Goal: Task Accomplishment & Management: Use online tool/utility

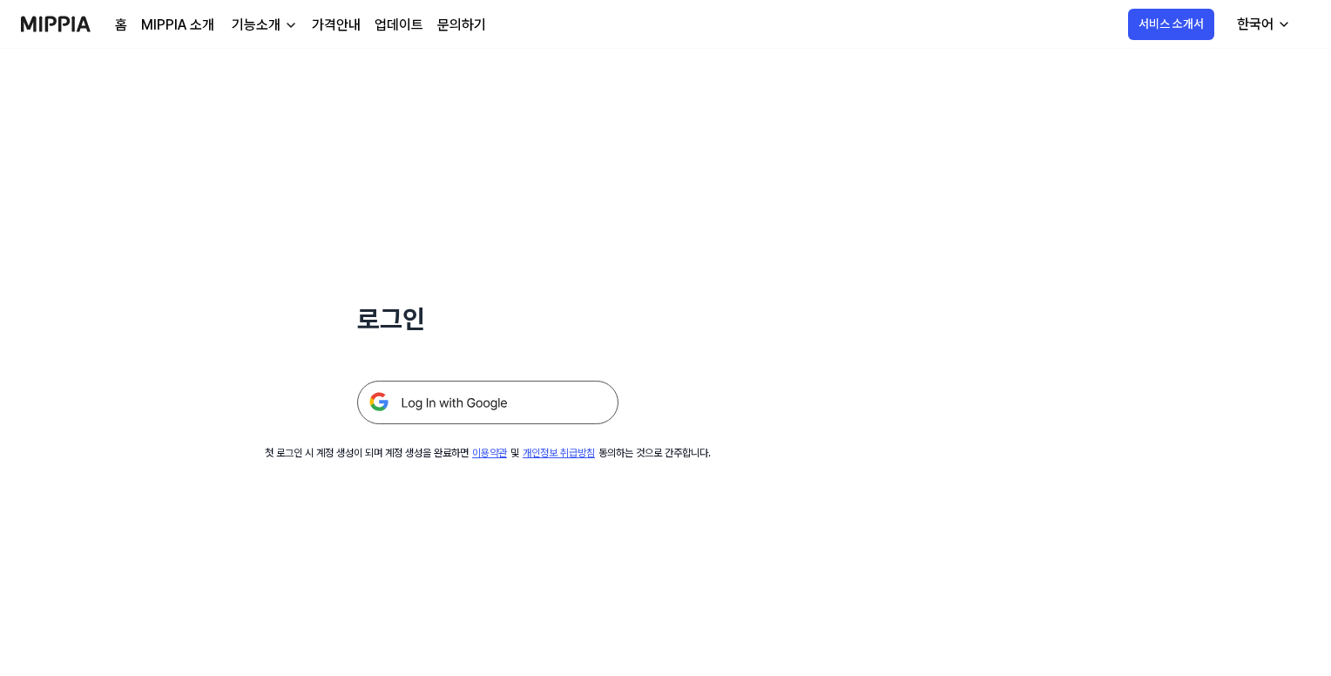
click at [502, 396] on img at bounding box center [487, 403] width 261 height 44
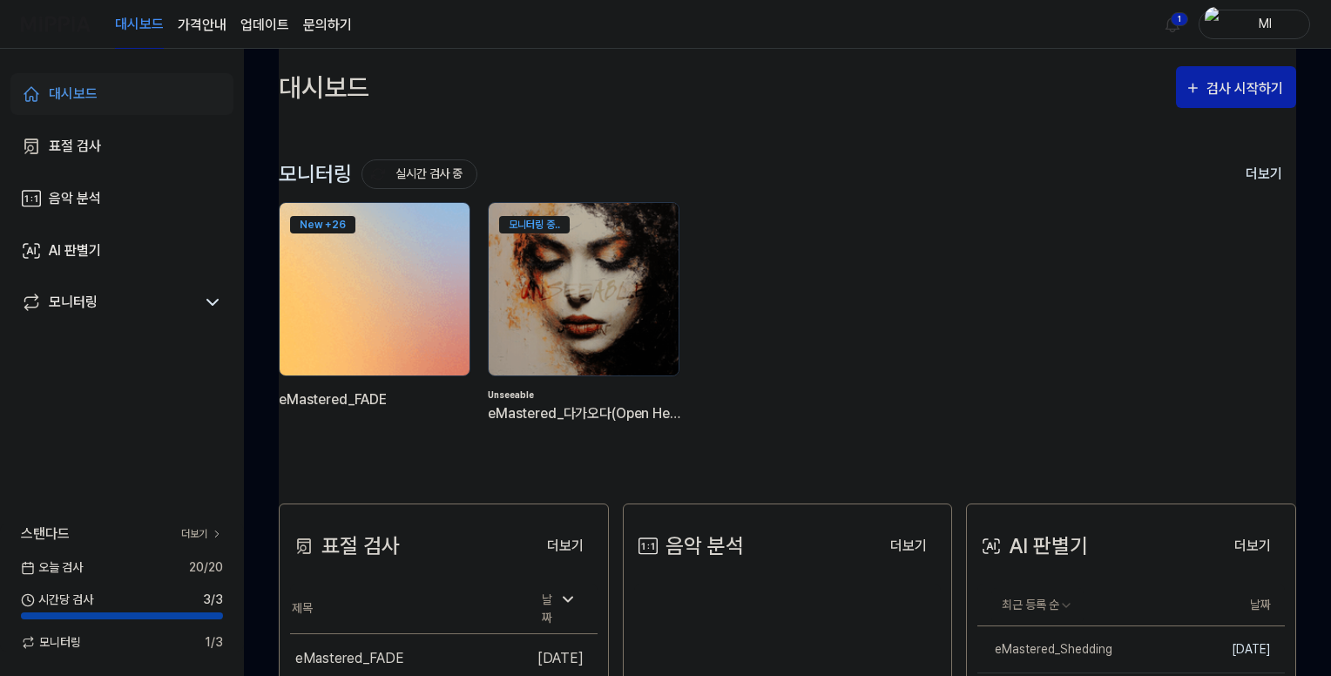
click at [357, 229] on div "New + 26" at bounding box center [375, 222] width 190 height 38
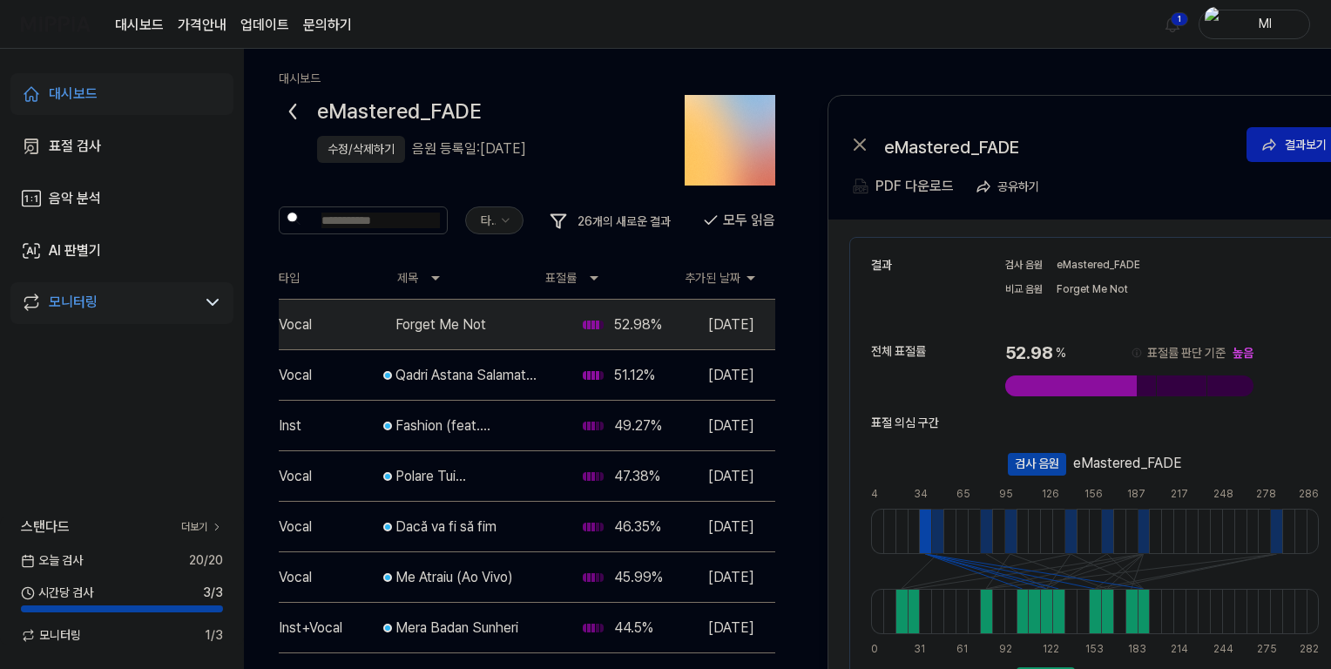
click at [351, 151] on div "수정/삭제하기" at bounding box center [361, 149] width 67 height 18
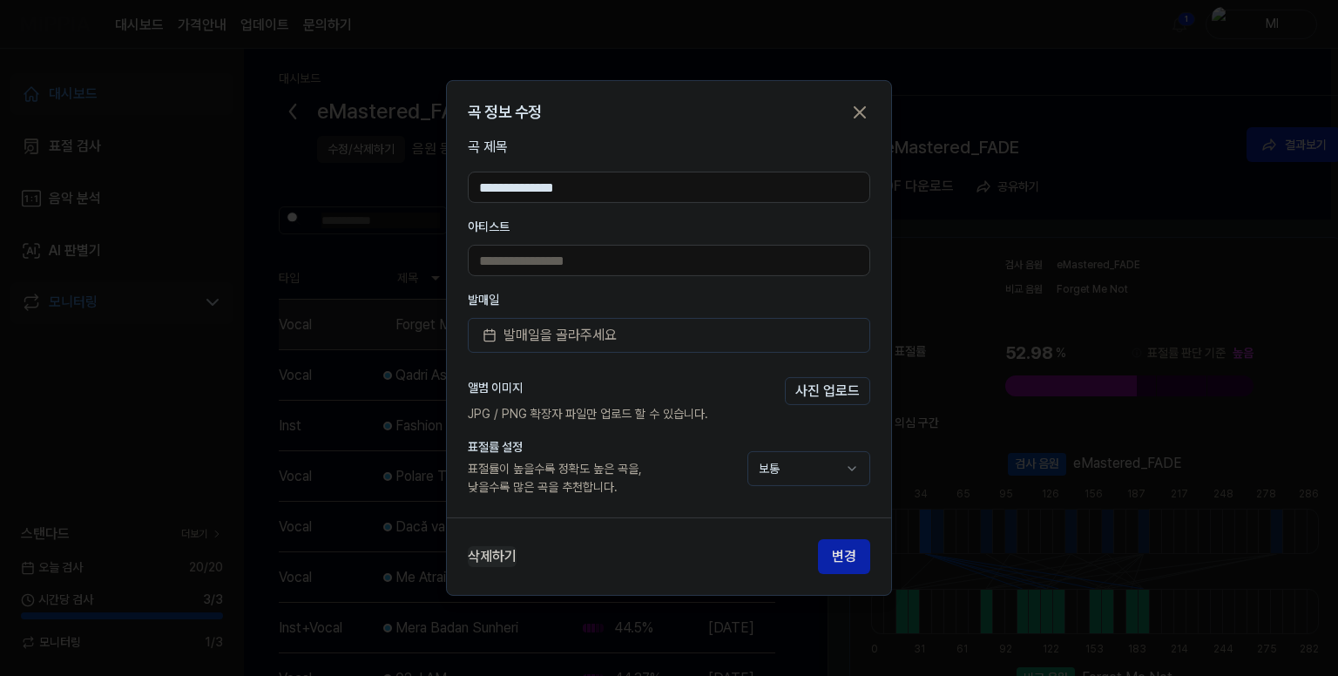
click at [490, 557] on button "삭제하기" at bounding box center [492, 556] width 49 height 21
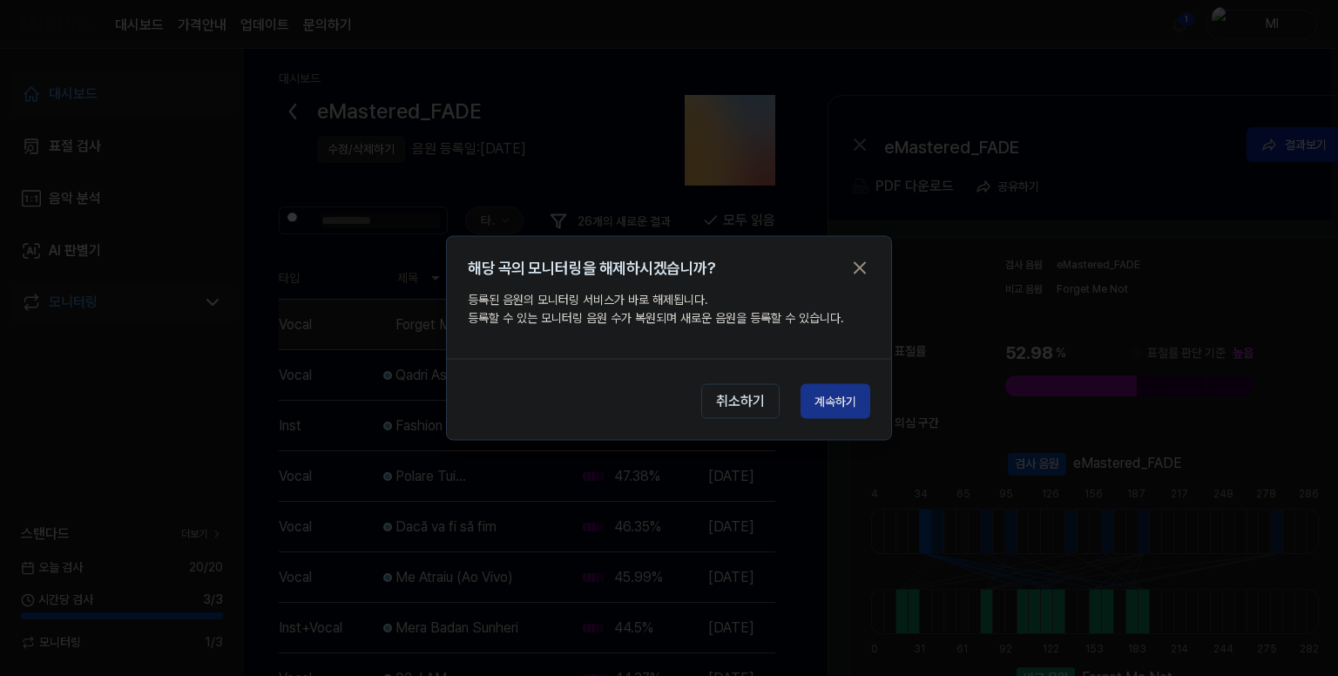
click at [827, 398] on button "계속하기" at bounding box center [835, 401] width 70 height 35
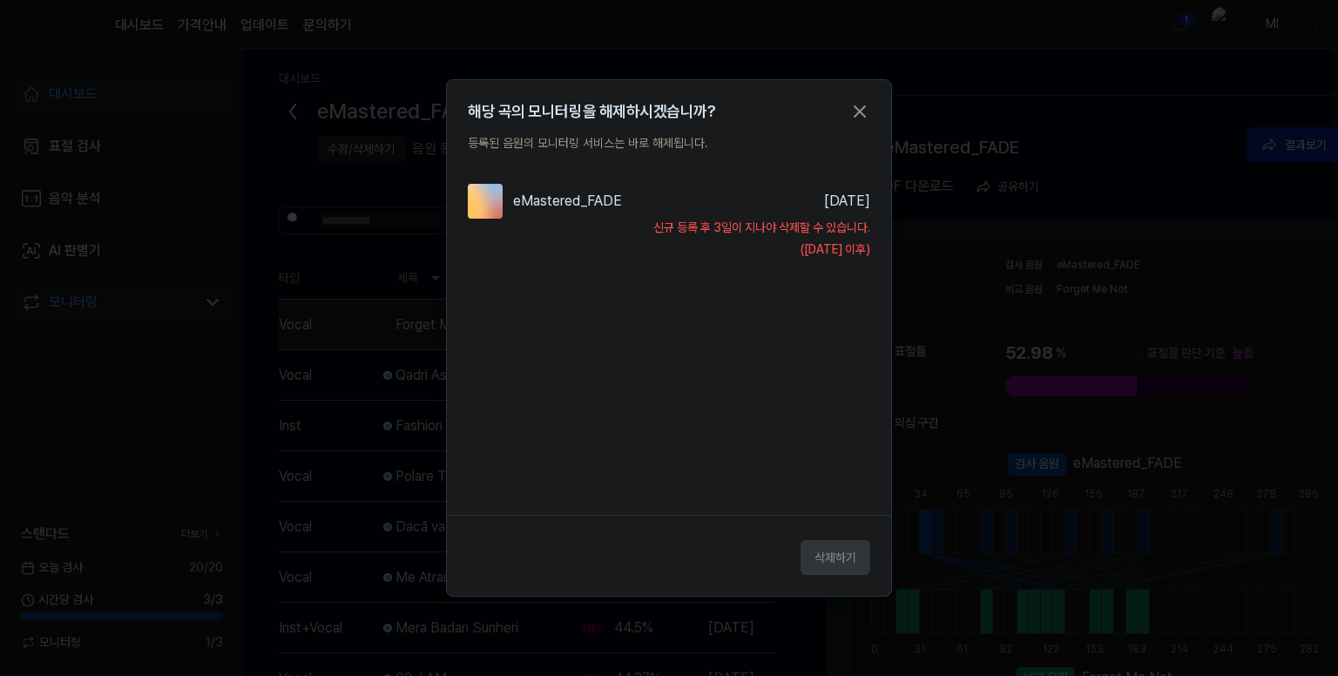
click at [843, 555] on div "삭제하기" at bounding box center [669, 552] width 444 height 45
click at [860, 107] on icon "button" at bounding box center [859, 111] width 21 height 21
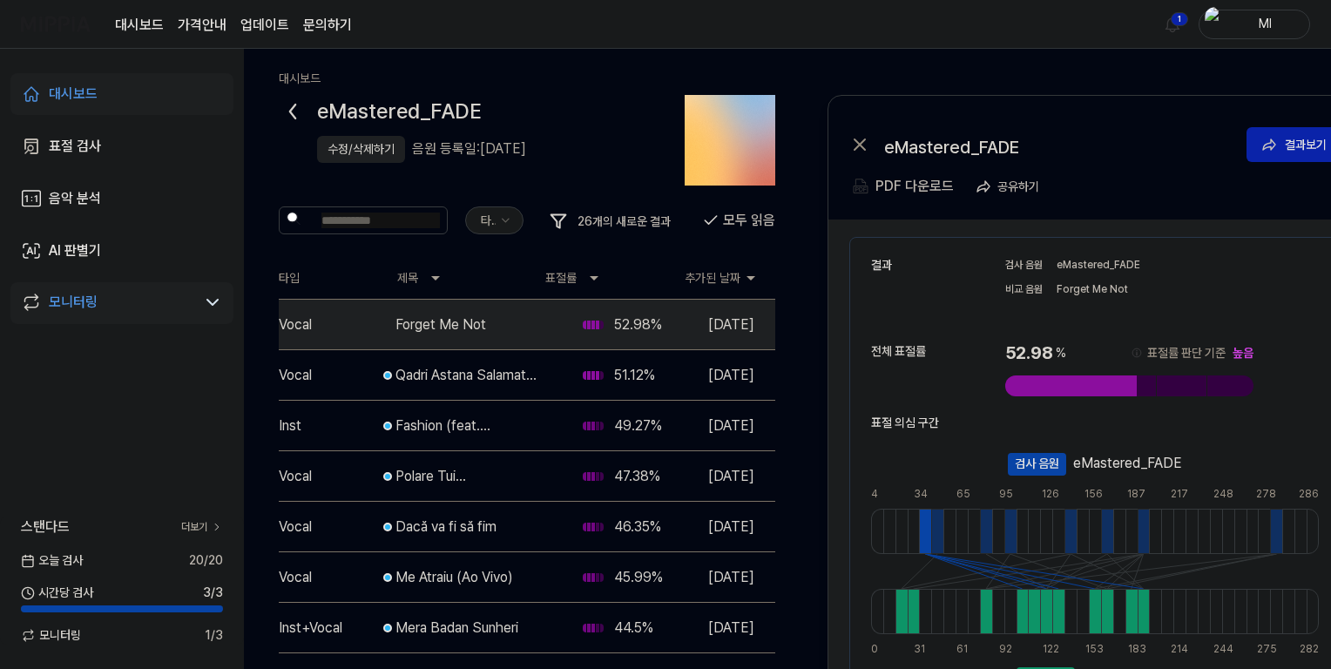
click at [59, 26] on img at bounding box center [56, 24] width 70 height 48
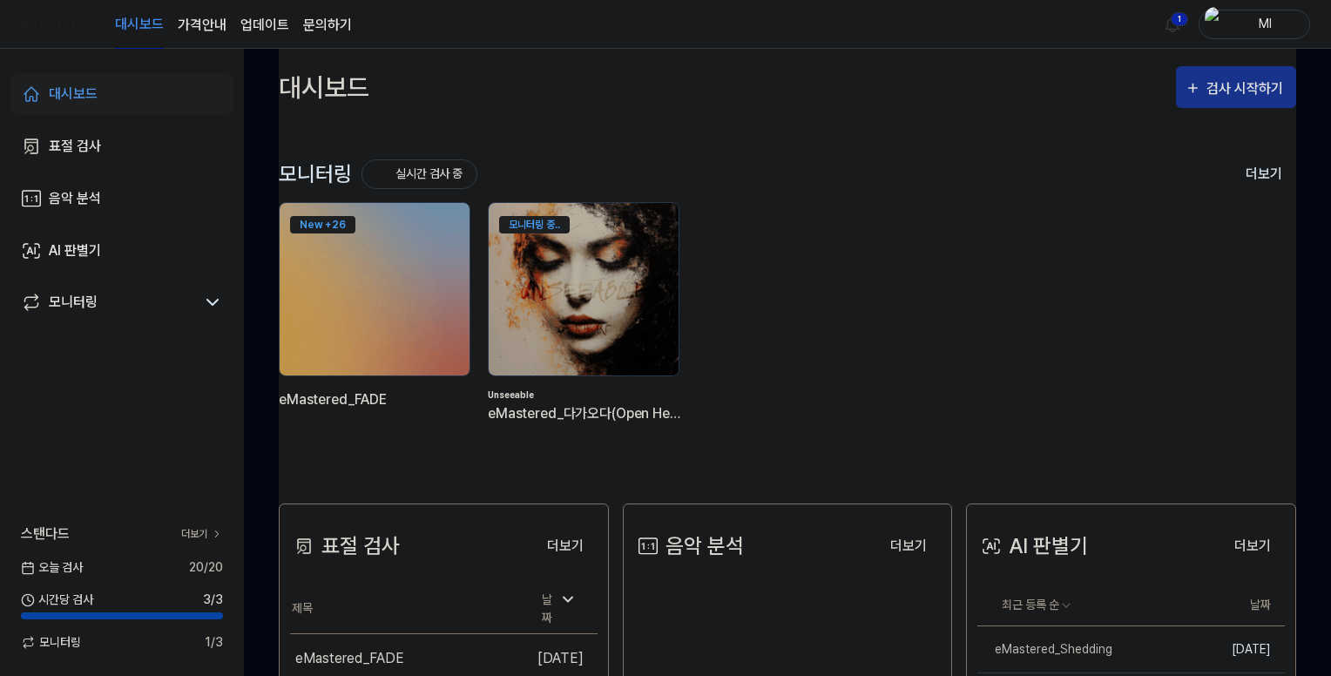
click at [1242, 84] on div "검사 시작하기" at bounding box center [1246, 89] width 81 height 23
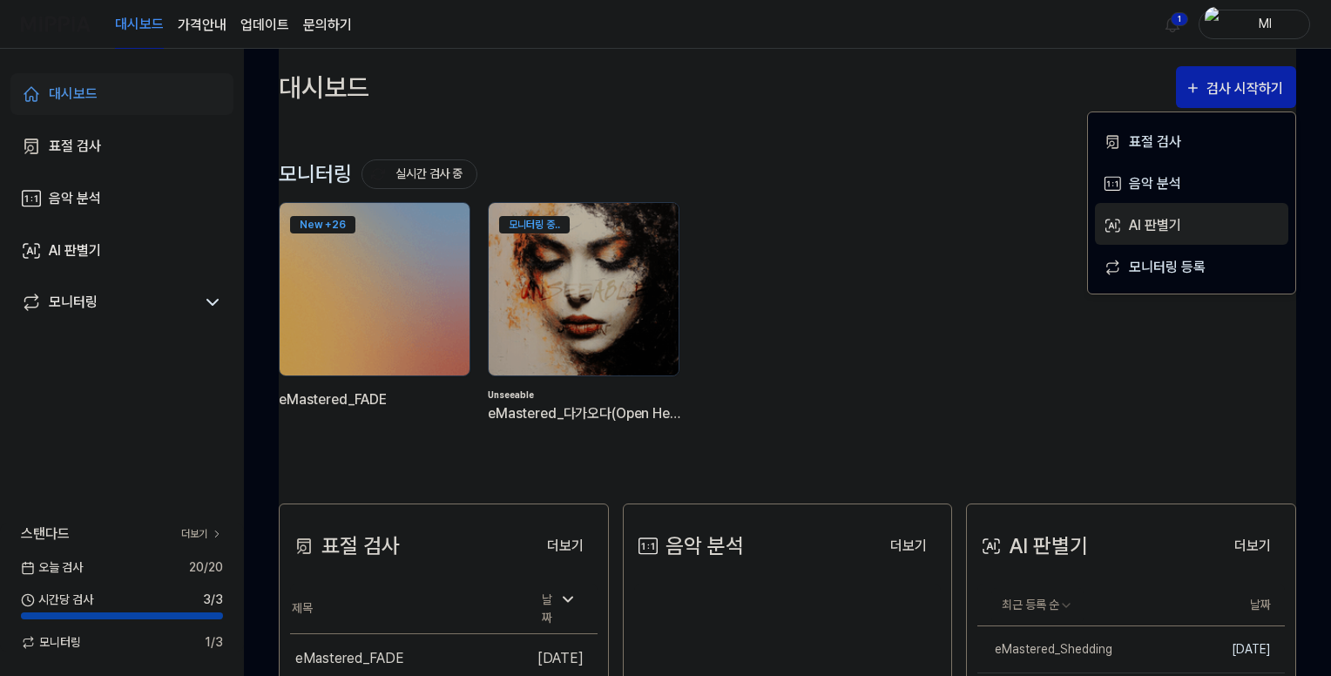
click at [1156, 219] on div "AI 판별기" at bounding box center [1205, 225] width 152 height 23
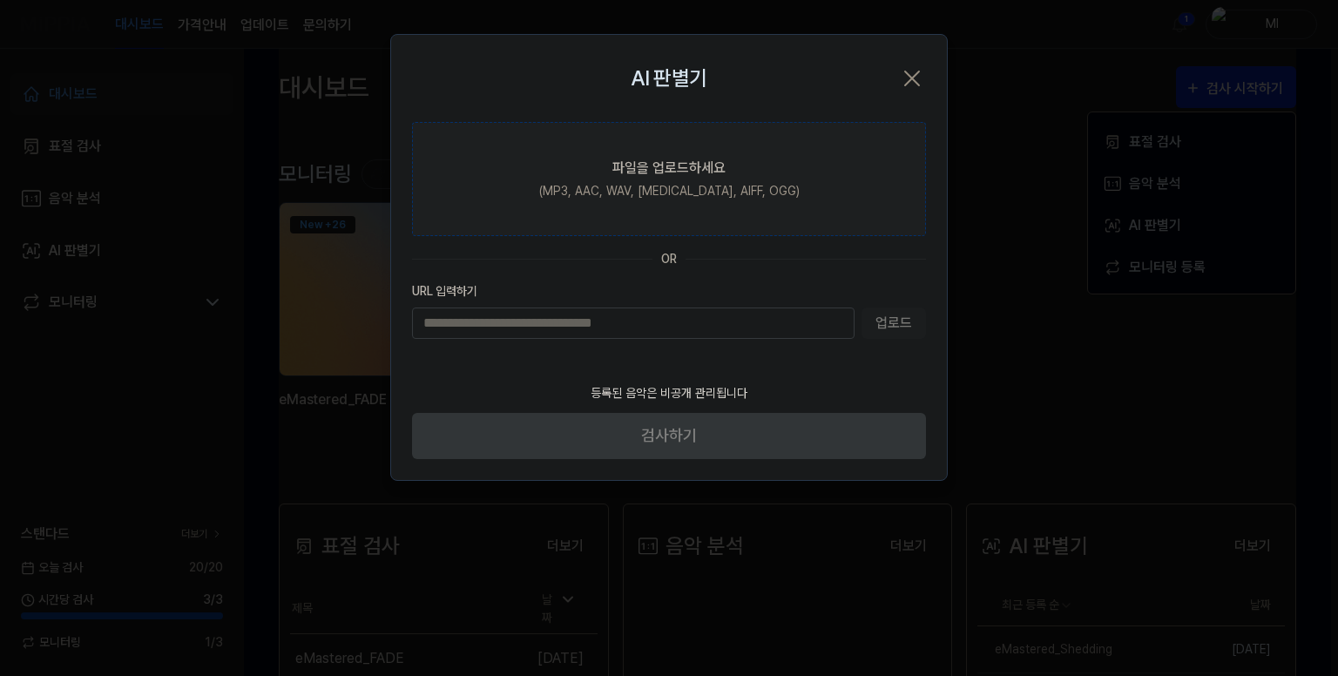
click at [702, 186] on div "(MP3, AAC, WAV, FLAC, AIFF, OGG)" at bounding box center [669, 191] width 260 height 18
click at [0, 0] on input "파일을 업로드하세요 (MP3, AAC, WAV, FLAC, AIFF, OGG)" at bounding box center [0, 0] width 0 height 0
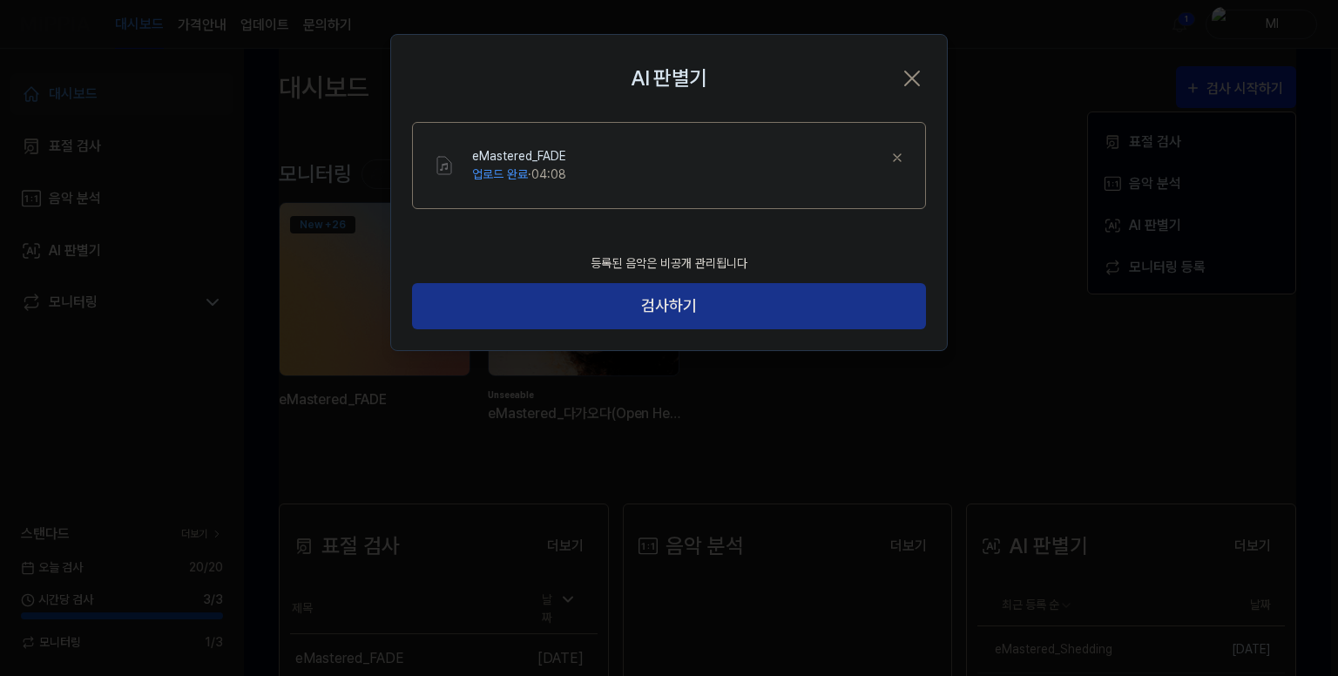
click at [679, 311] on button "검사하기" at bounding box center [669, 306] width 514 height 46
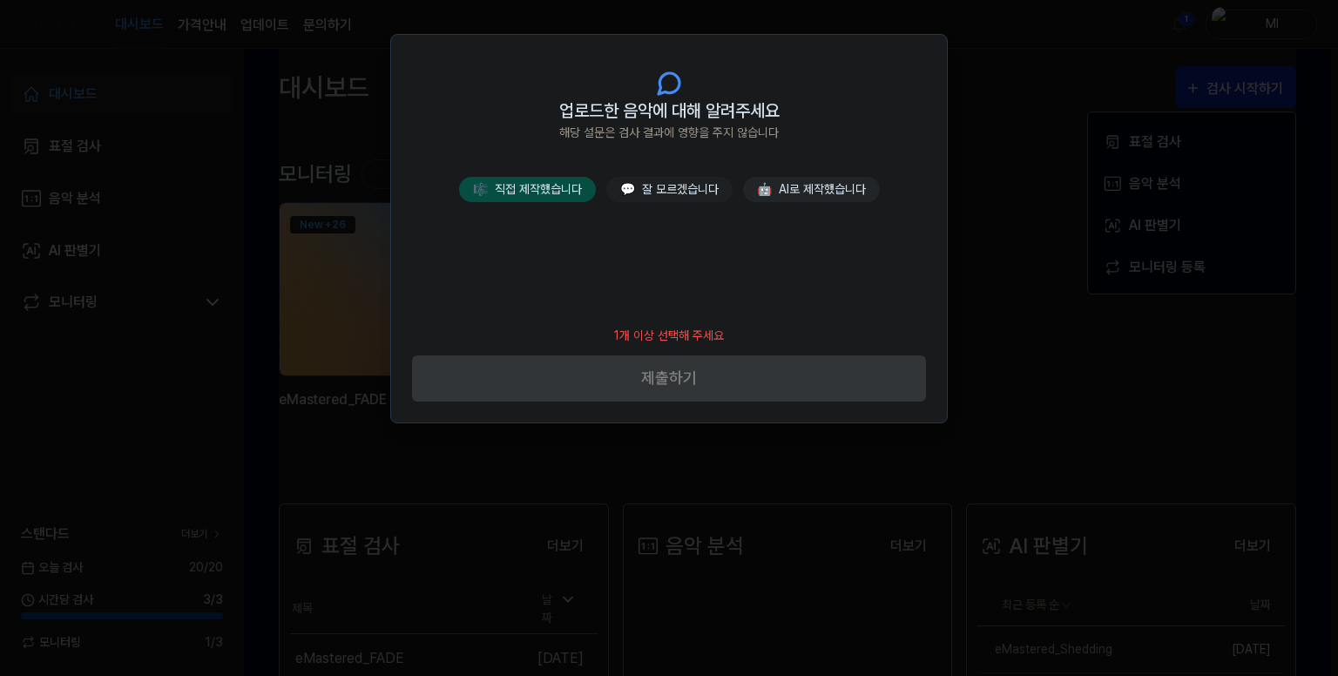
click at [537, 183] on button "🎼 직접 제작했습니다" at bounding box center [527, 189] width 137 height 25
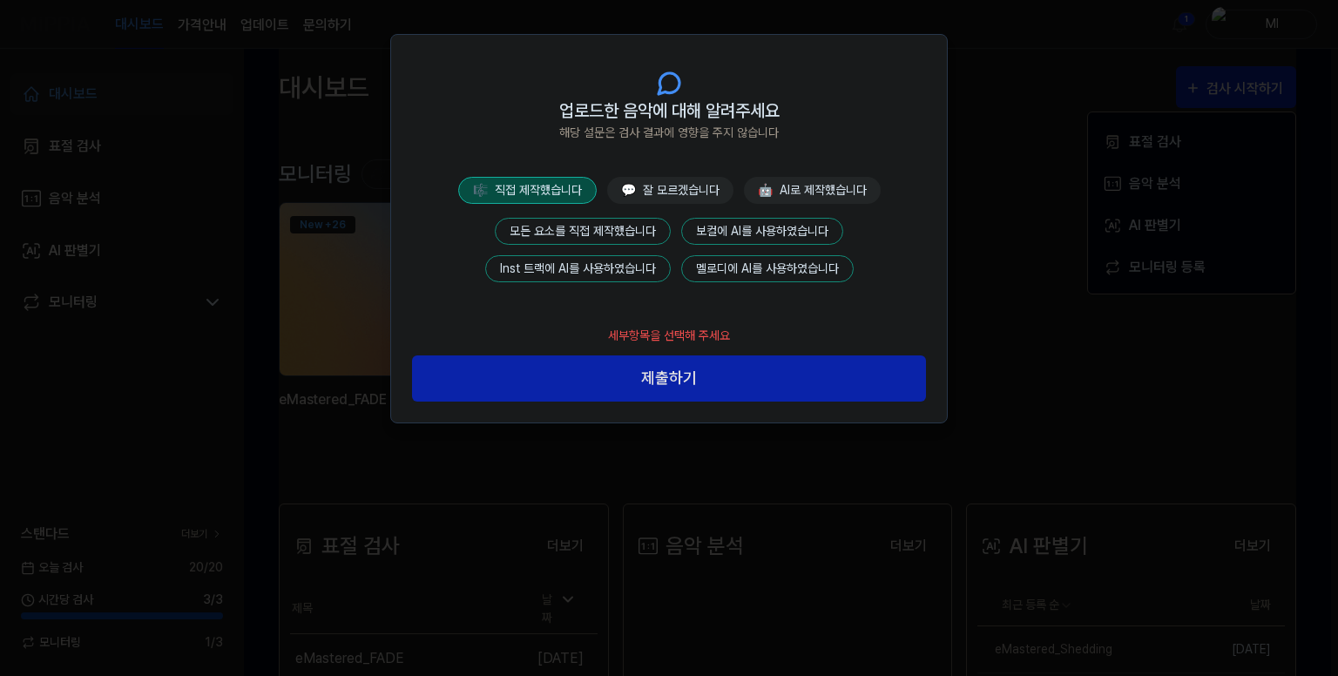
click at [585, 222] on button "모든 요소를 직접 제작했습니다" at bounding box center [583, 231] width 176 height 27
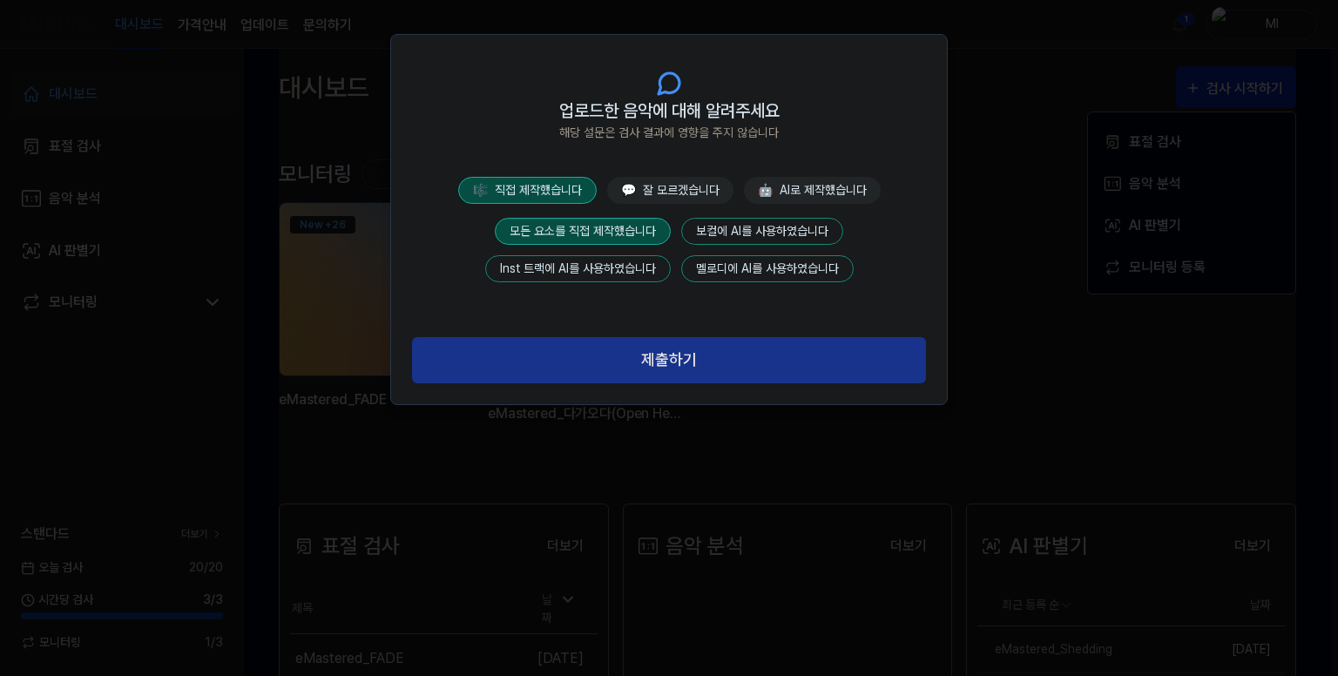
click at [668, 365] on button "제출하기" at bounding box center [669, 360] width 514 height 46
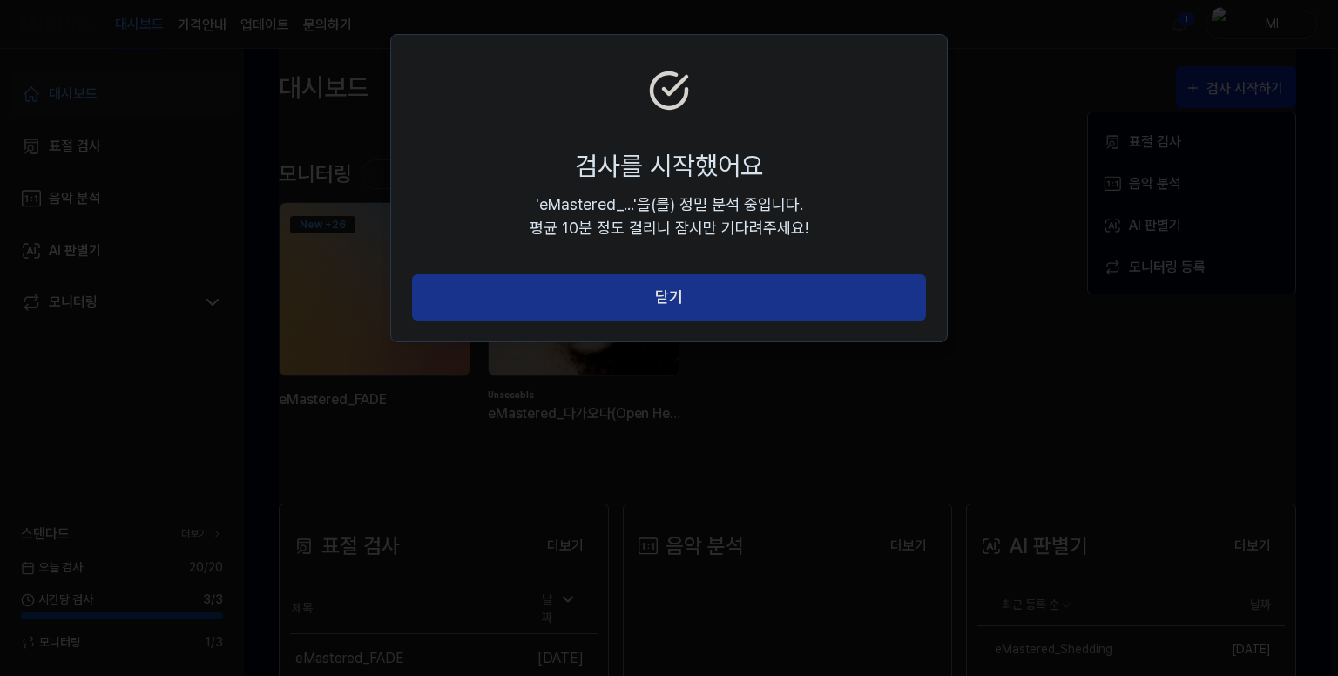
click at [666, 298] on button "닫기" at bounding box center [669, 297] width 514 height 46
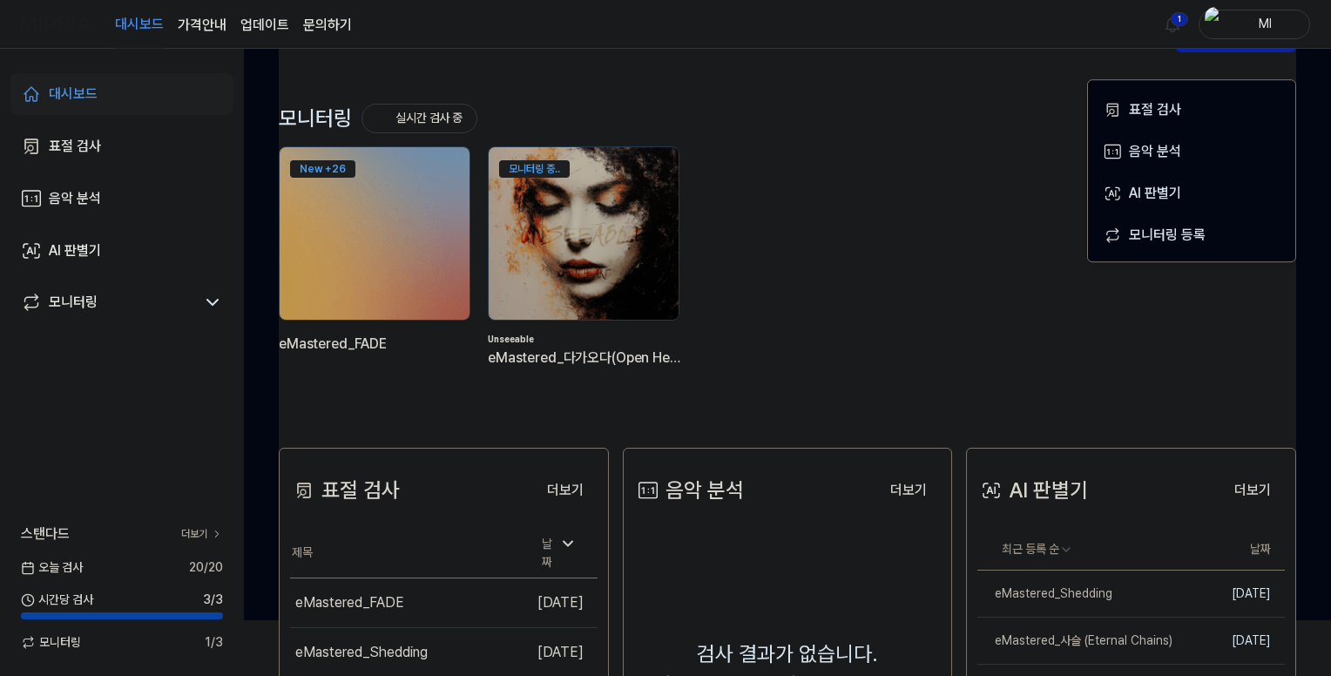
scroll to position [87, 0]
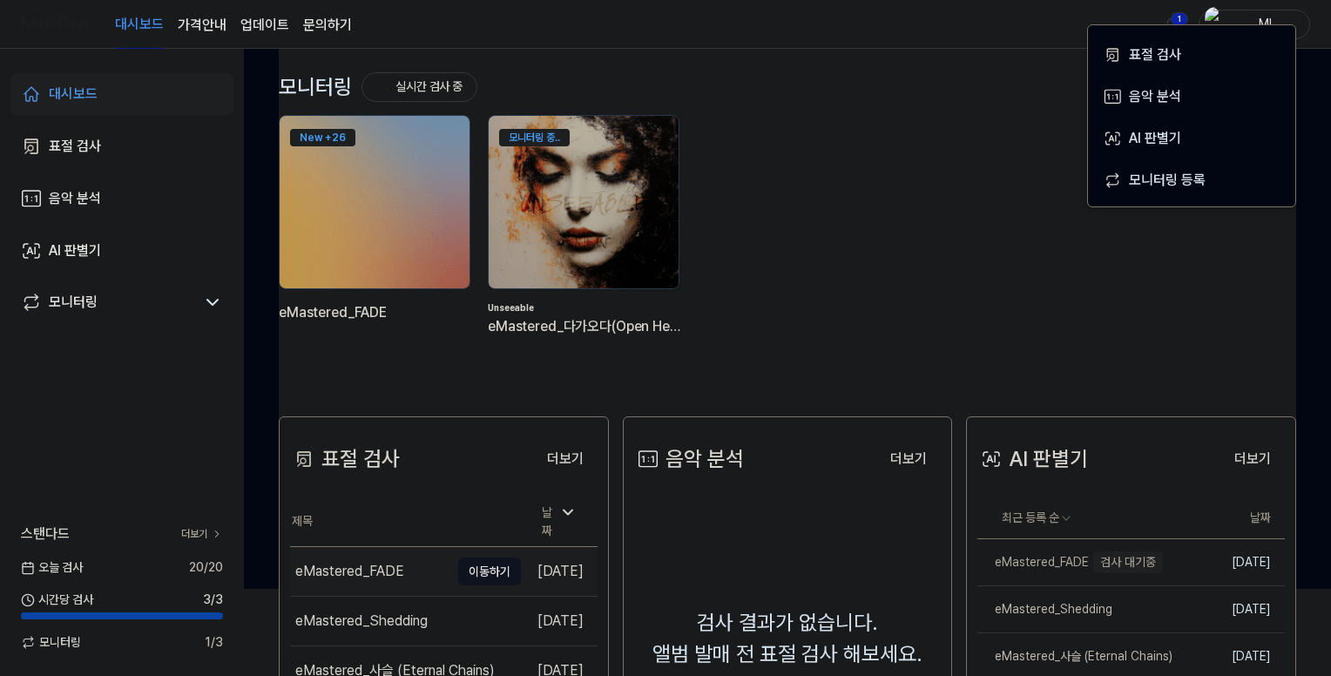
click at [467, 563] on button "이동하기" at bounding box center [489, 571] width 63 height 28
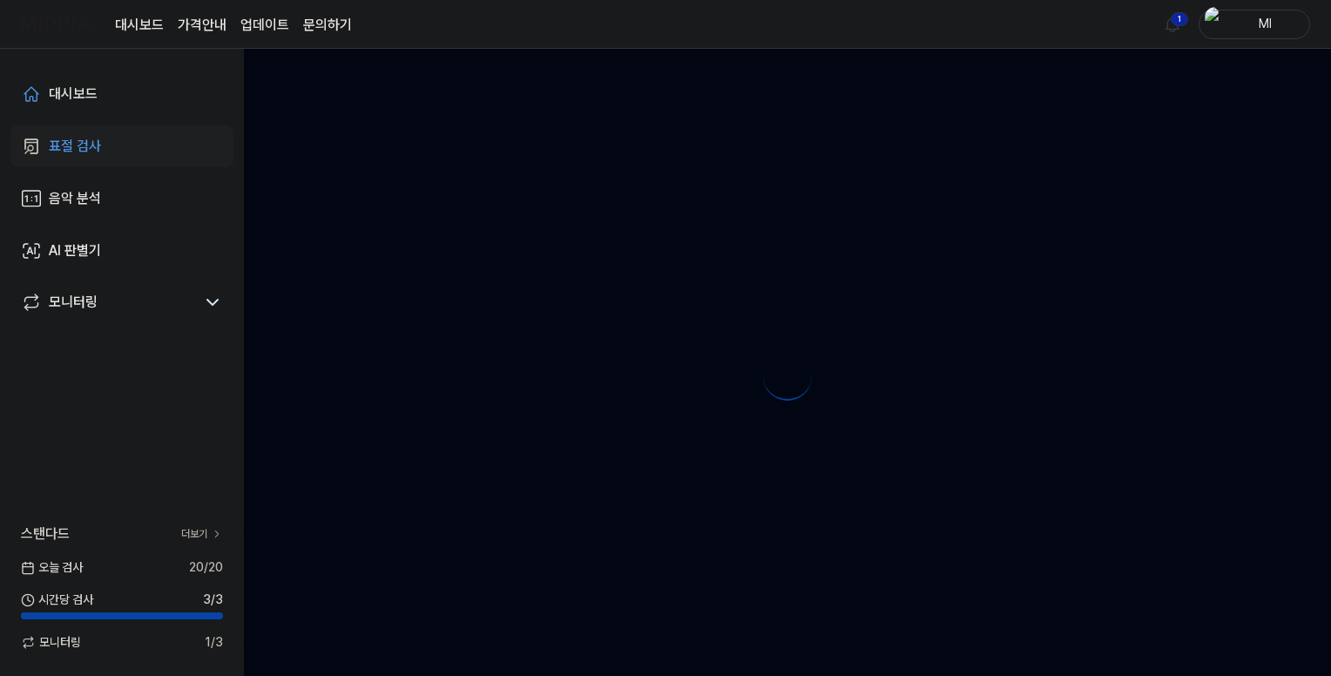
scroll to position [0, 0]
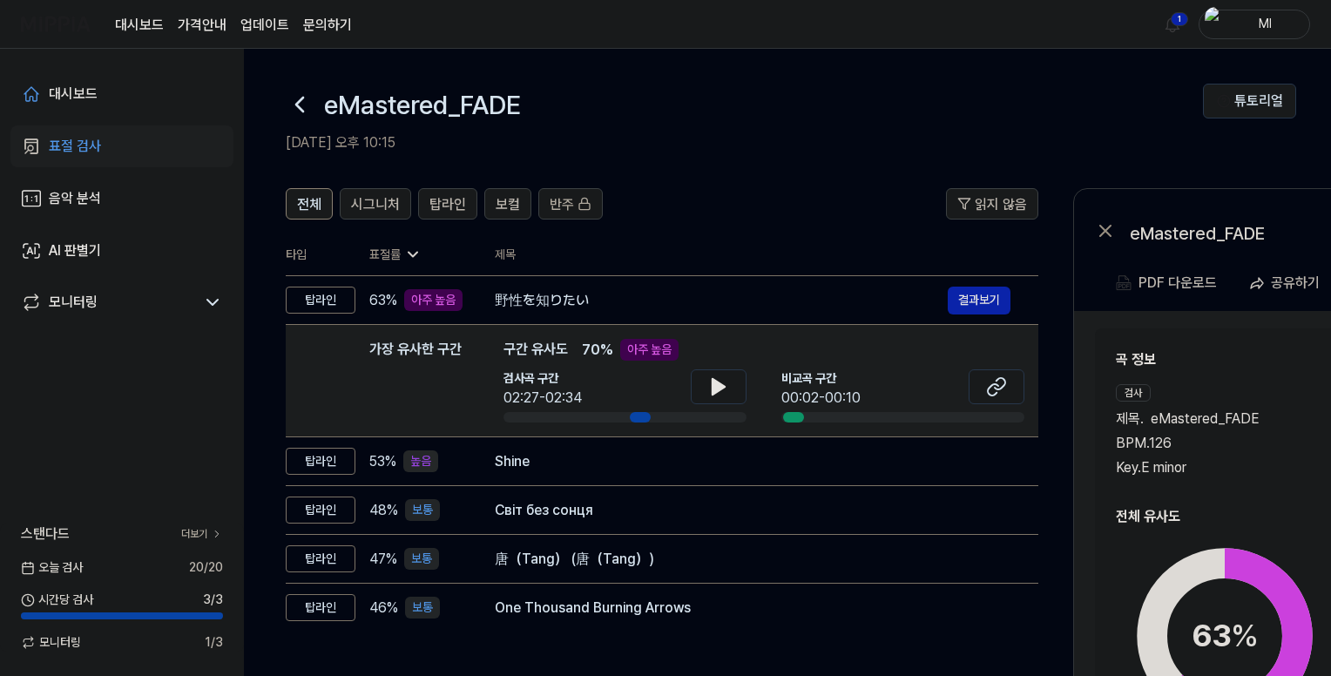
click at [300, 99] on icon at bounding box center [299, 105] width 7 height 14
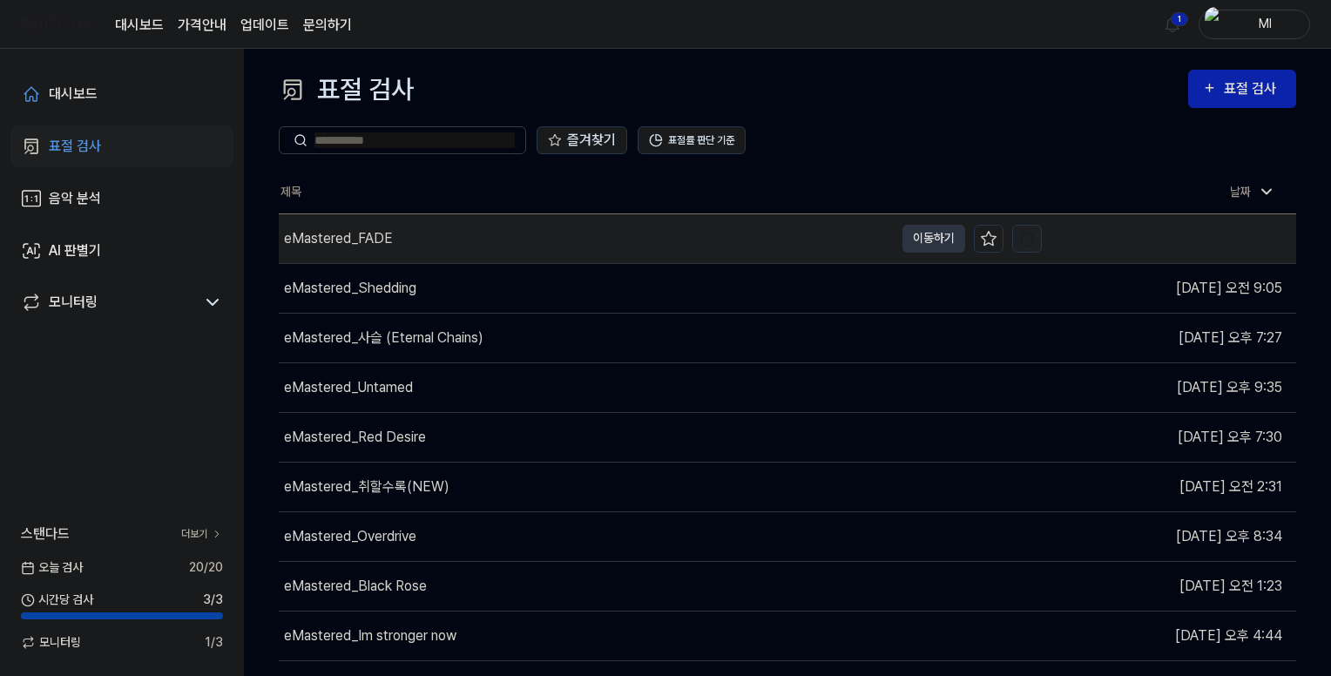
click at [1023, 236] on img "button" at bounding box center [1026, 238] width 17 height 17
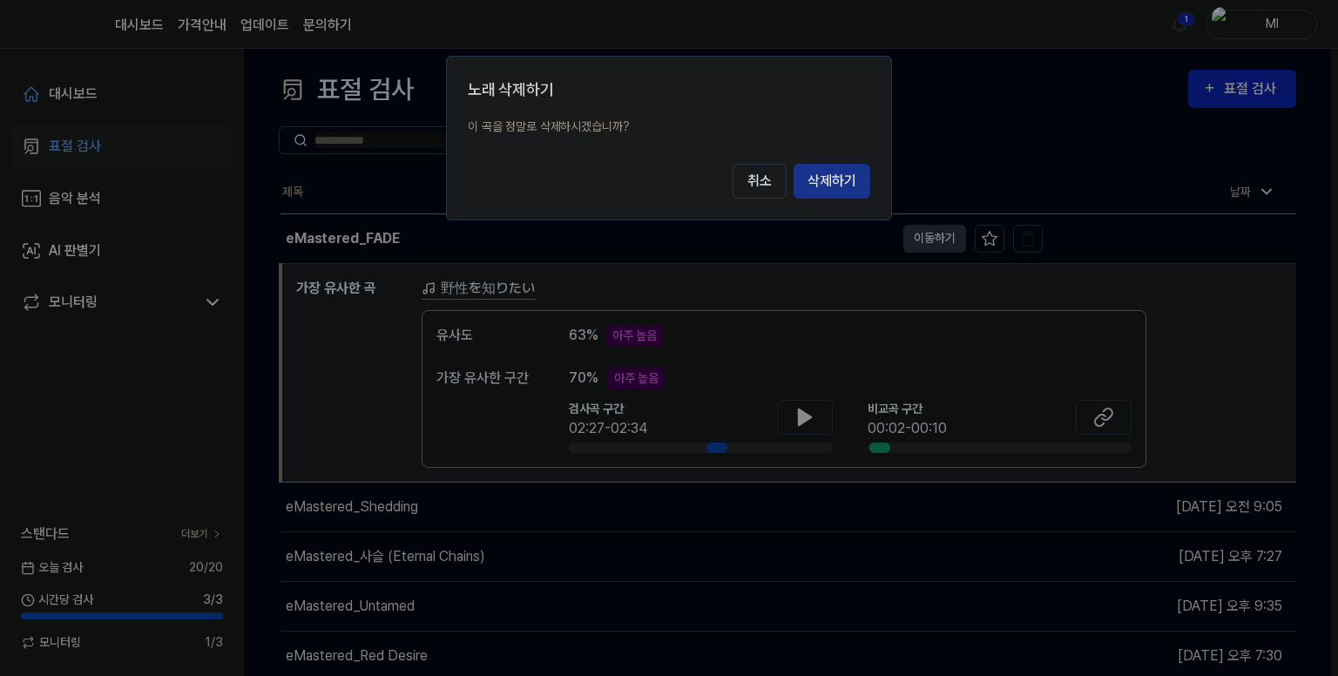
click at [833, 182] on button "삭제하기" at bounding box center [831, 181] width 77 height 35
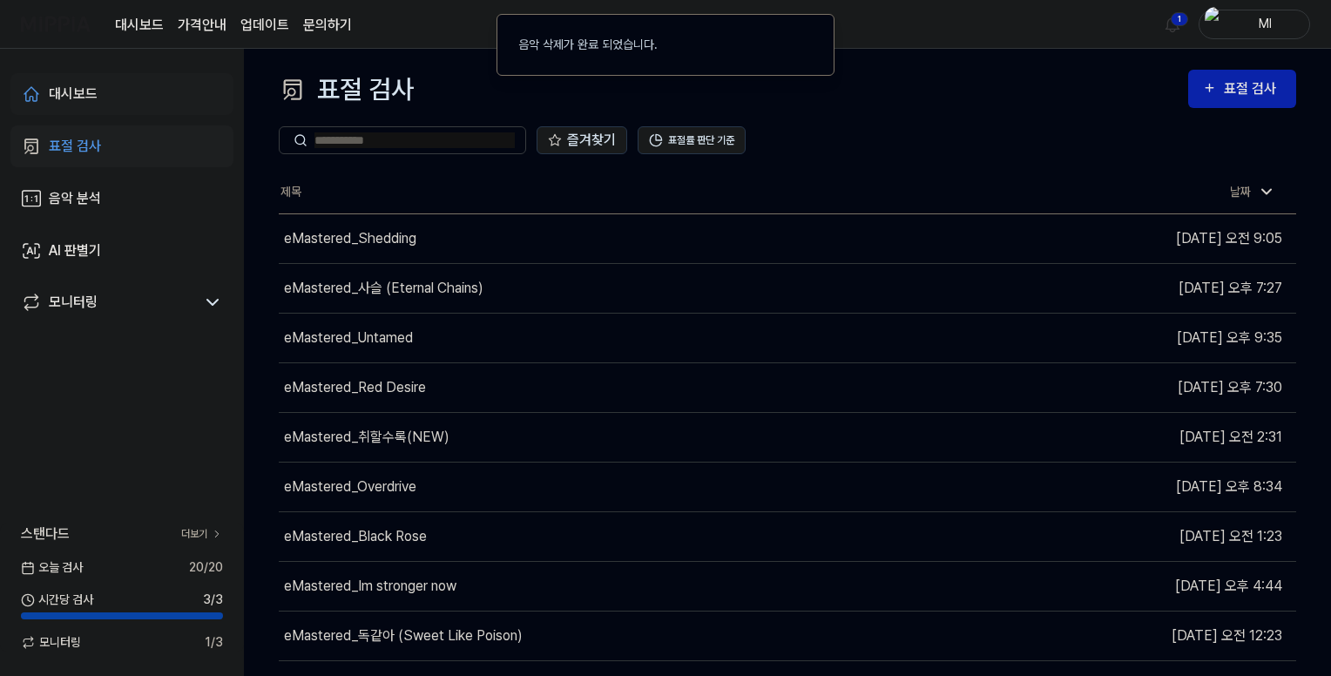
click at [69, 93] on div "대시보드" at bounding box center [73, 94] width 49 height 21
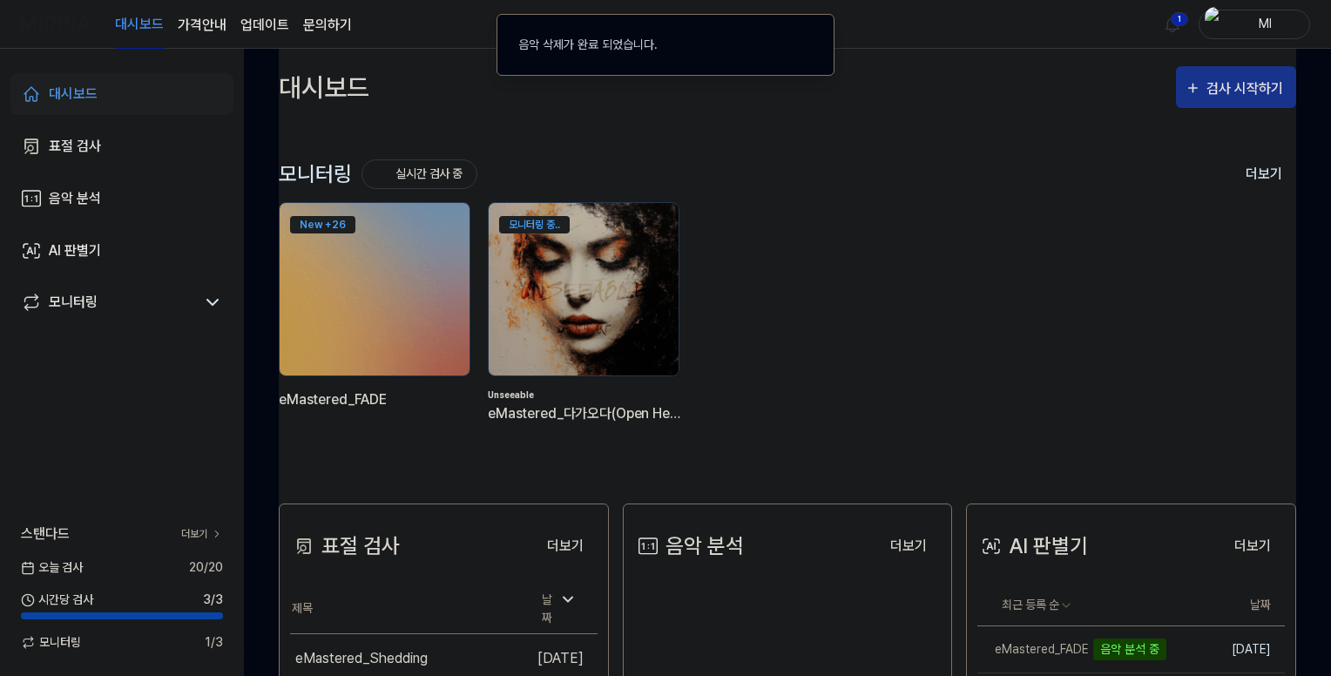
click at [1240, 91] on div "검사 시작하기" at bounding box center [1246, 89] width 81 height 23
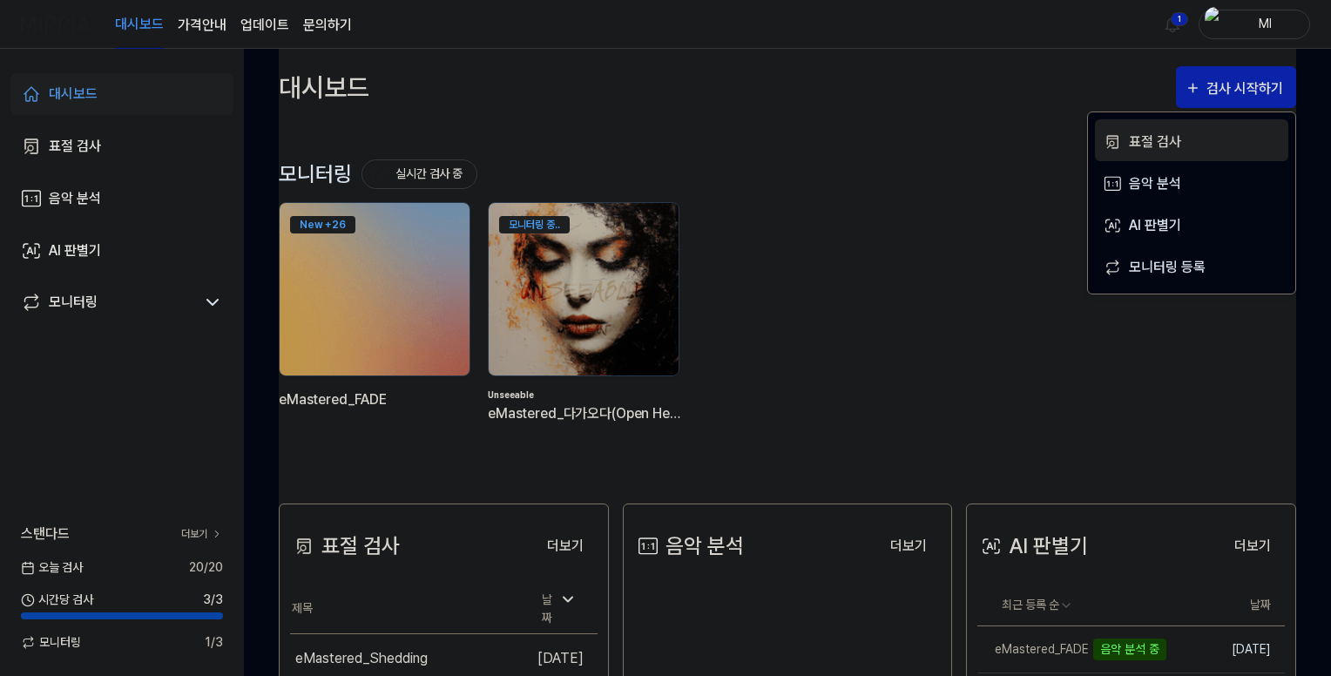
click at [1163, 139] on div "표절 검사" at bounding box center [1205, 142] width 152 height 23
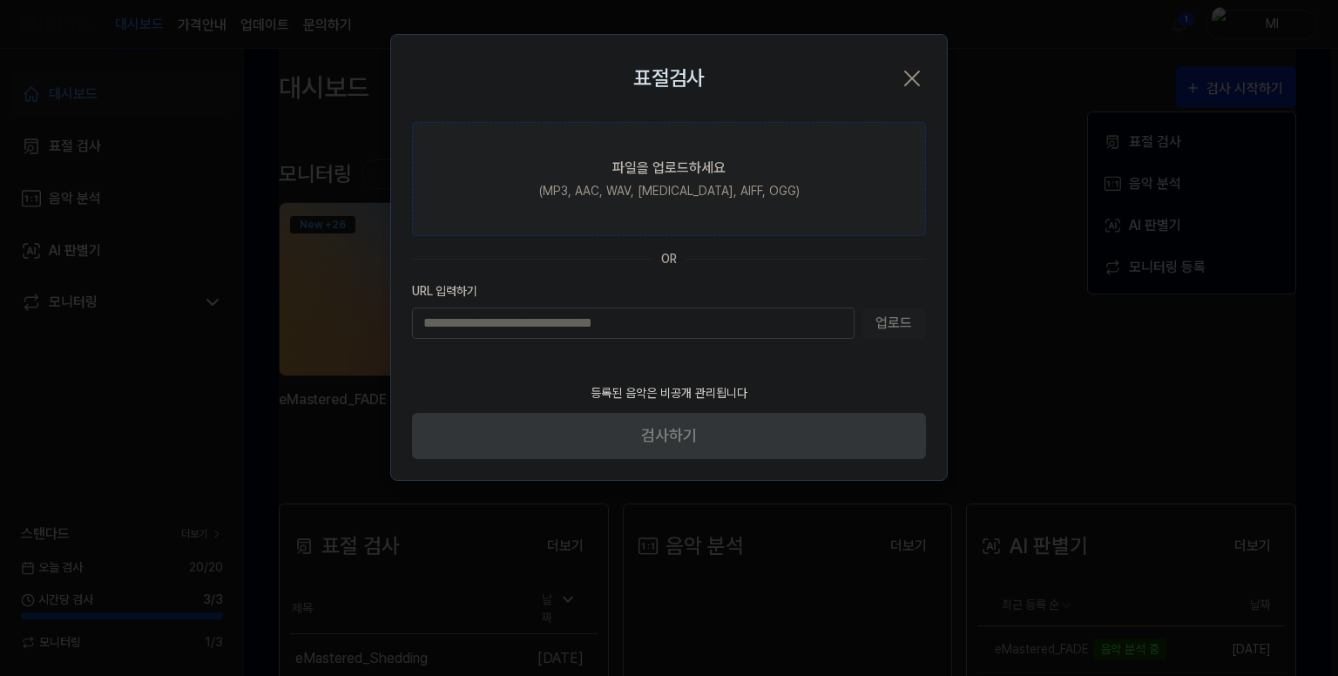
click at [655, 175] on div "파일을 업로드하세요" at bounding box center [668, 168] width 113 height 21
click at [0, 0] on input "파일을 업로드하세요 (MP3, AAC, WAV, FLAC, AIFF, OGG)" at bounding box center [0, 0] width 0 height 0
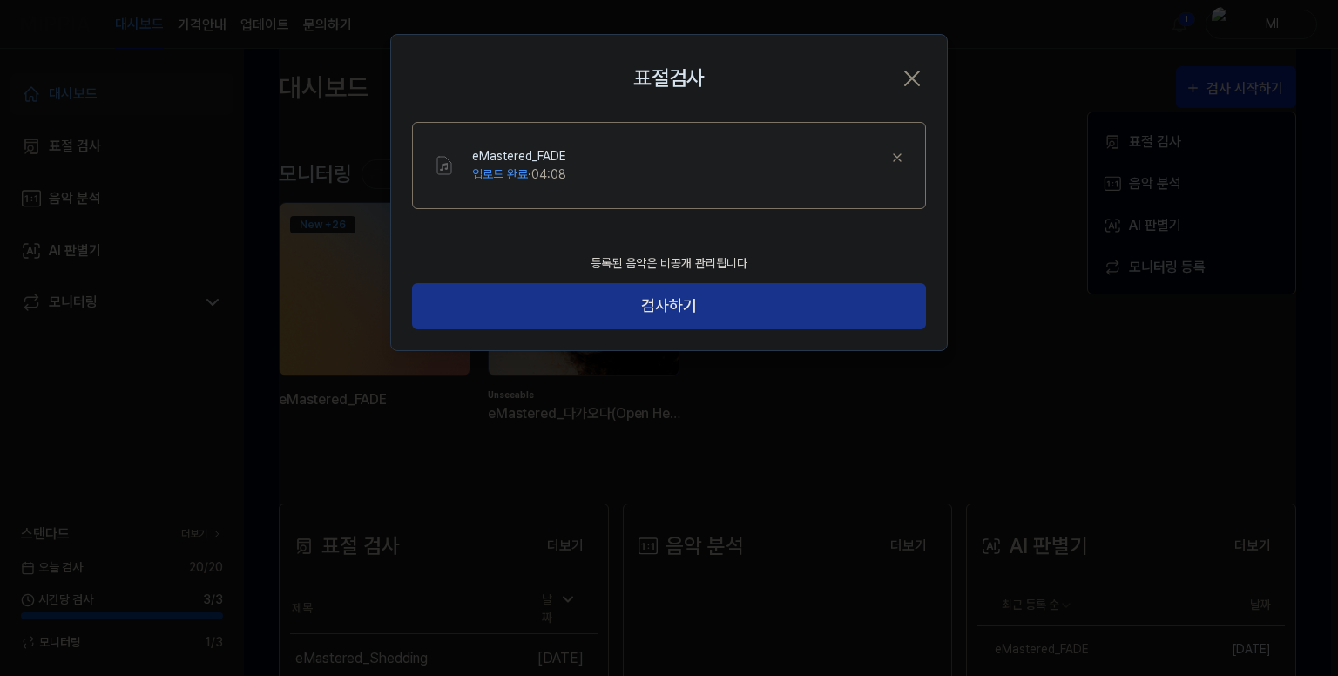
click at [680, 303] on button "검사하기" at bounding box center [669, 306] width 514 height 46
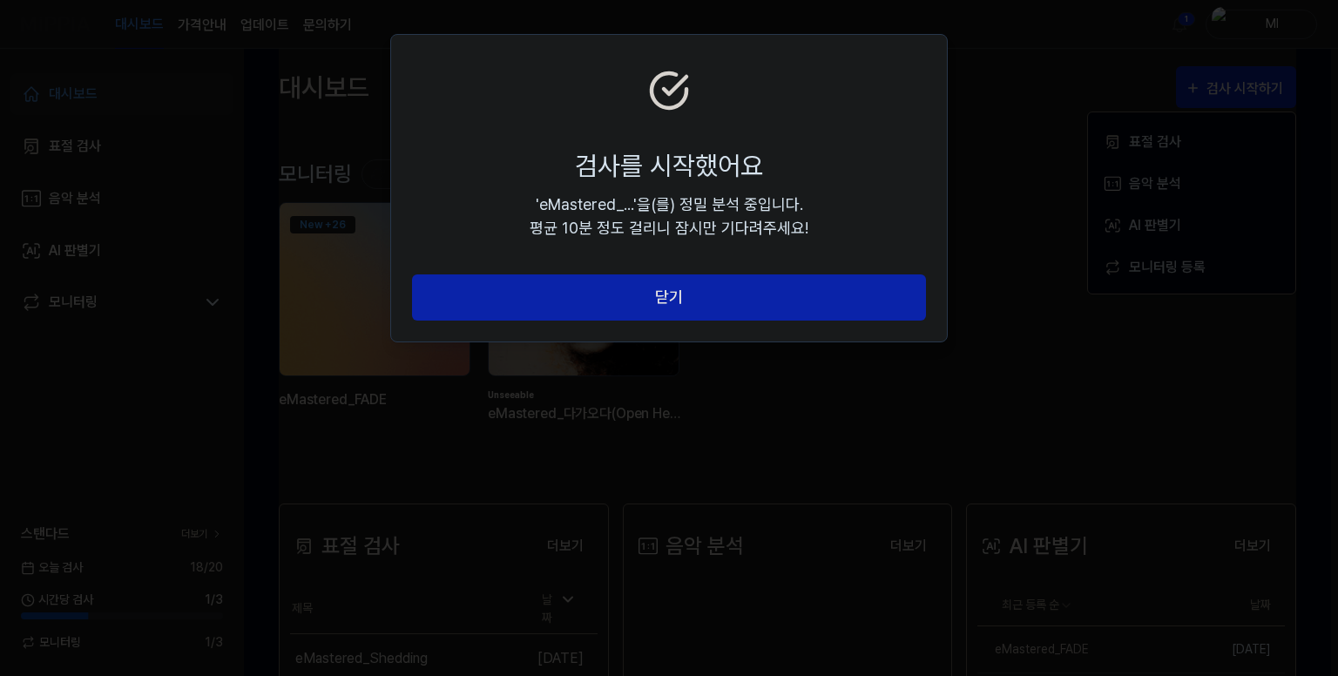
click at [680, 303] on button "닫기" at bounding box center [669, 297] width 514 height 46
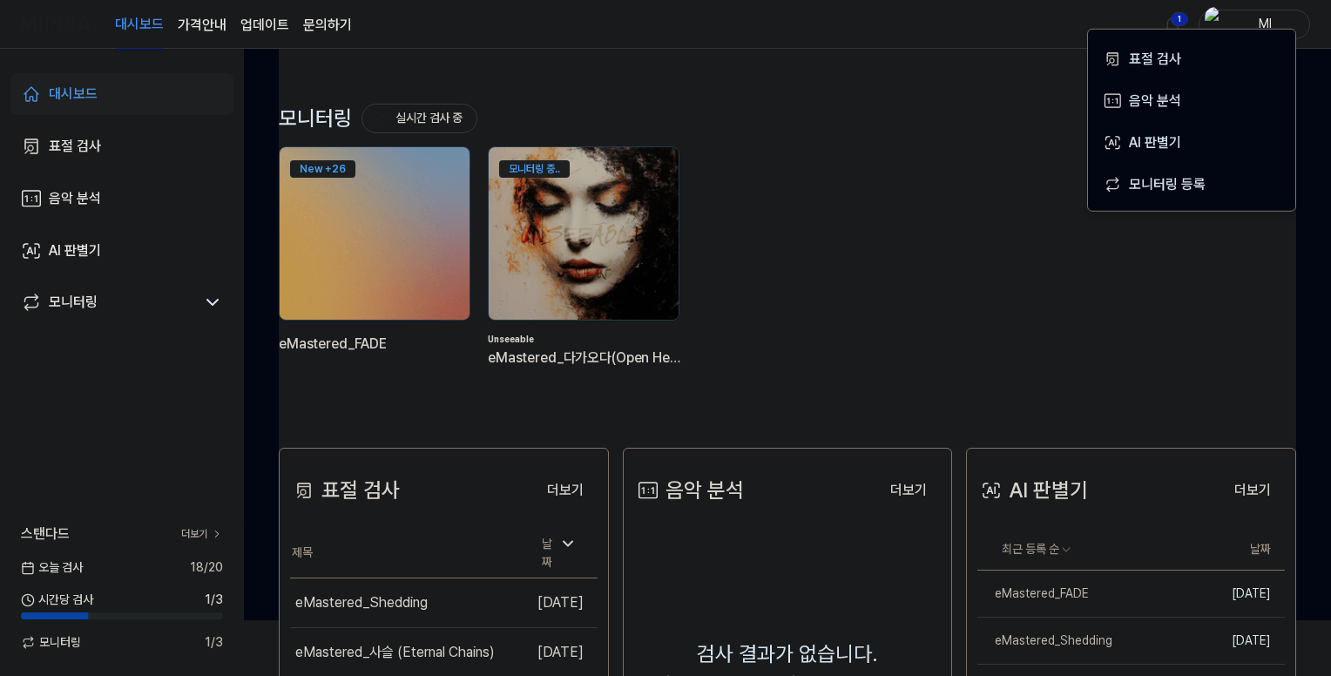
scroll to position [87, 0]
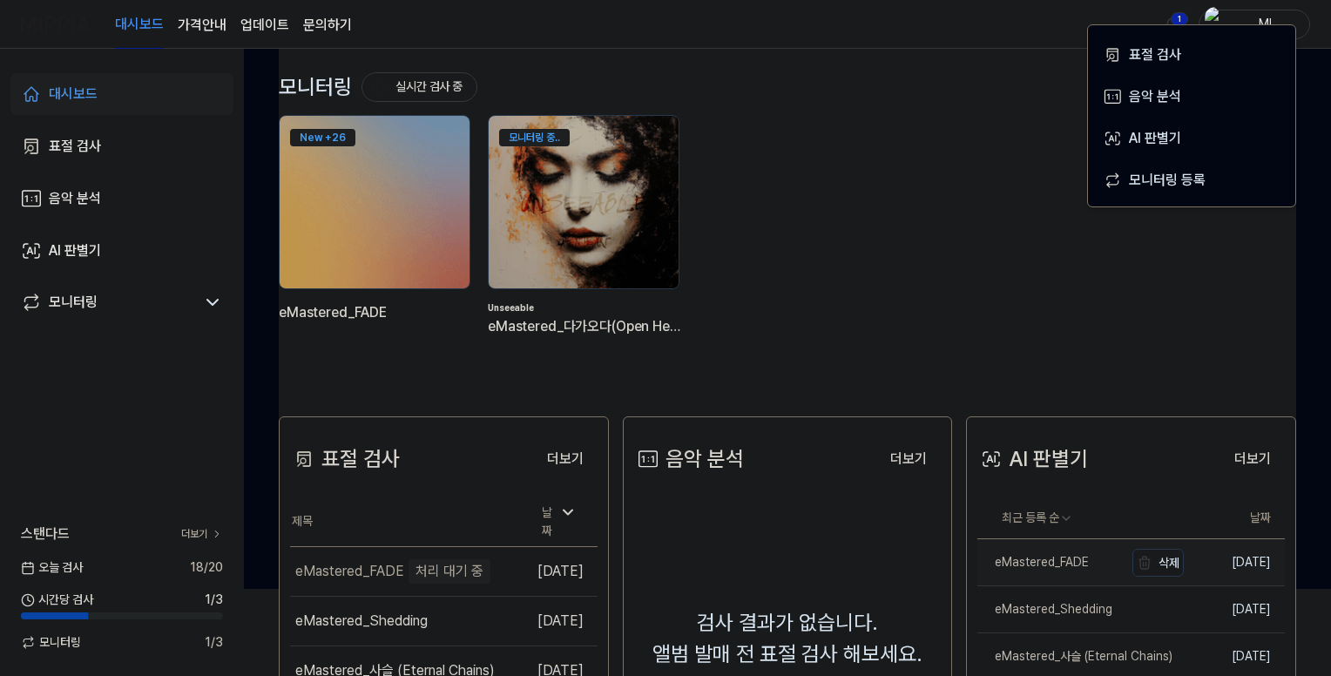
click at [1044, 562] on div "eMastered_FADE" at bounding box center [1032, 562] width 111 height 18
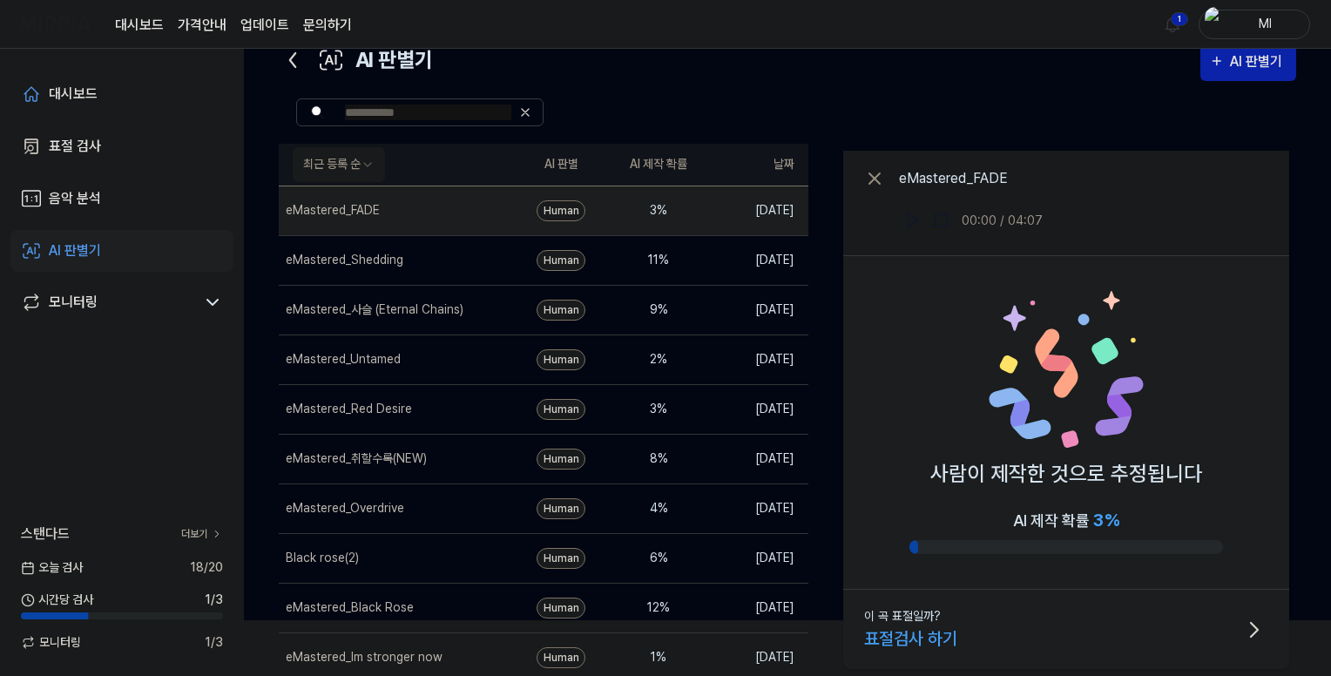
scroll to position [25, 0]
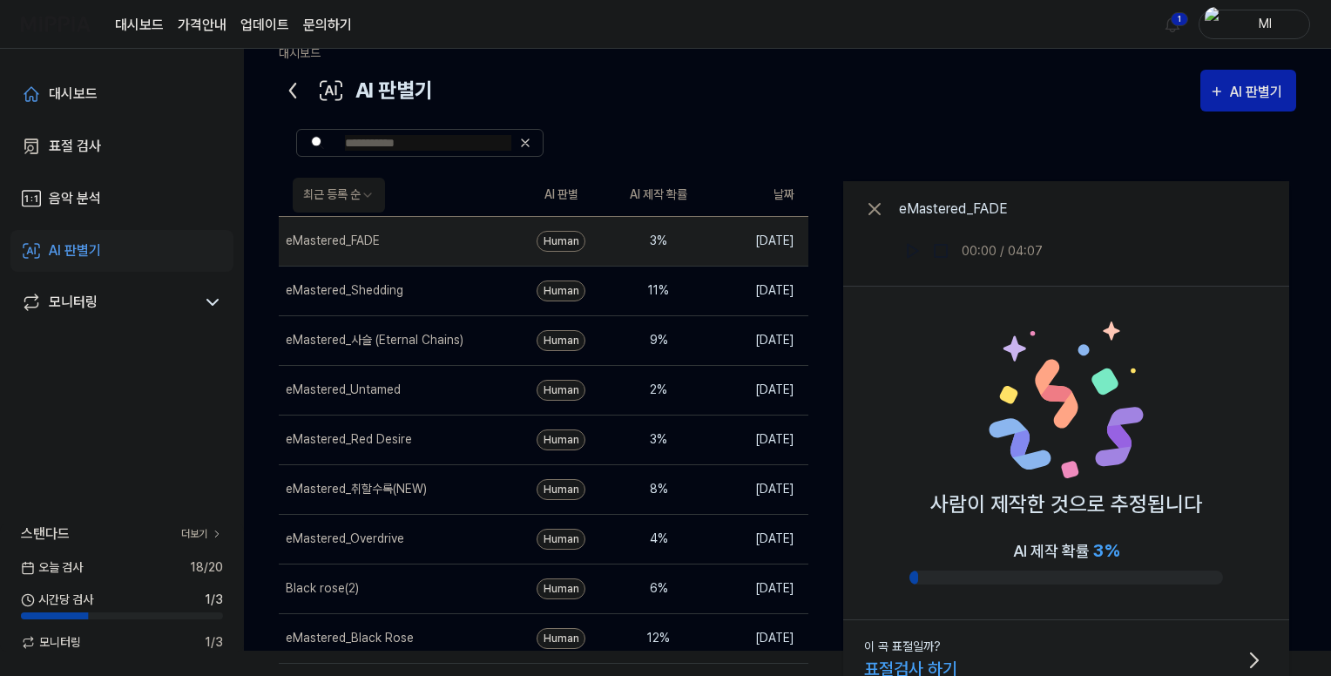
click at [292, 82] on icon at bounding box center [293, 91] width 28 height 28
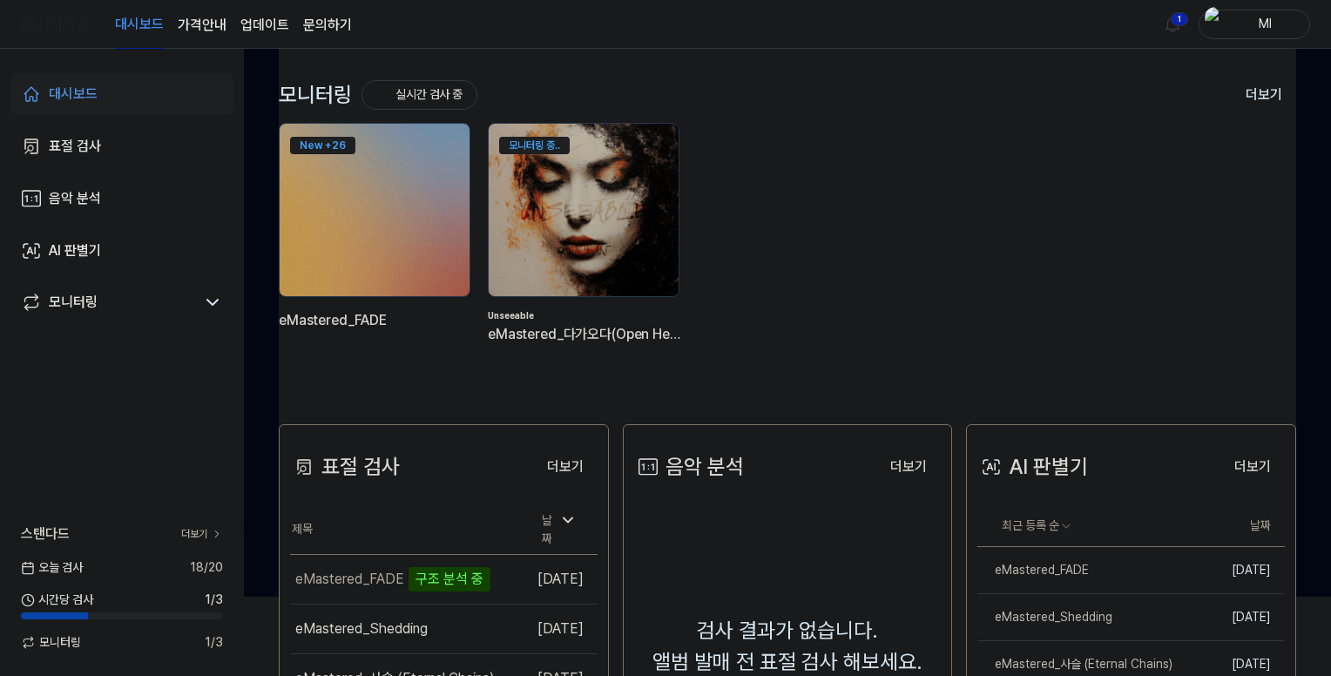
scroll to position [174, 0]
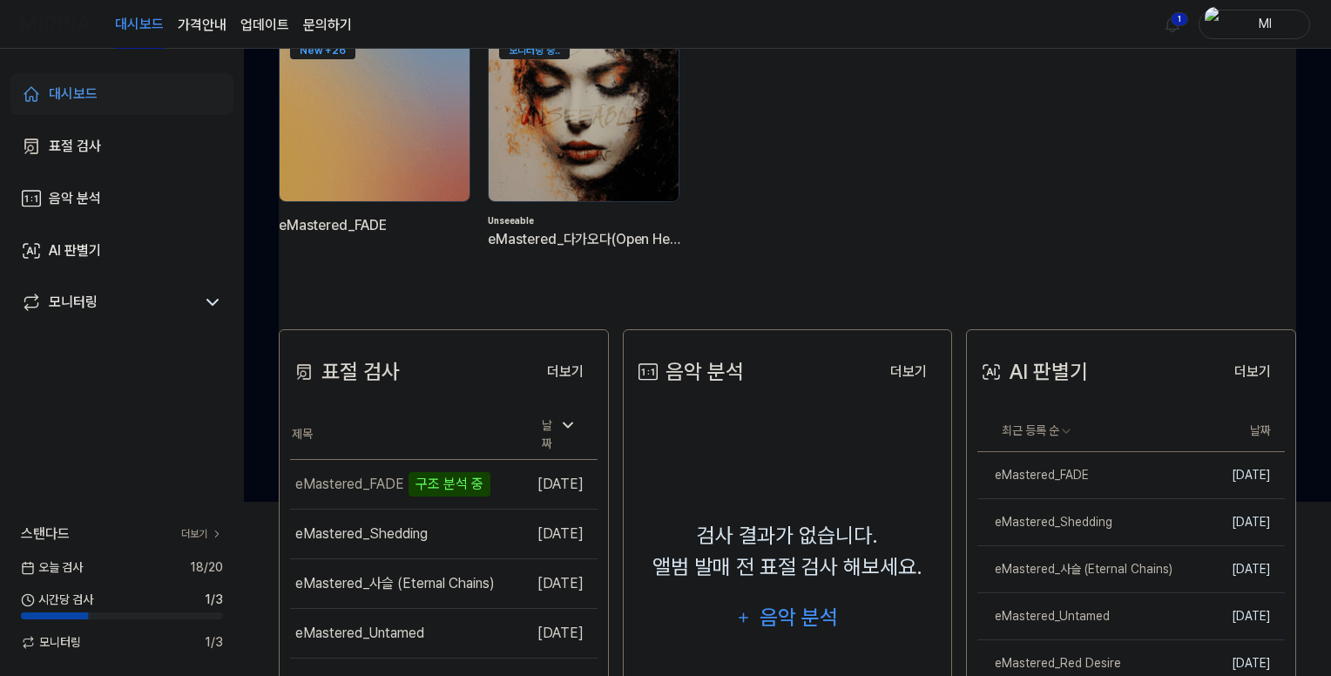
click at [211, 530] on icon at bounding box center [217, 534] width 12 height 12
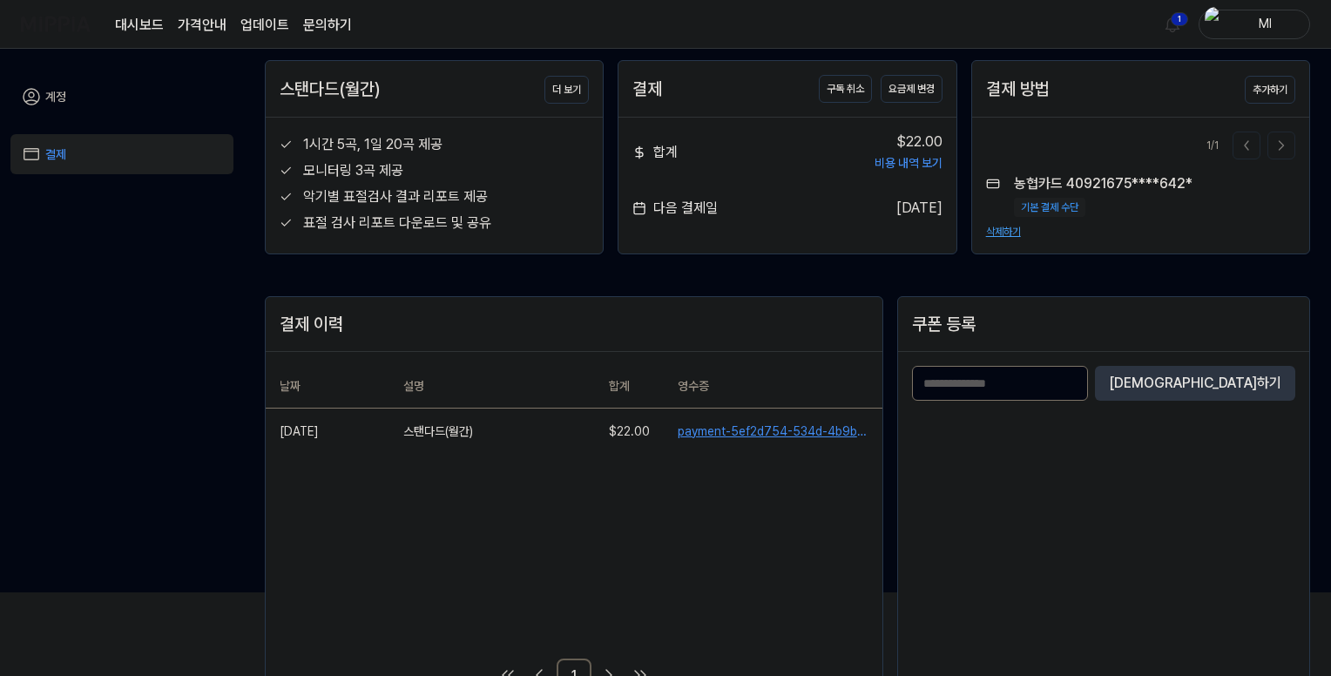
click at [57, 18] on img at bounding box center [56, 24] width 70 height 48
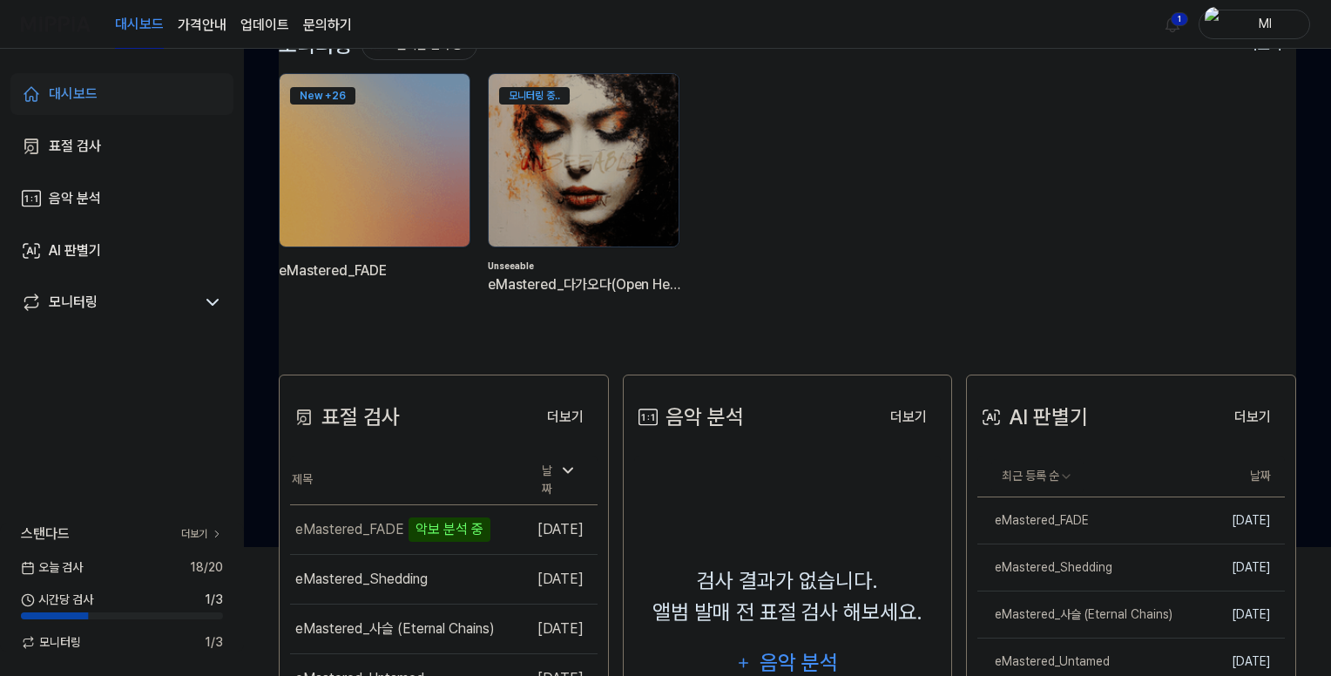
scroll to position [261, 0]
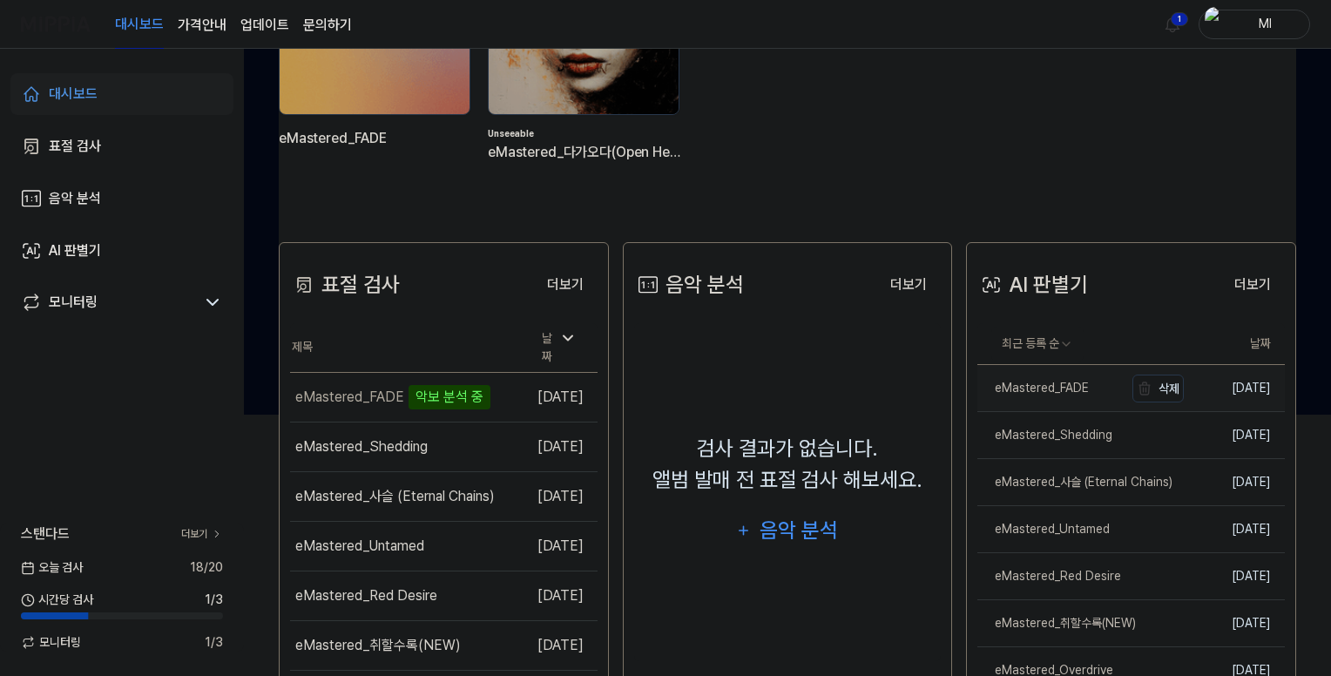
click at [1059, 388] on div "eMastered_FADE" at bounding box center [1032, 388] width 111 height 18
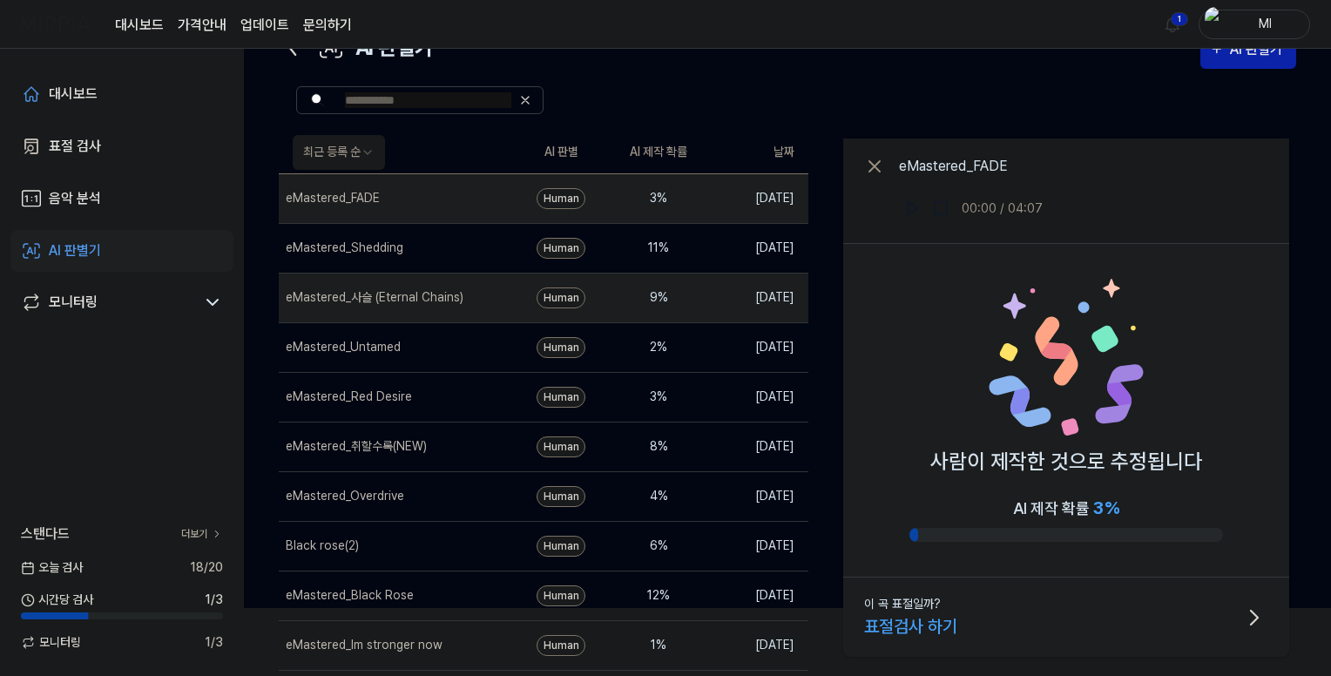
scroll to position [0, 0]
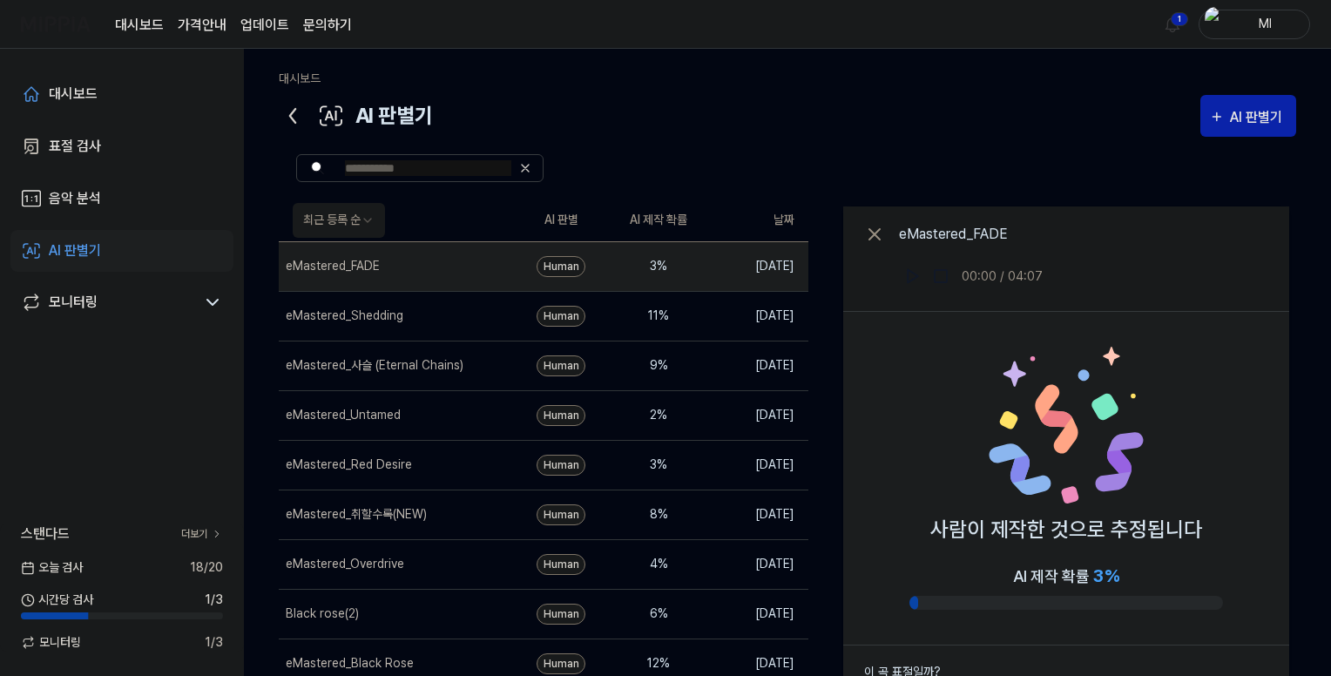
click at [66, 22] on img at bounding box center [56, 24] width 70 height 48
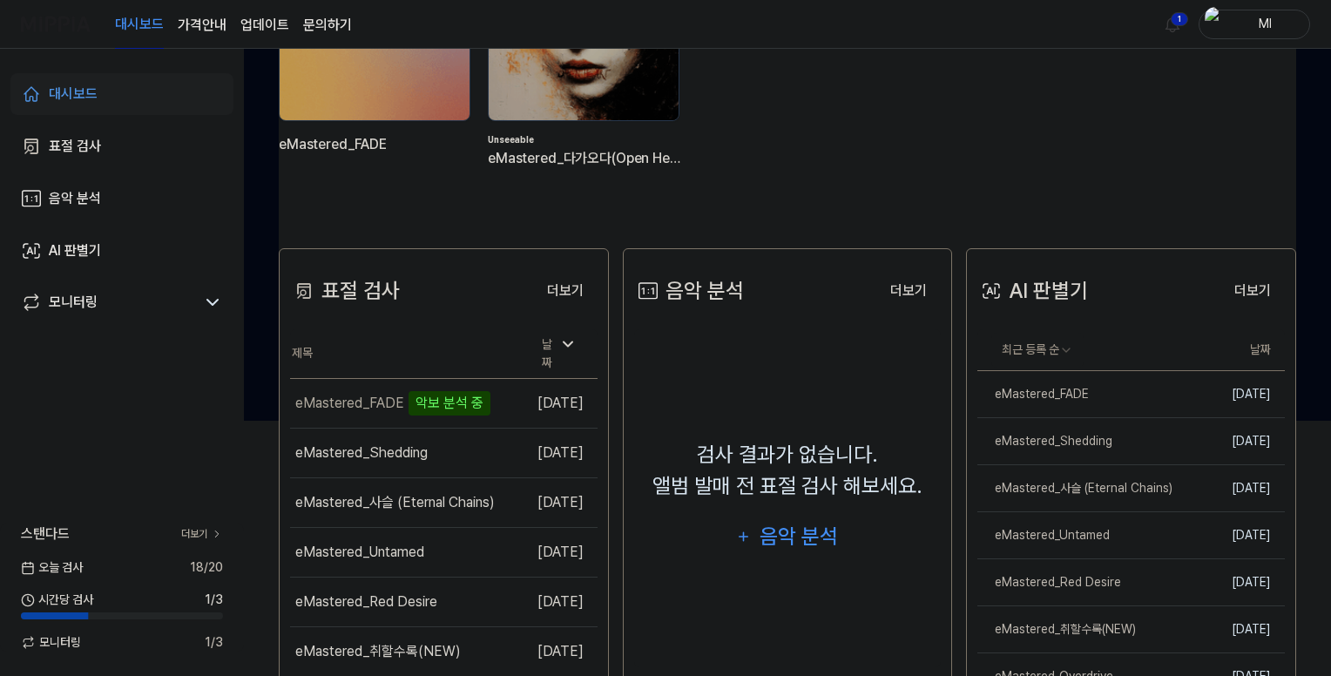
scroll to position [261, 0]
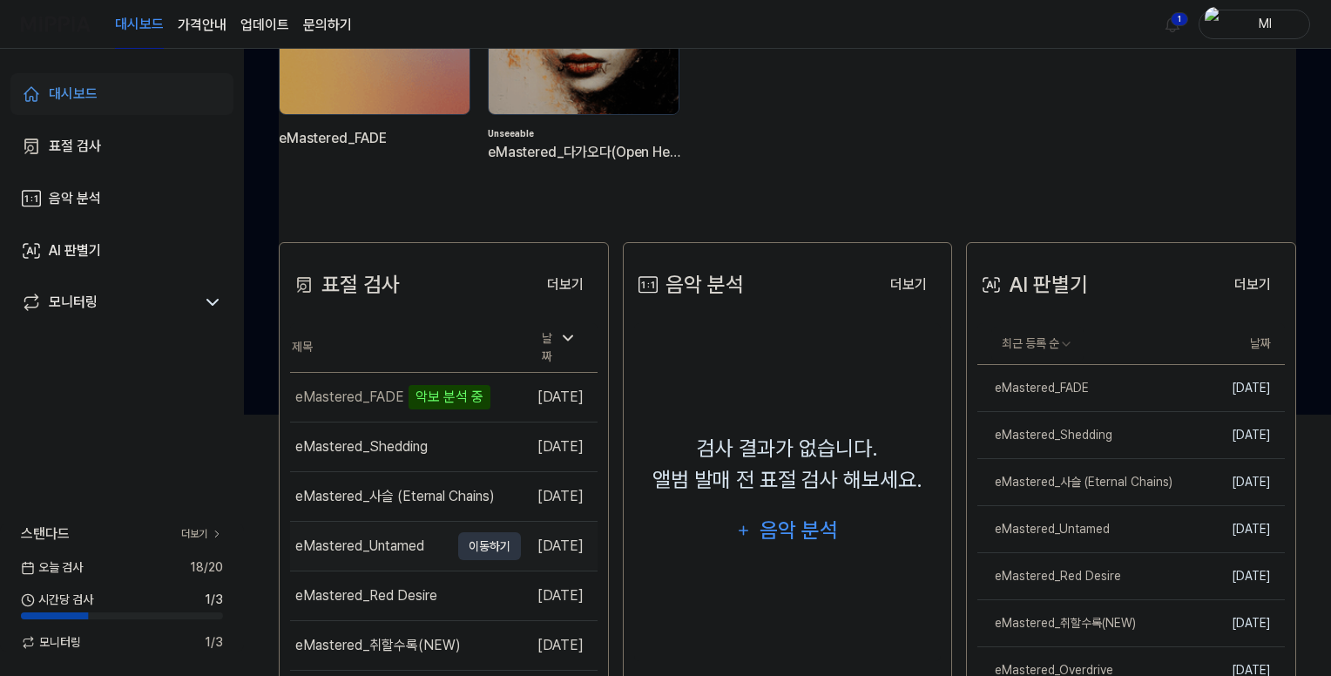
click at [334, 536] on div "eMastered_Untamed" at bounding box center [359, 546] width 129 height 21
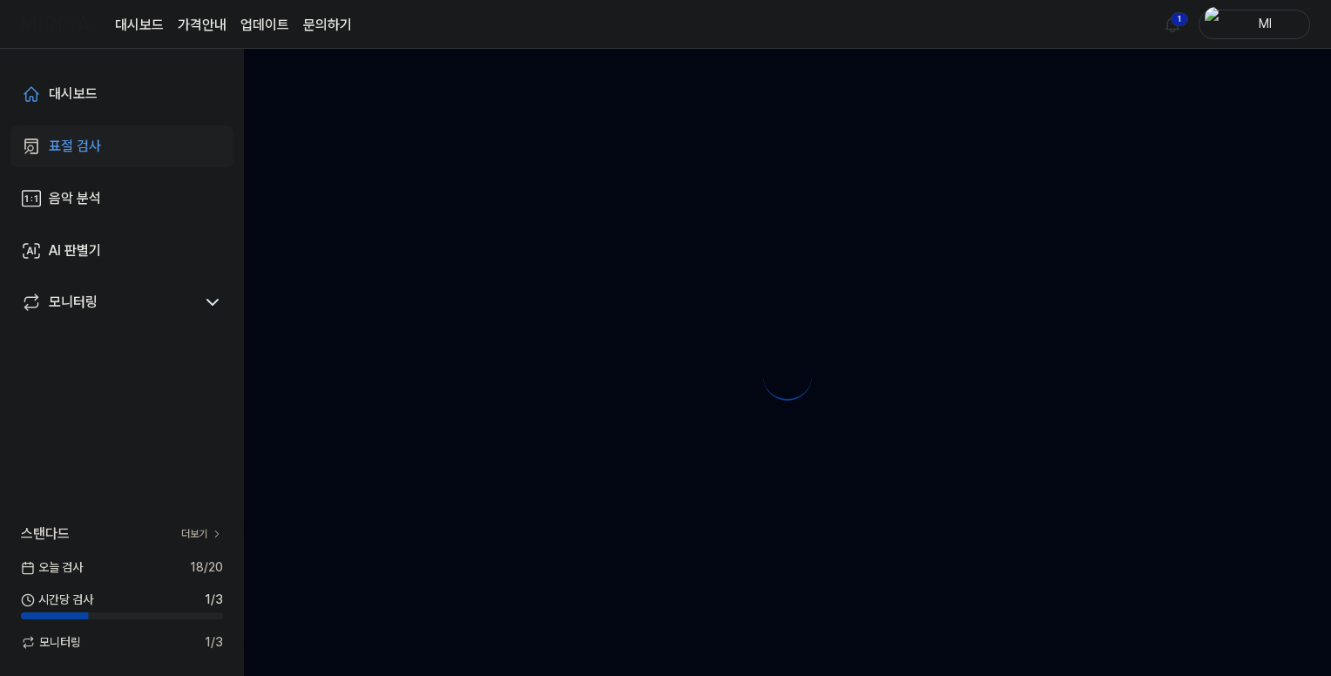
scroll to position [0, 0]
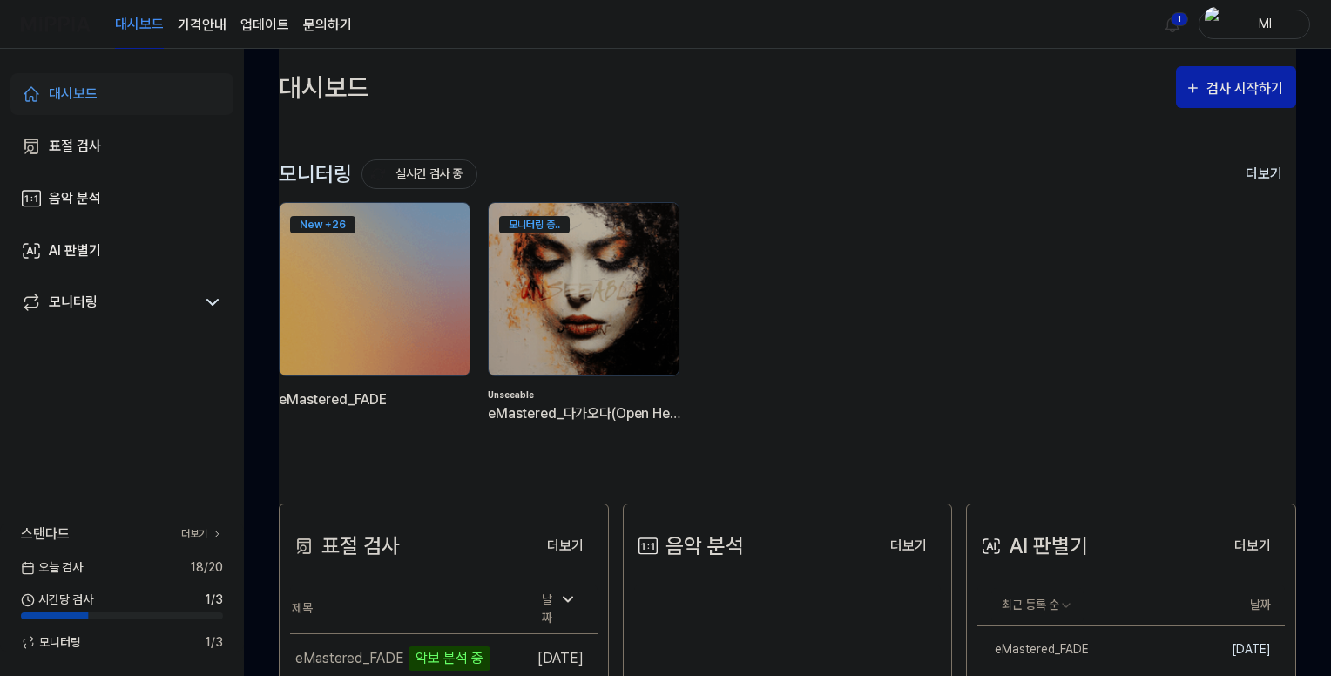
scroll to position [261, 0]
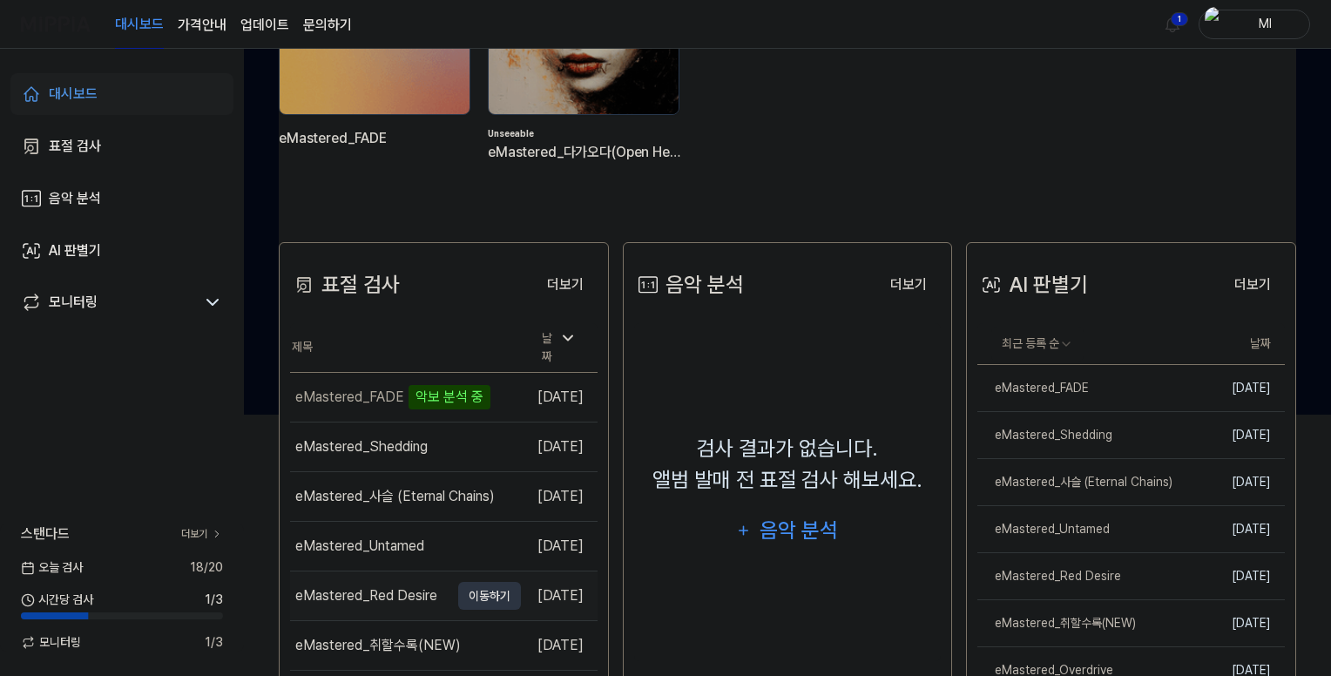
click at [371, 585] on div "eMastered_Red Desire" at bounding box center [366, 595] width 142 height 21
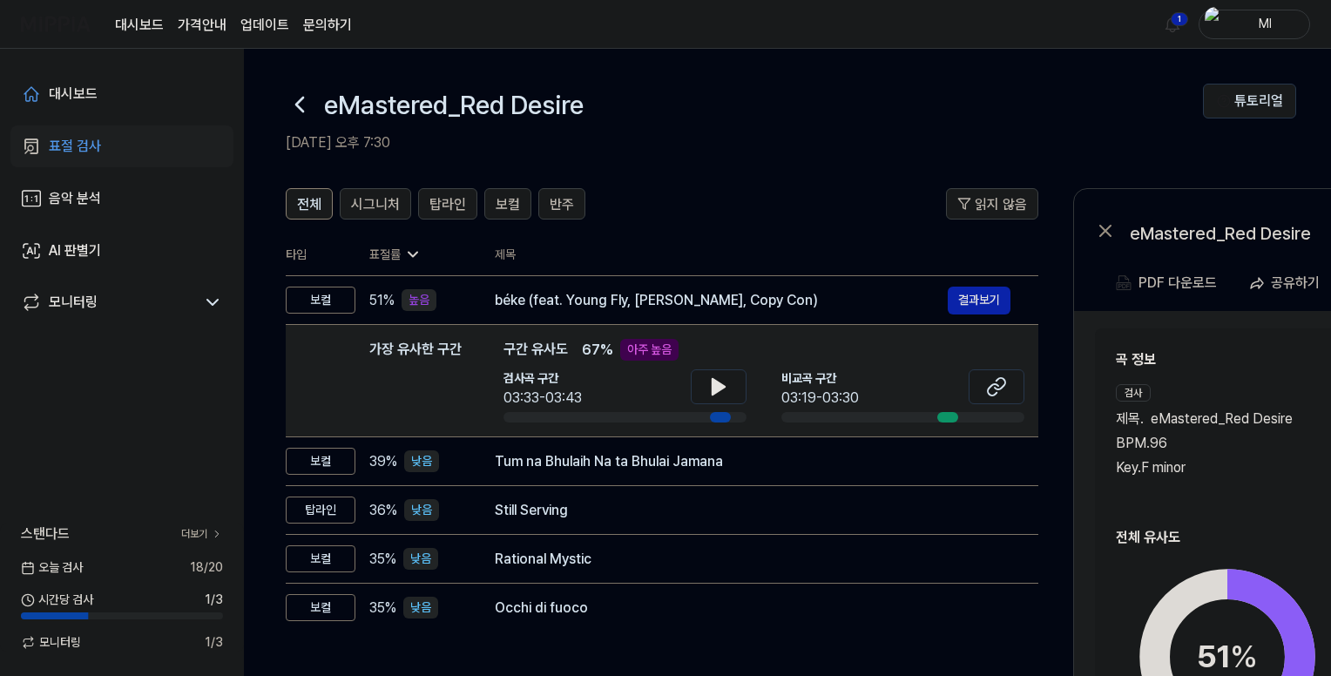
click at [305, 109] on icon at bounding box center [300, 105] width 28 height 28
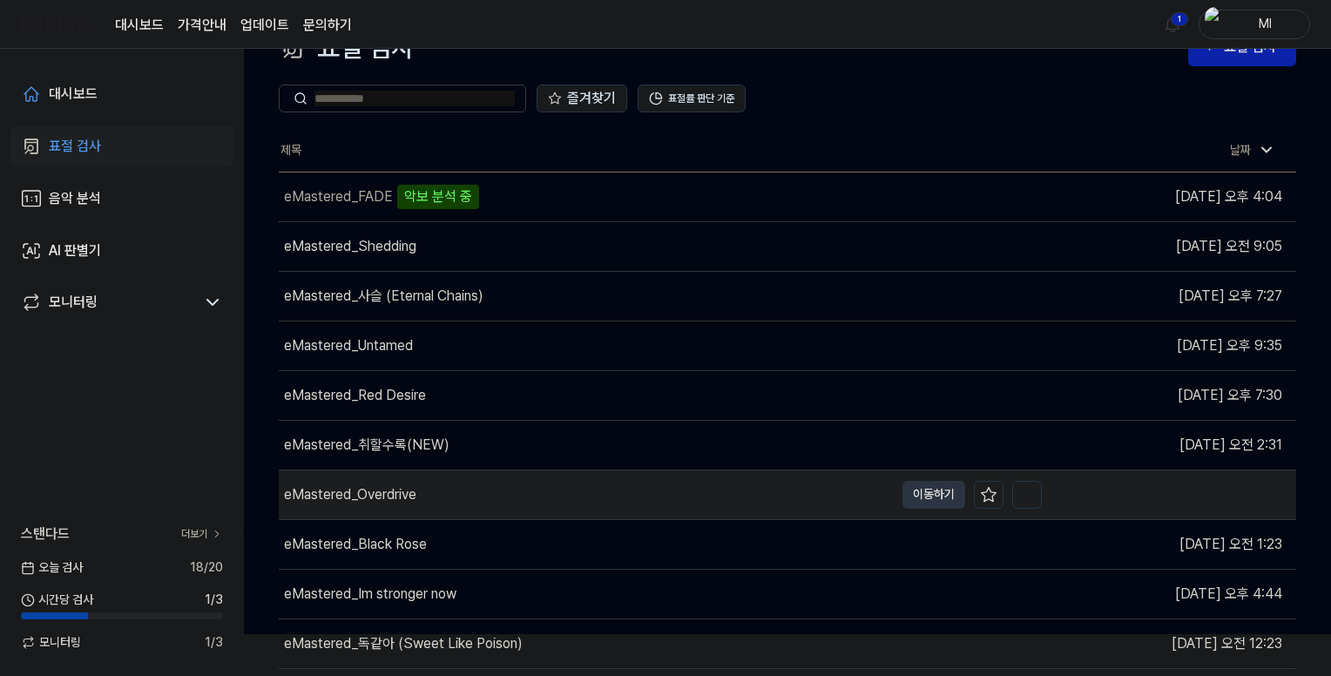
scroll to position [81, 0]
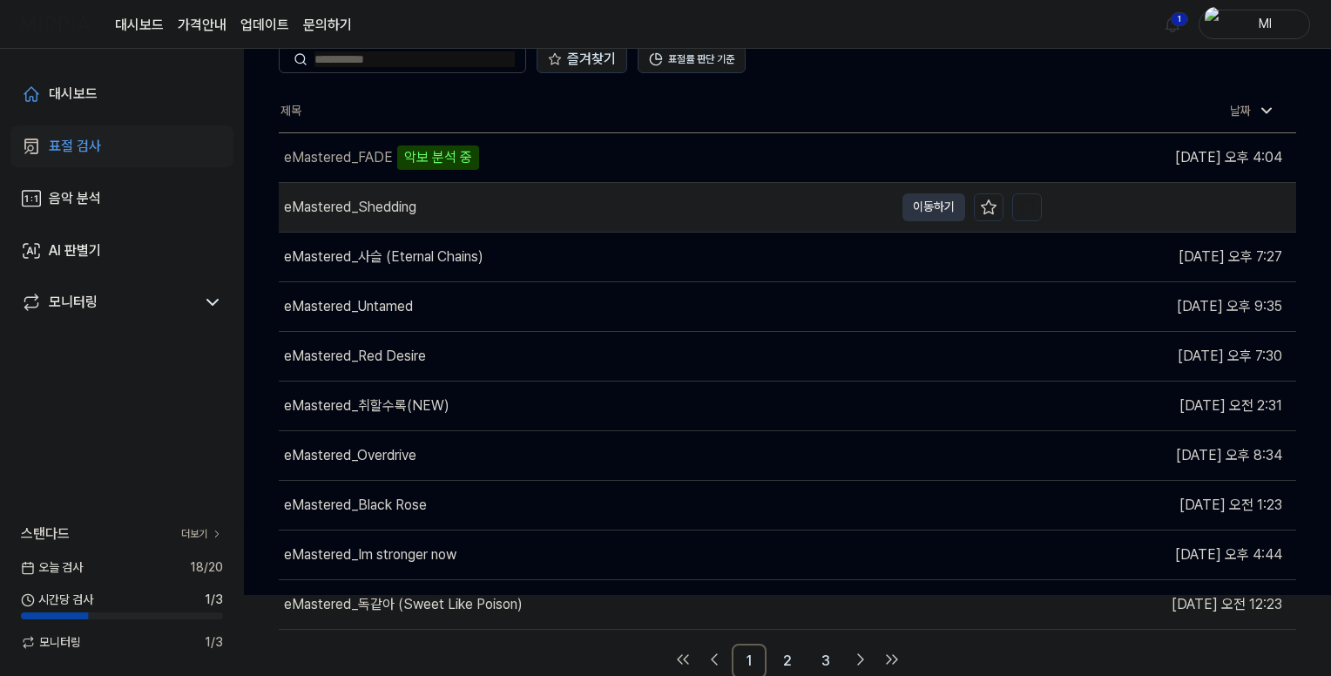
click at [367, 211] on div "eMastered_Shedding" at bounding box center [350, 207] width 132 height 21
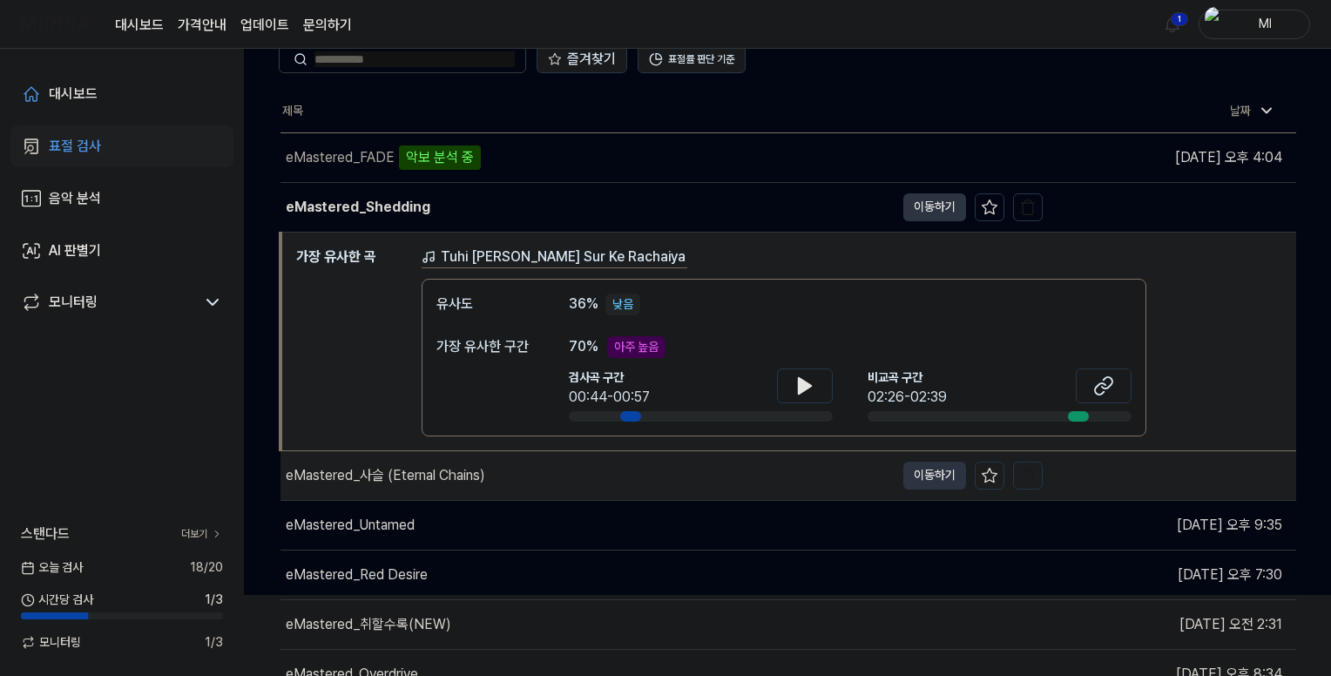
click at [394, 475] on div "eMastered_사슬 (Eternal Chains)" at bounding box center [385, 475] width 199 height 21
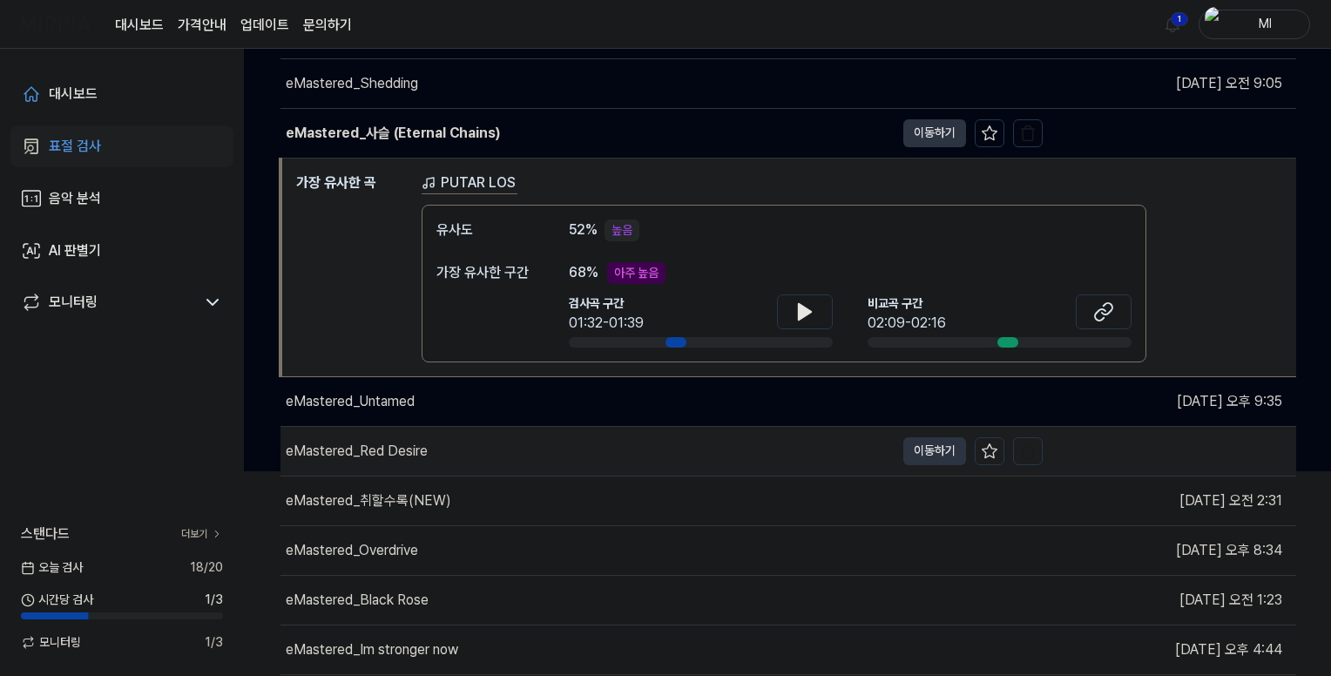
scroll to position [213, 0]
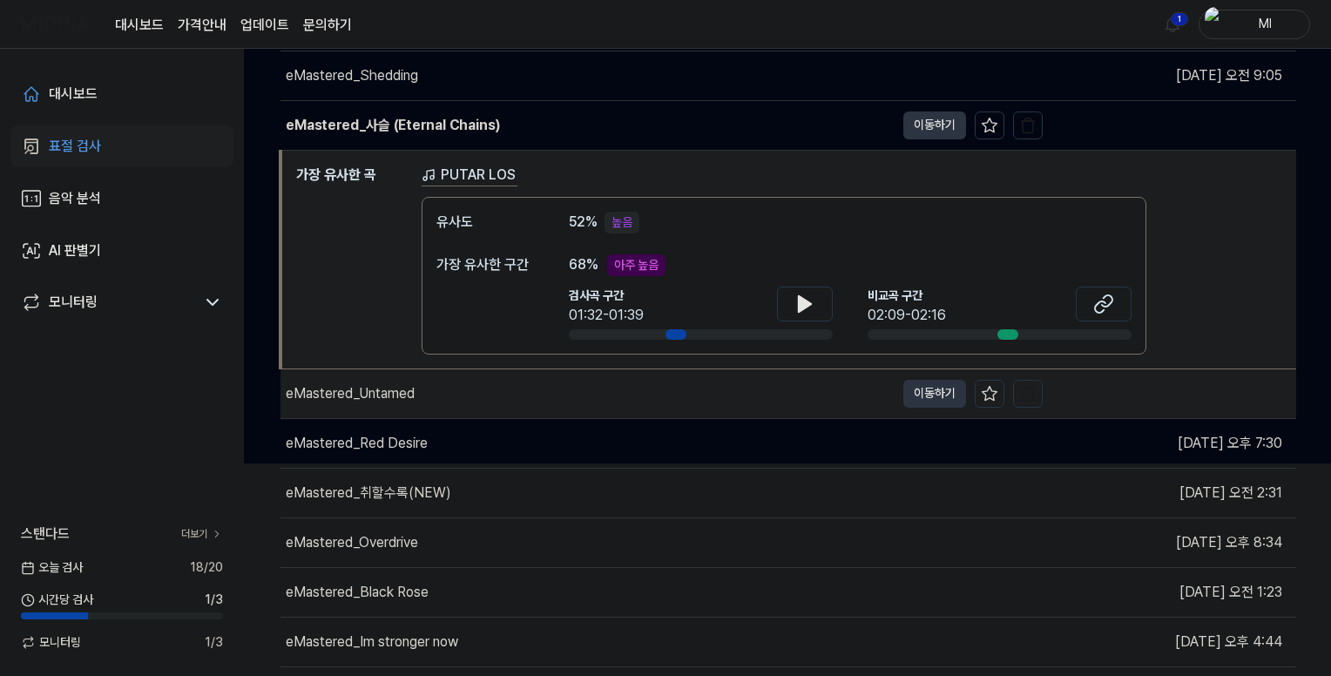
click at [357, 395] on div "eMastered_Untamed" at bounding box center [350, 393] width 129 height 21
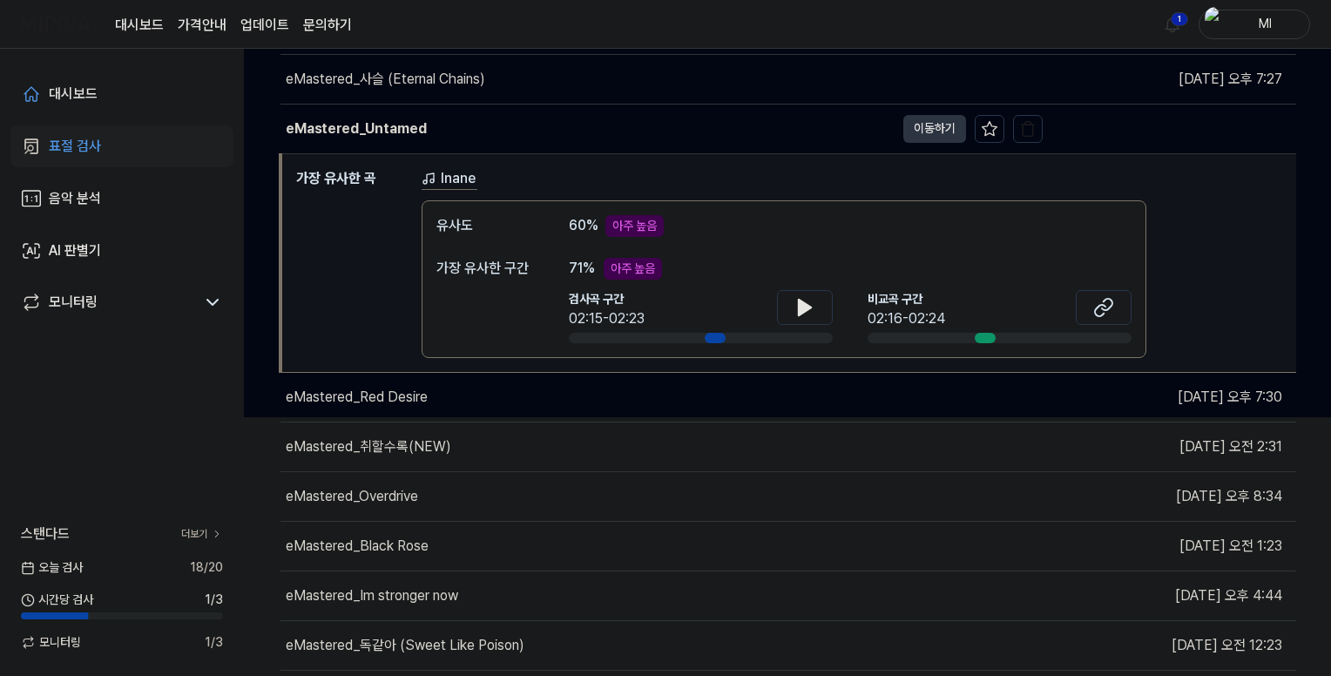
scroll to position [300, 0]
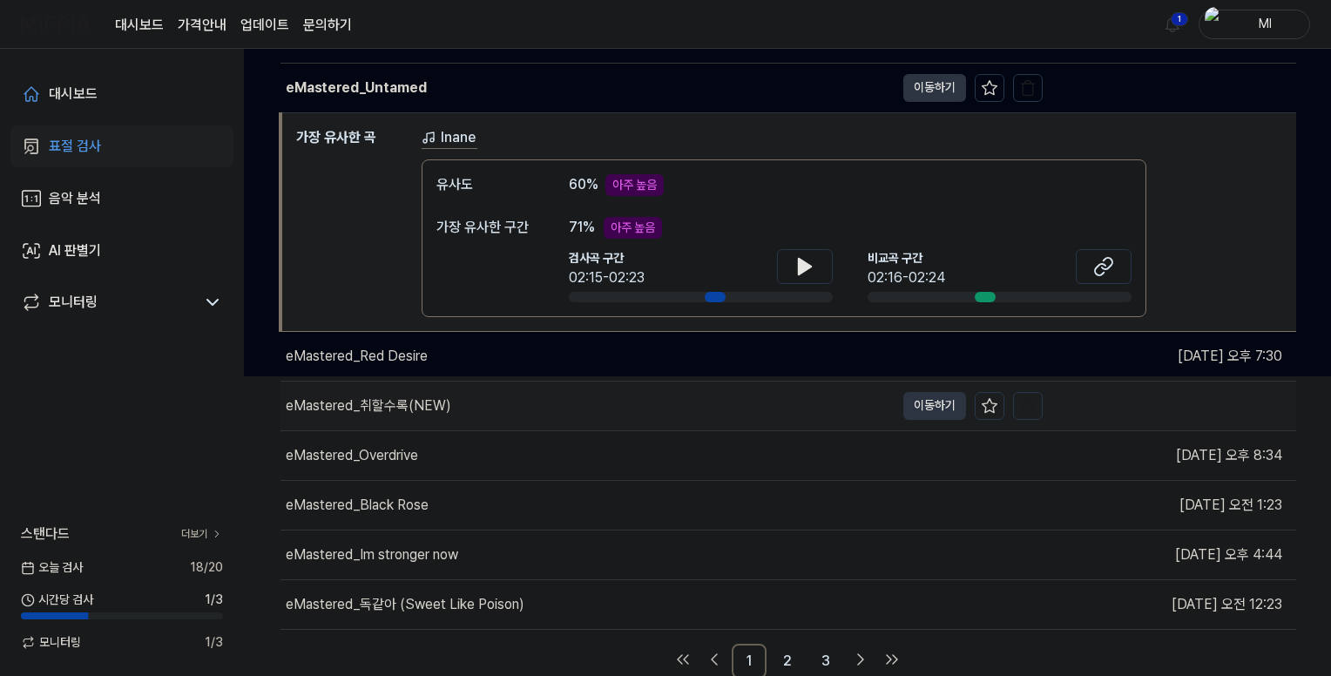
click at [376, 398] on div "eMastered_취할수록(NEW)" at bounding box center [368, 405] width 165 height 21
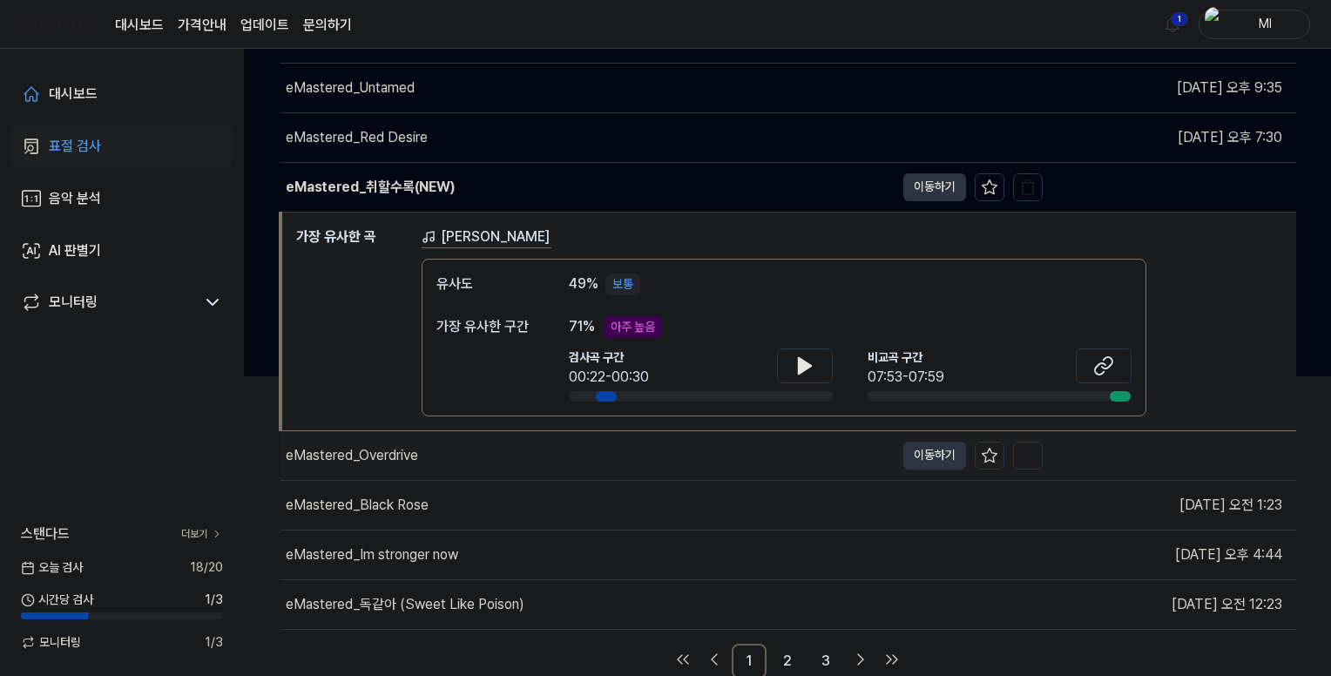
click at [394, 453] on div "eMastered_Overdrive" at bounding box center [352, 455] width 132 height 21
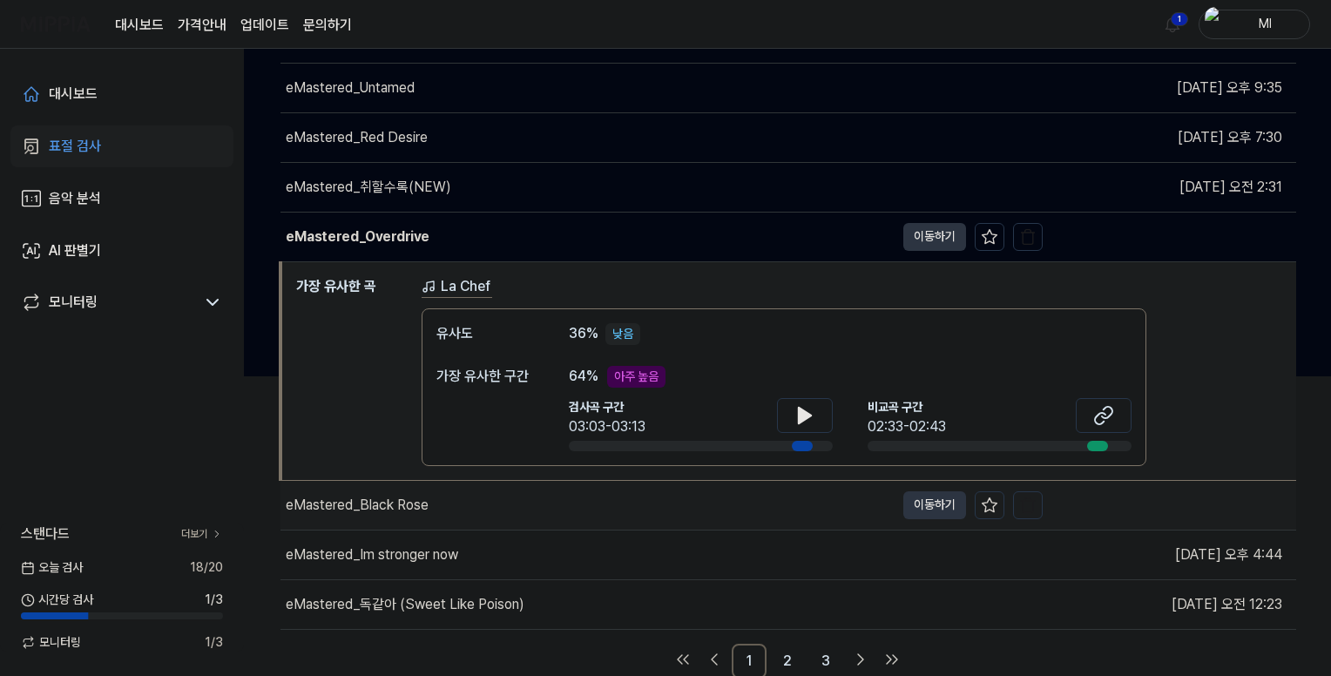
click at [398, 506] on div "eMastered_Black Rose" at bounding box center [357, 505] width 143 height 21
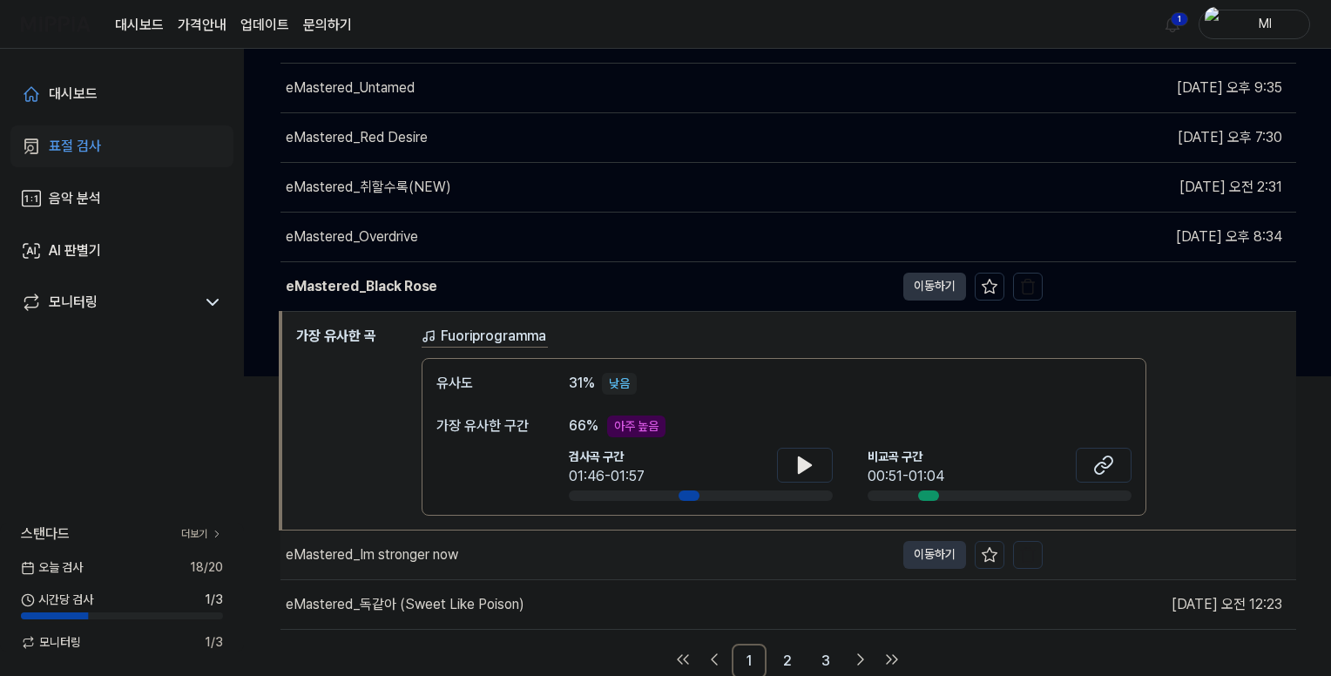
click at [389, 548] on div "eMastered_Im stronger now" at bounding box center [372, 554] width 172 height 21
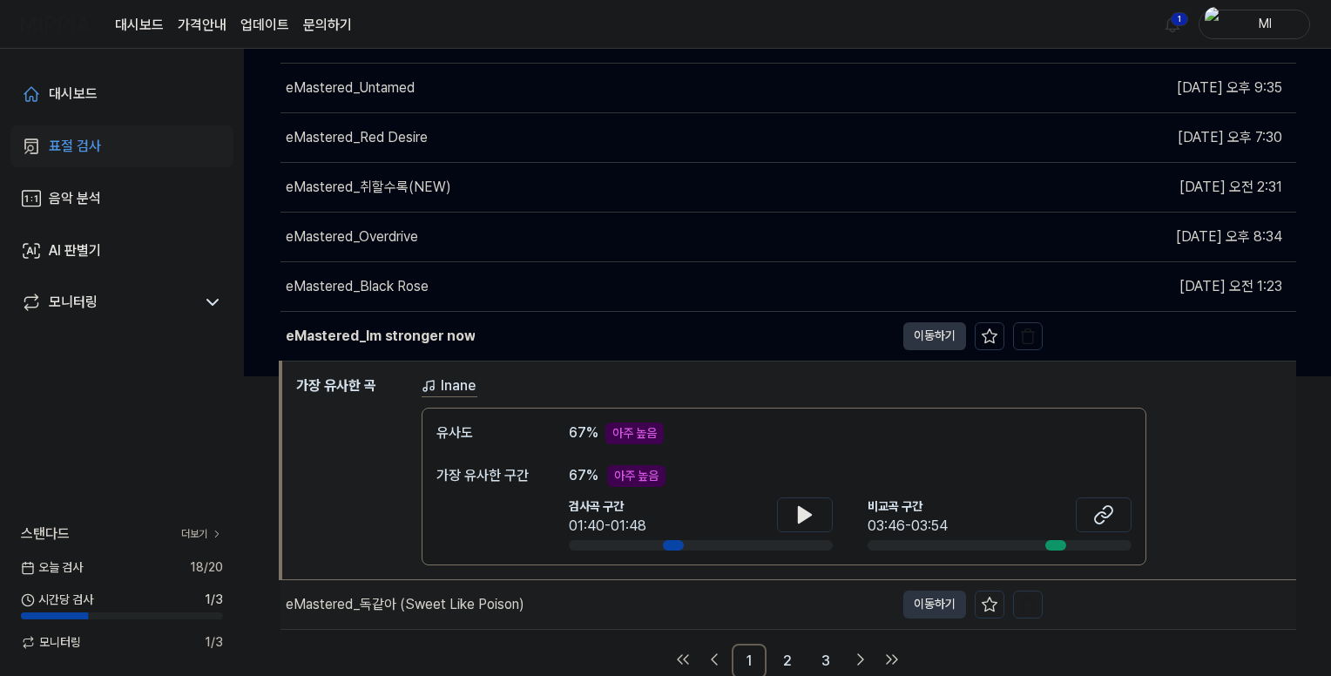
click at [400, 605] on div "eMastered_독같아 (Sweet Like Poison)" at bounding box center [405, 604] width 239 height 21
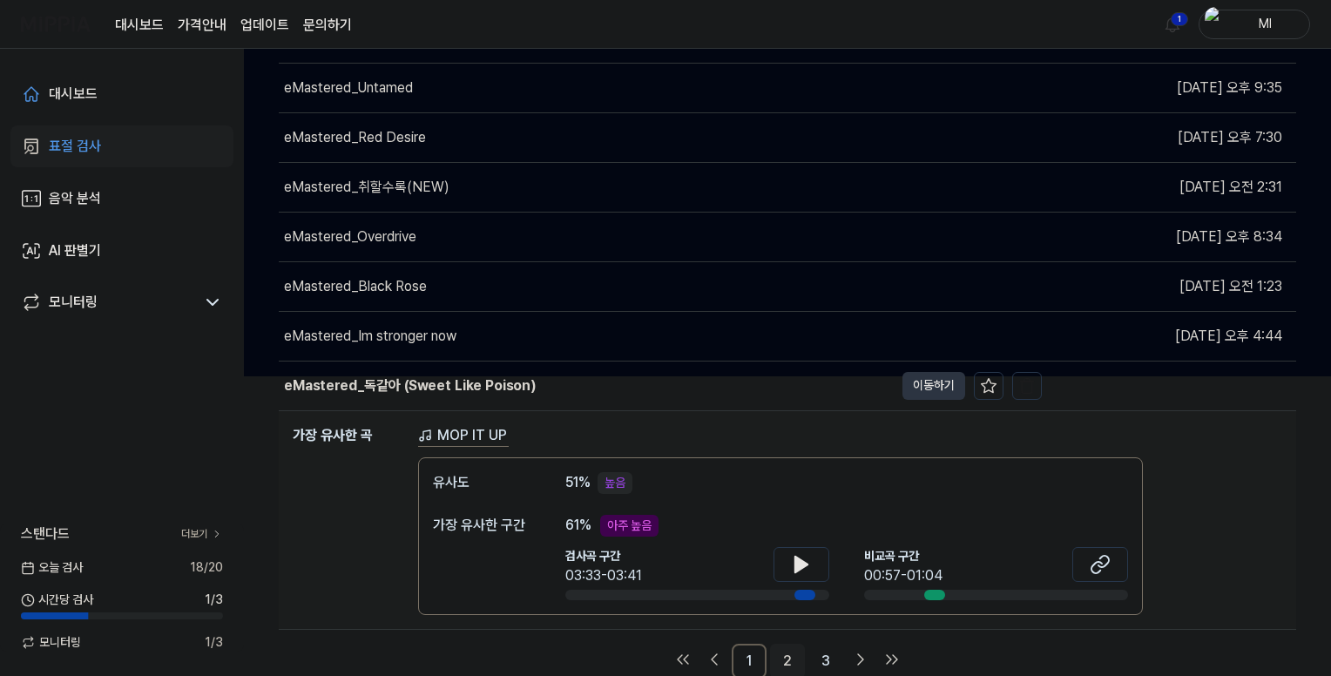
click at [785, 654] on link "2" at bounding box center [787, 661] width 35 height 35
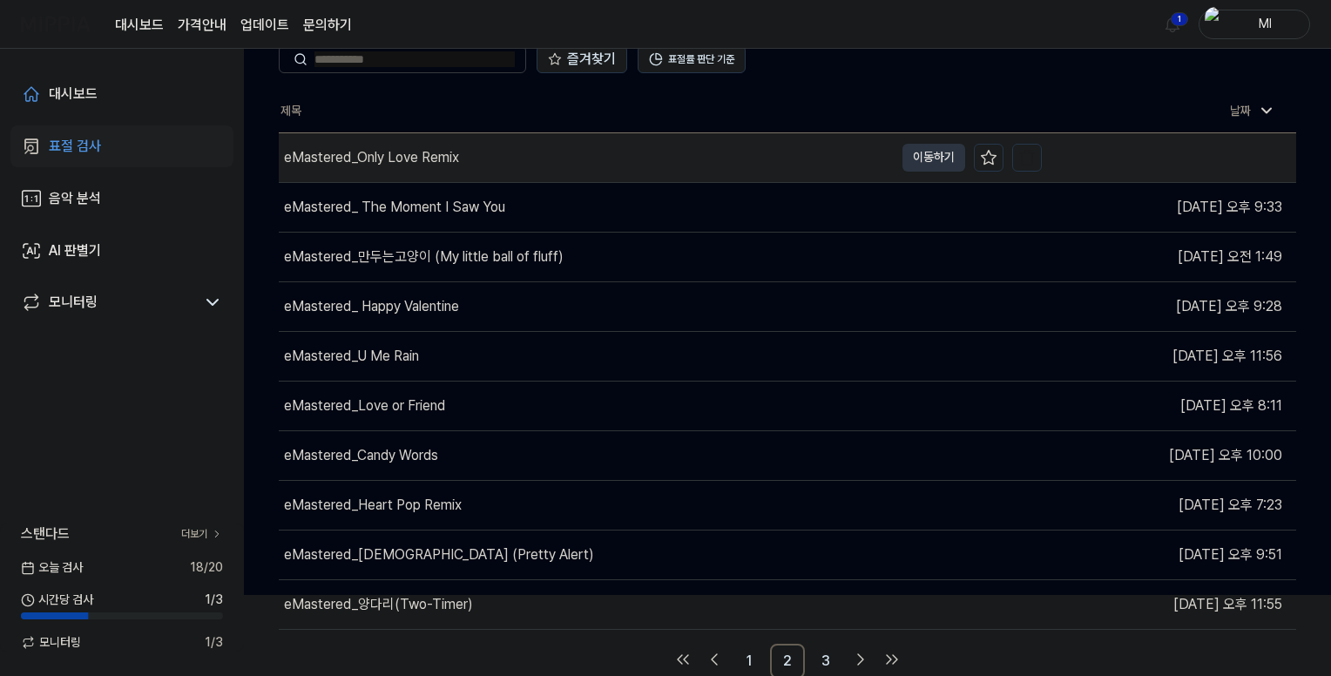
click at [400, 157] on div "eMastered_Only Love Remix" at bounding box center [371, 157] width 175 height 21
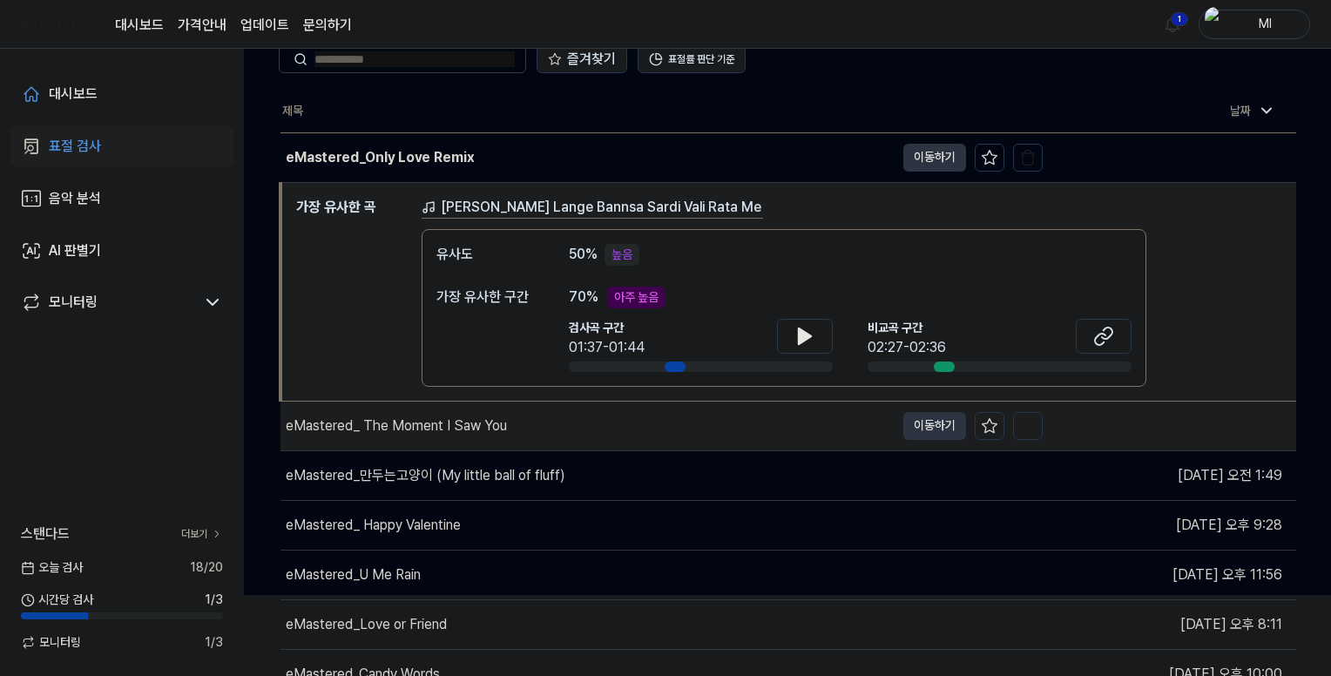
click at [411, 429] on div "eMastered_ The Moment I Saw You" at bounding box center [396, 425] width 221 height 21
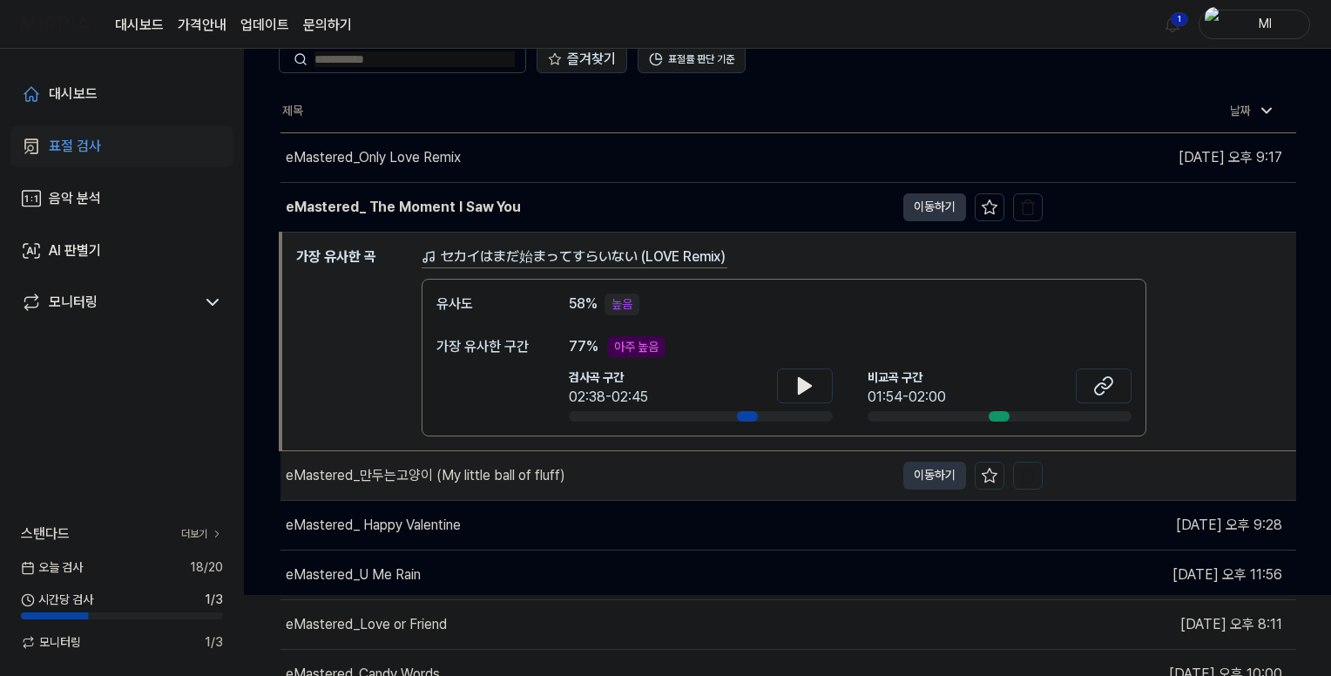
click at [388, 478] on div "eMastered_만두는고양이 (My little ball of fluff)" at bounding box center [426, 475] width 280 height 21
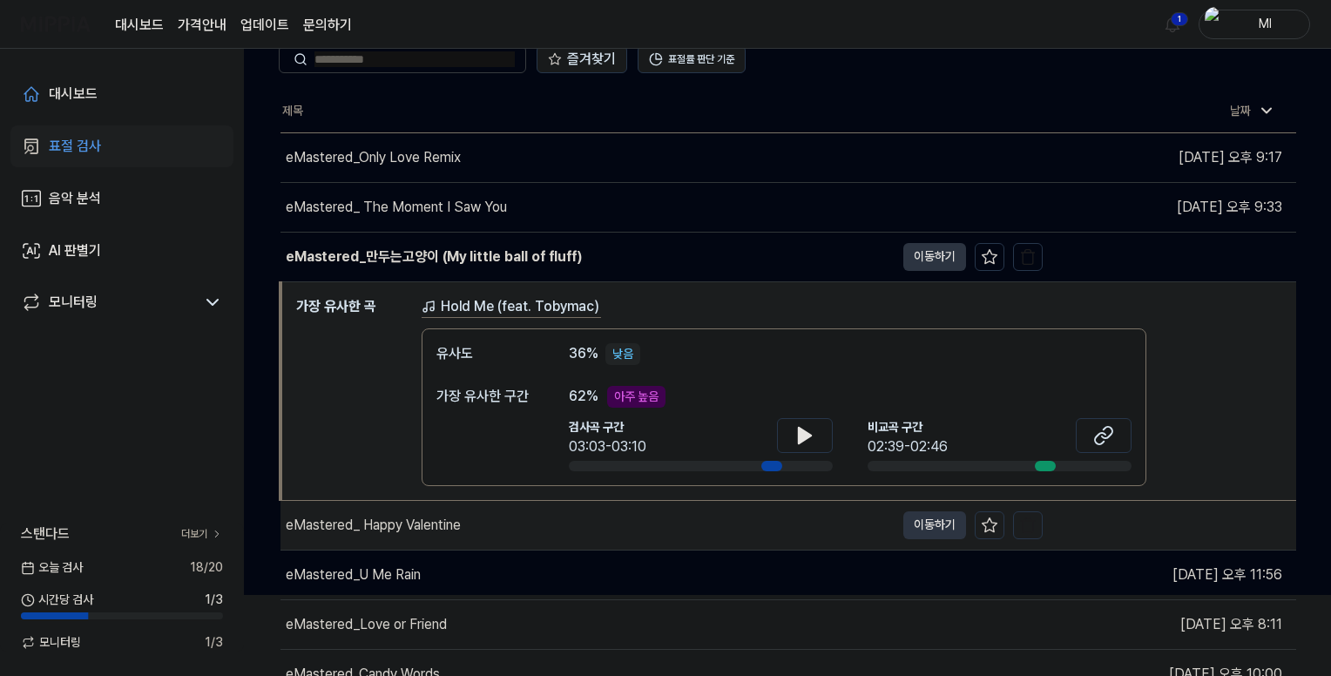
click at [383, 531] on div "eMastered_ Happy Valentine" at bounding box center [373, 525] width 175 height 21
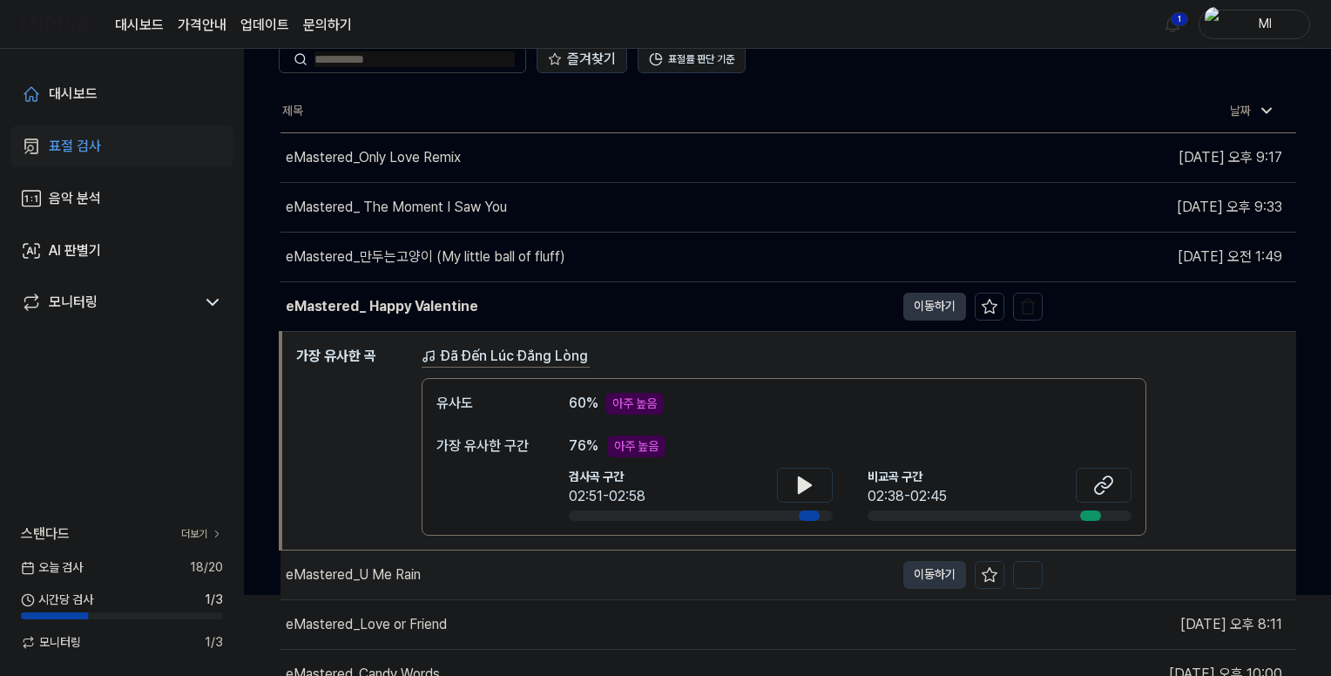
click at [397, 577] on div "eMastered_U Me Rain" at bounding box center [353, 574] width 135 height 21
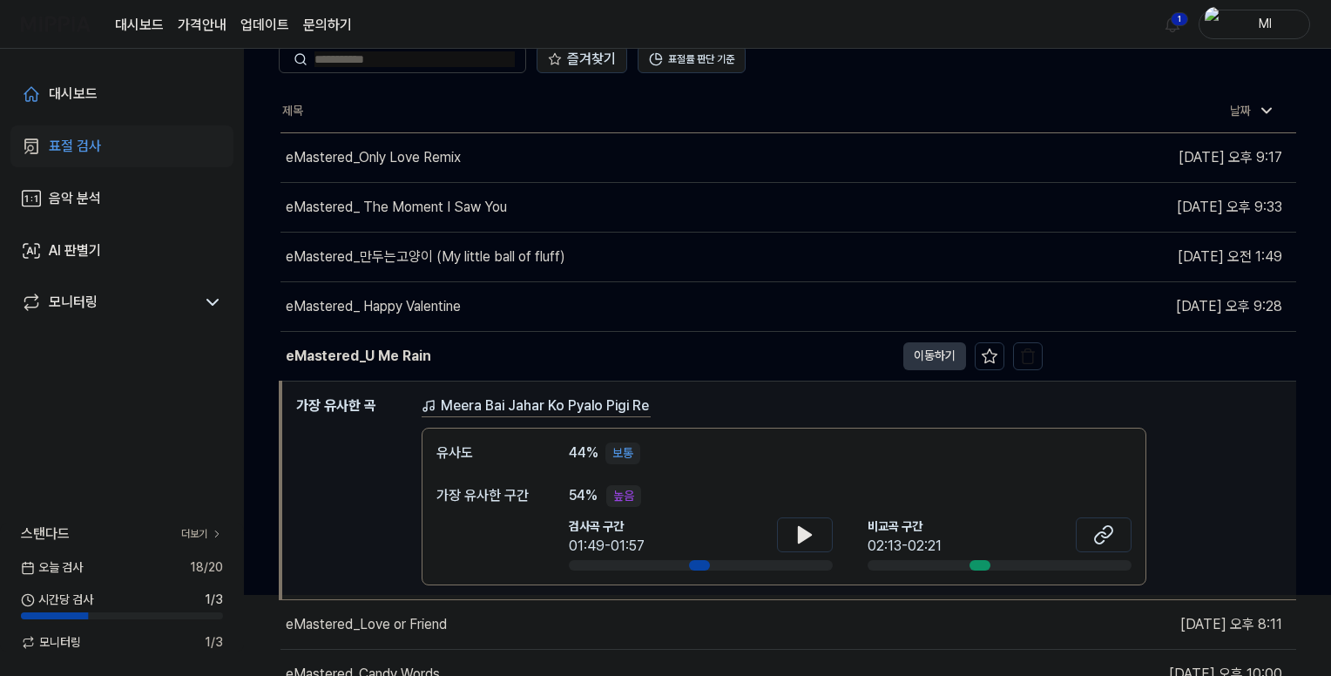
scroll to position [255, 0]
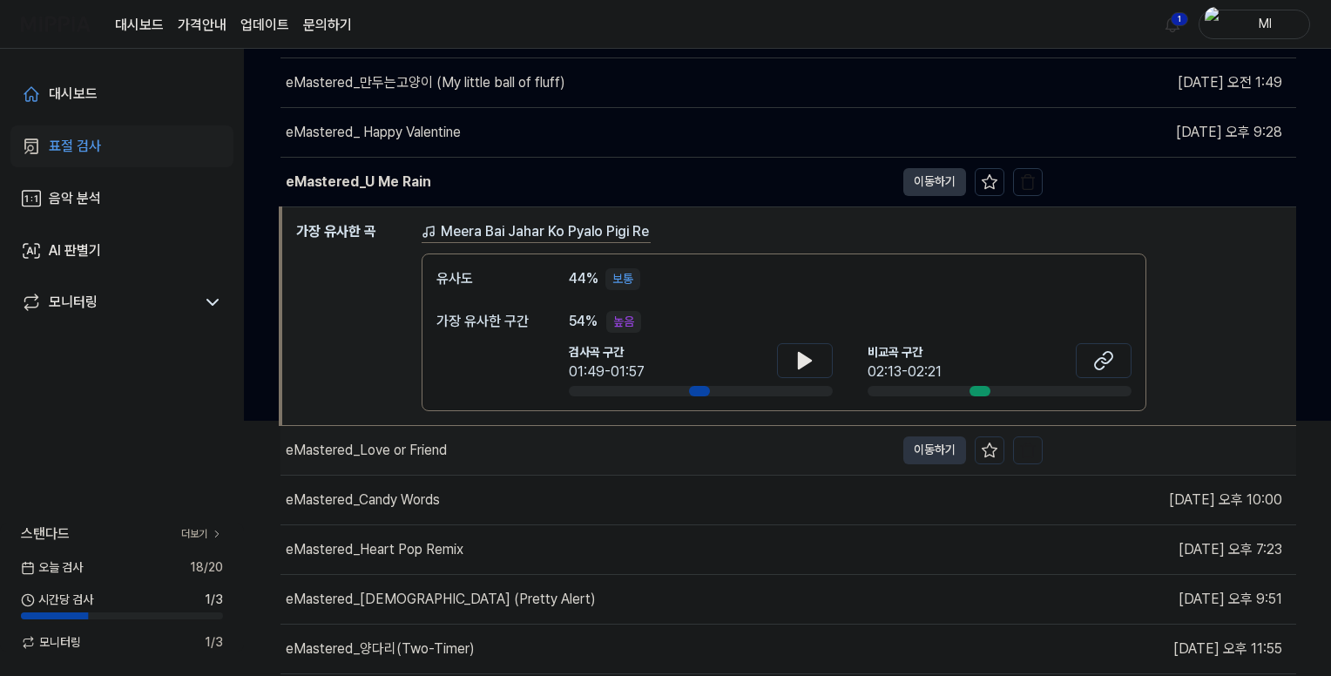
click at [375, 448] on div "eMastered_Love or Friend" at bounding box center [366, 450] width 161 height 21
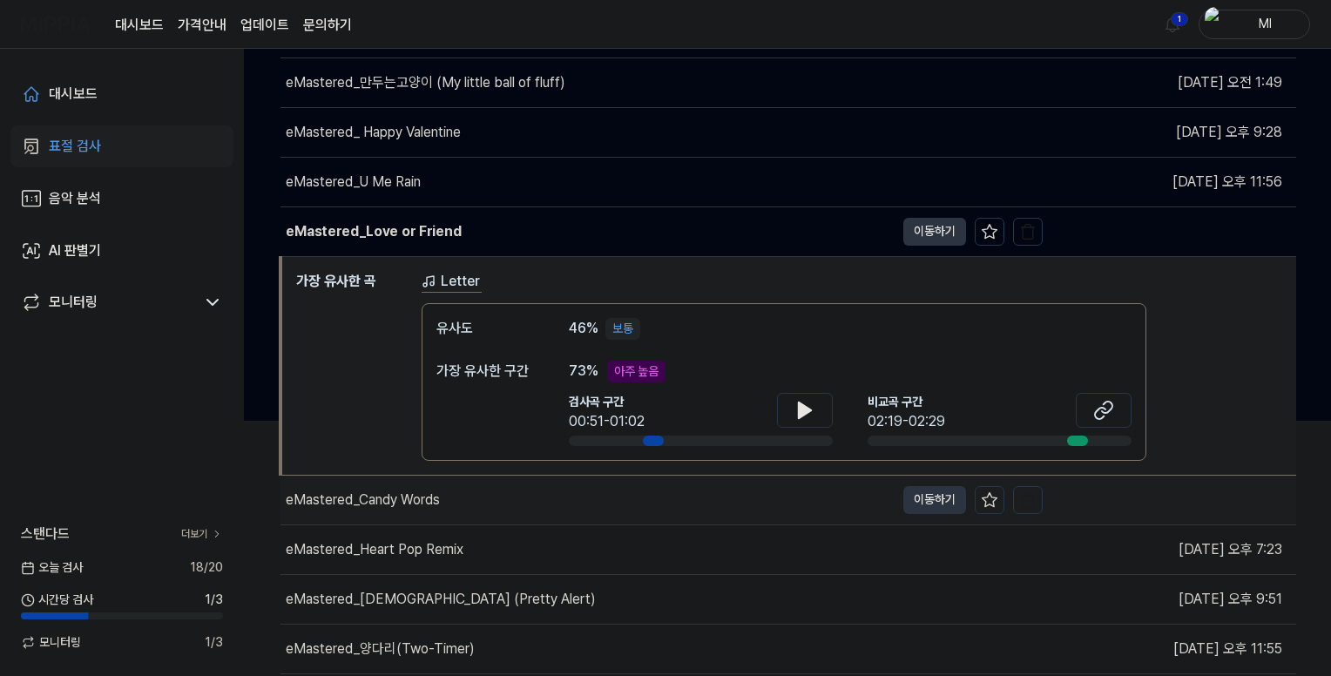
click at [397, 495] on div "eMastered_Candy Words" at bounding box center [363, 500] width 154 height 21
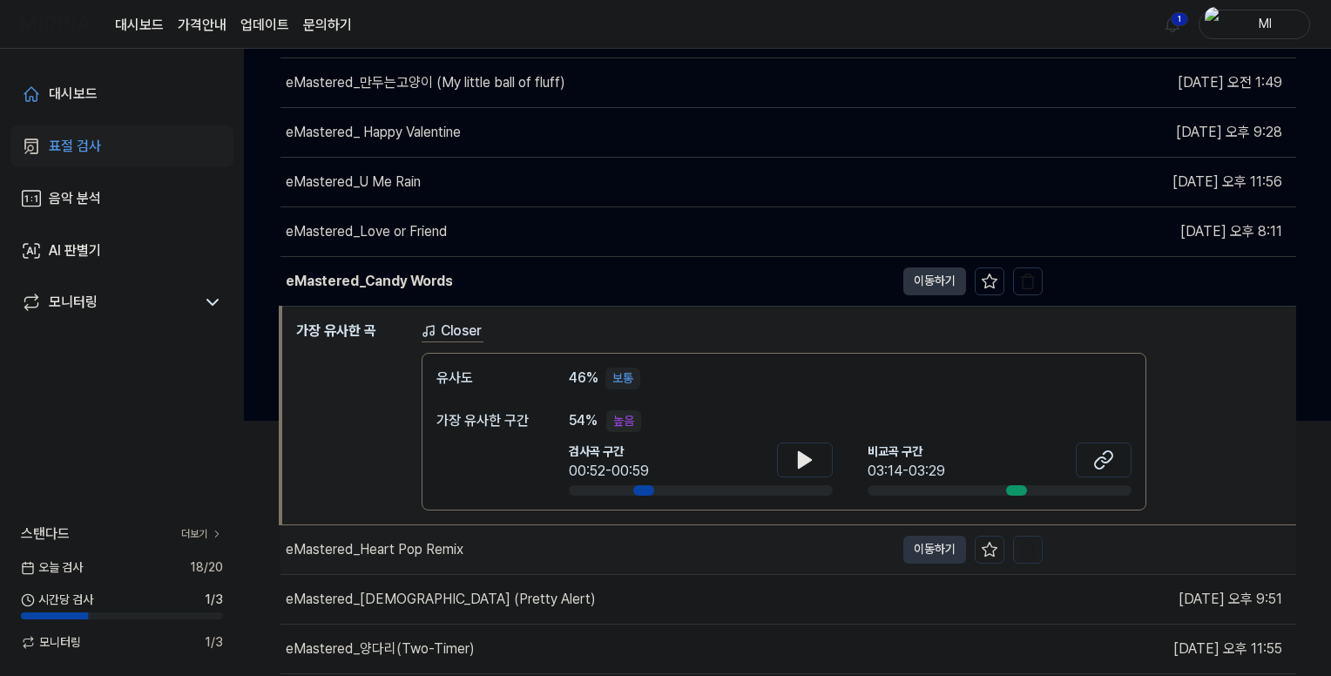
click at [393, 544] on div "eMastered_Heart Pop Remix" at bounding box center [375, 549] width 178 height 21
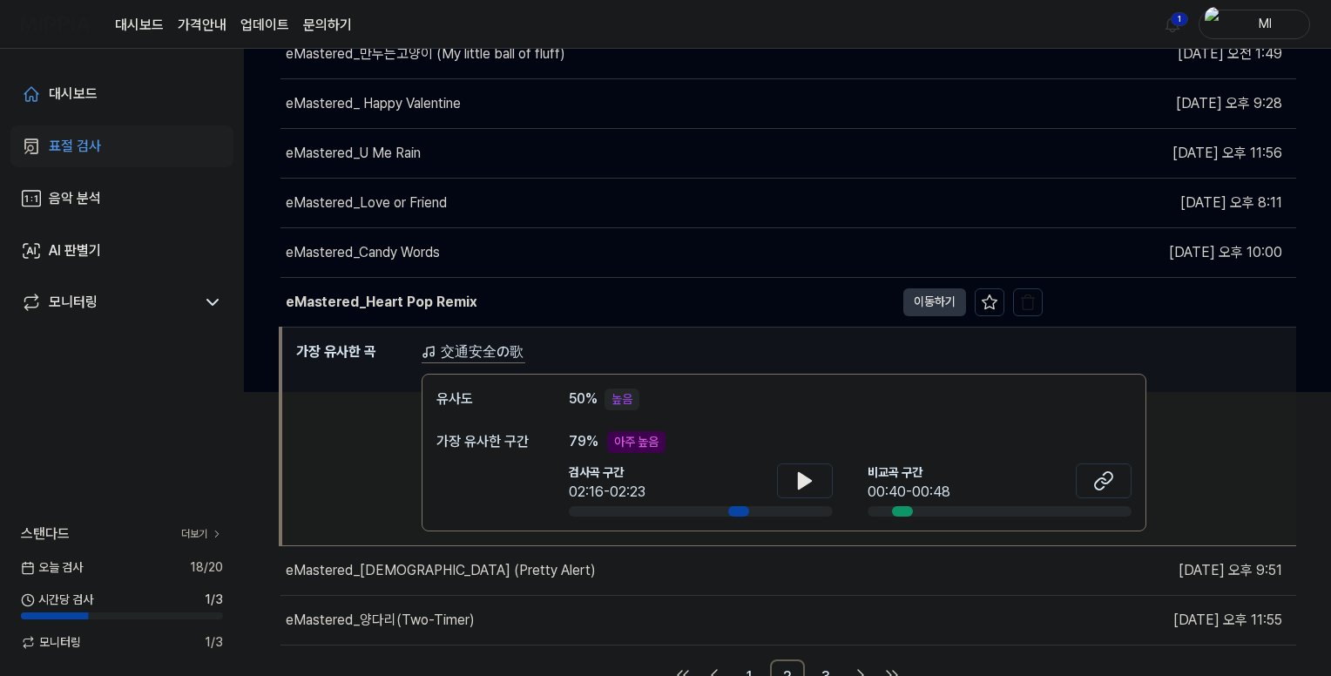
scroll to position [300, 0]
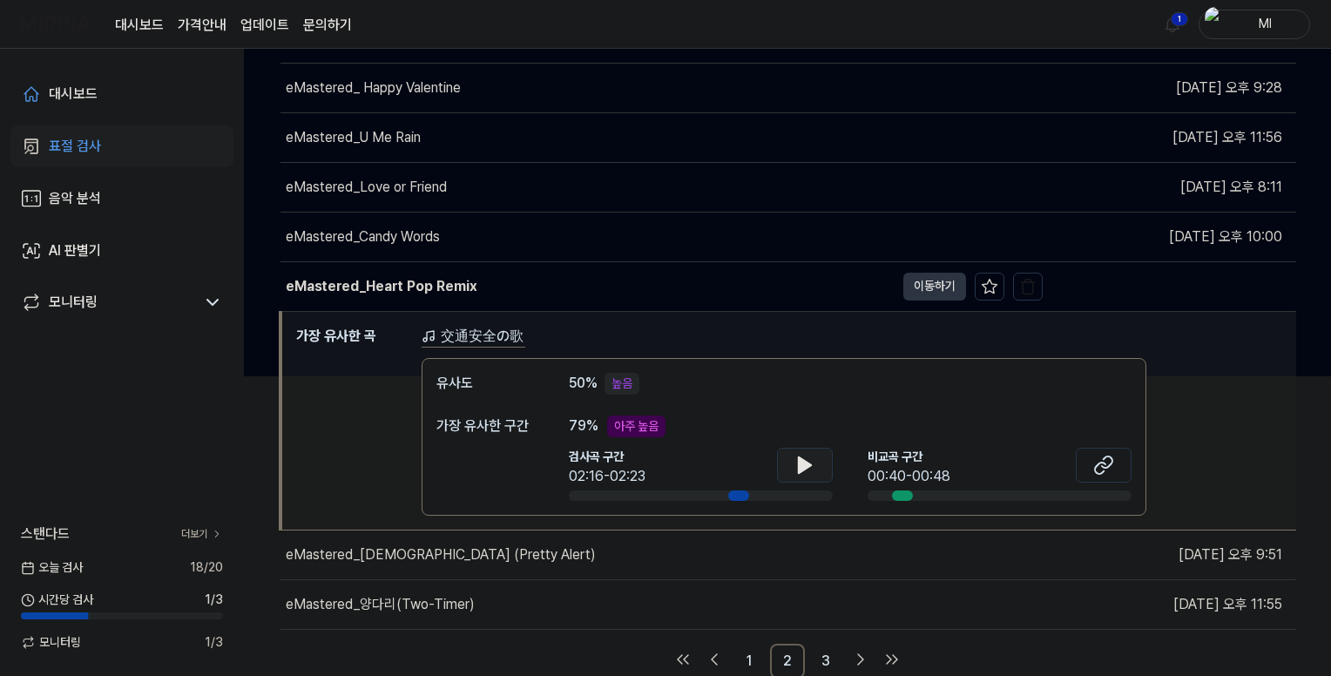
click at [799, 462] on icon at bounding box center [805, 465] width 12 height 16
click at [800, 462] on icon at bounding box center [801, 464] width 3 height 14
click at [408, 554] on div "eMastered_예쁨주의 (Pretty Alert)" at bounding box center [441, 554] width 310 height 21
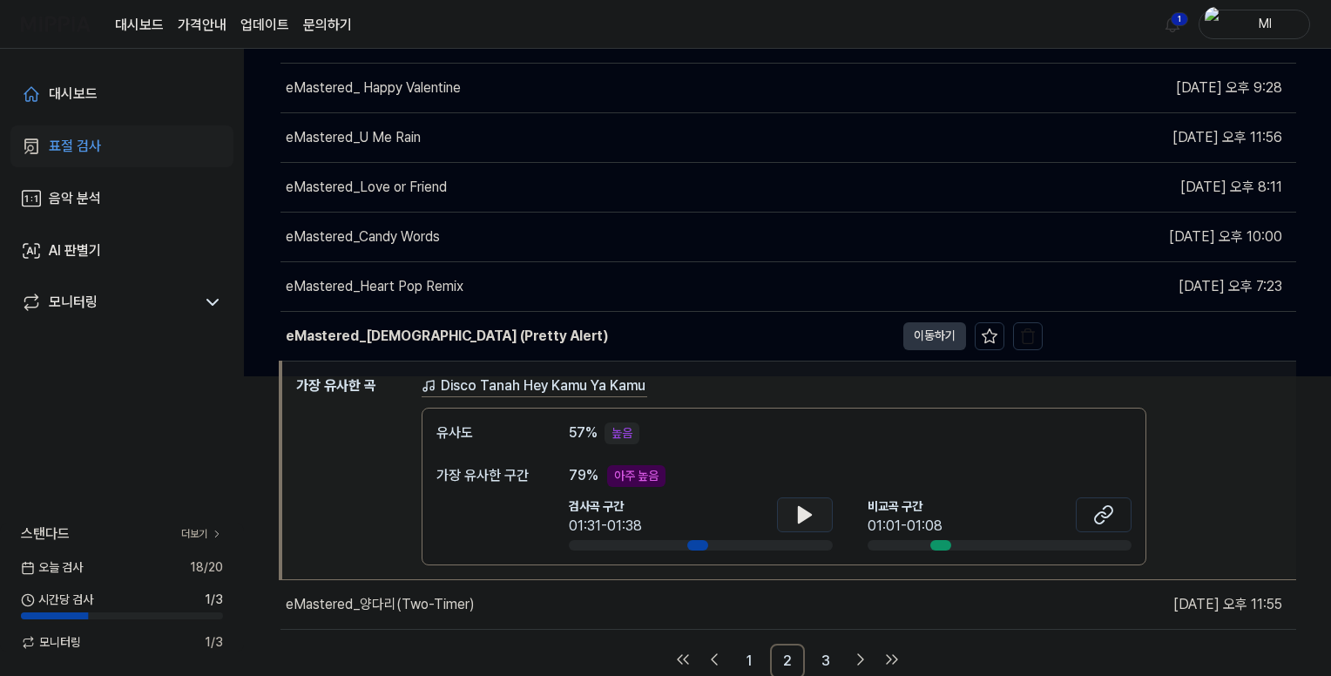
click at [805, 515] on icon at bounding box center [805, 515] width 12 height 16
click at [801, 513] on icon at bounding box center [801, 514] width 3 height 14
click at [401, 604] on div "eMastered_양다리(Two-Timer)" at bounding box center [380, 604] width 189 height 21
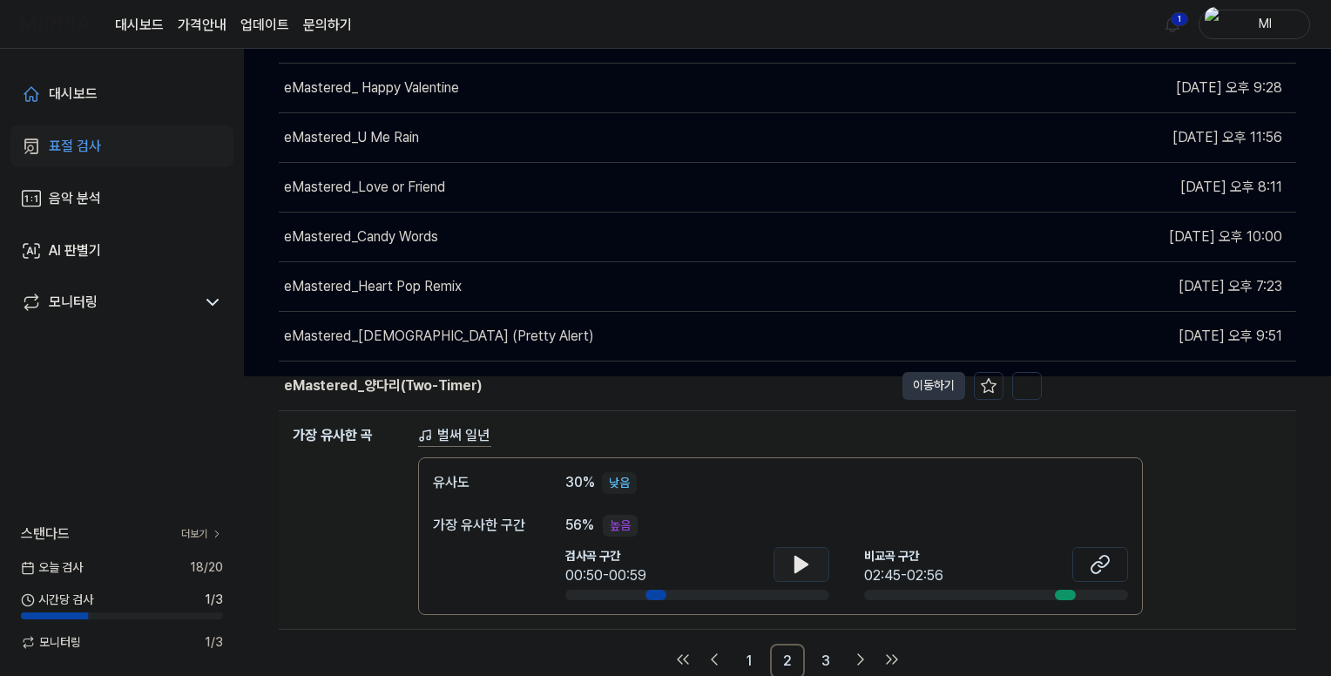
click at [803, 557] on icon at bounding box center [801, 564] width 21 height 21
click at [804, 557] on icon at bounding box center [804, 564] width 3 height 14
click at [821, 656] on link "3" at bounding box center [825, 661] width 35 height 35
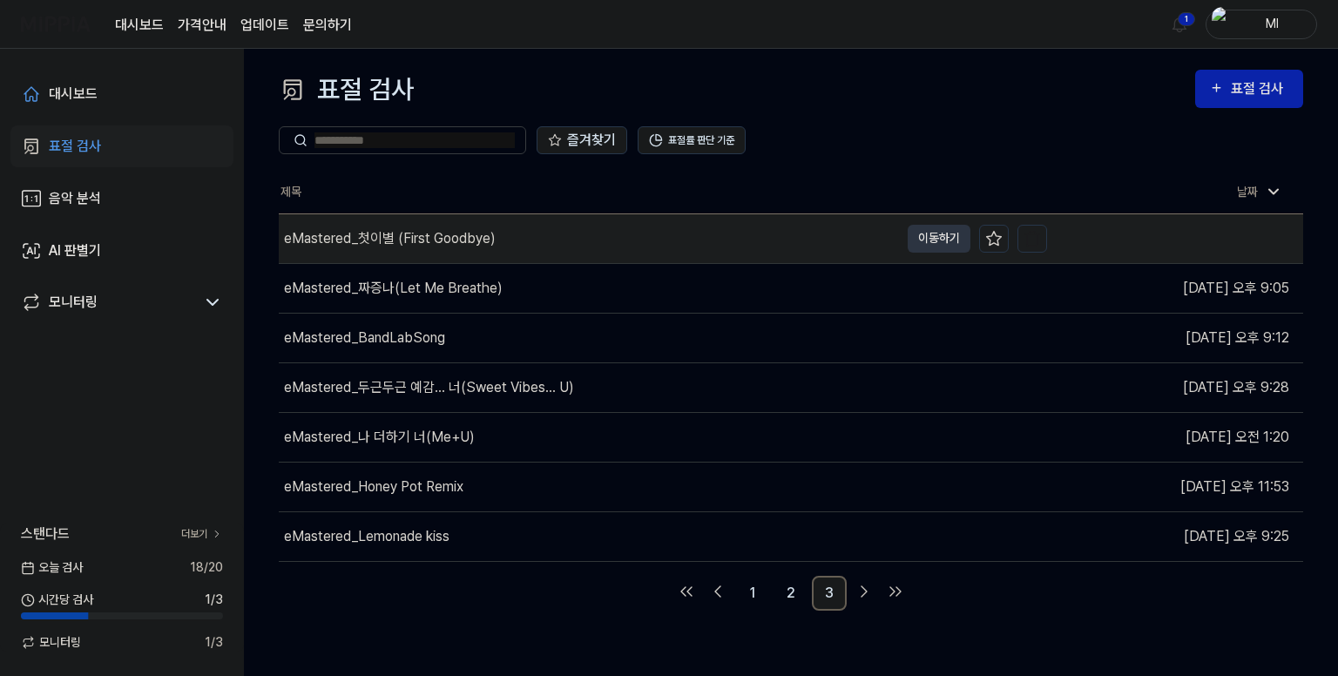
click at [403, 231] on div "eMastered_첫이별 (First Goodbye)" at bounding box center [390, 238] width 212 height 21
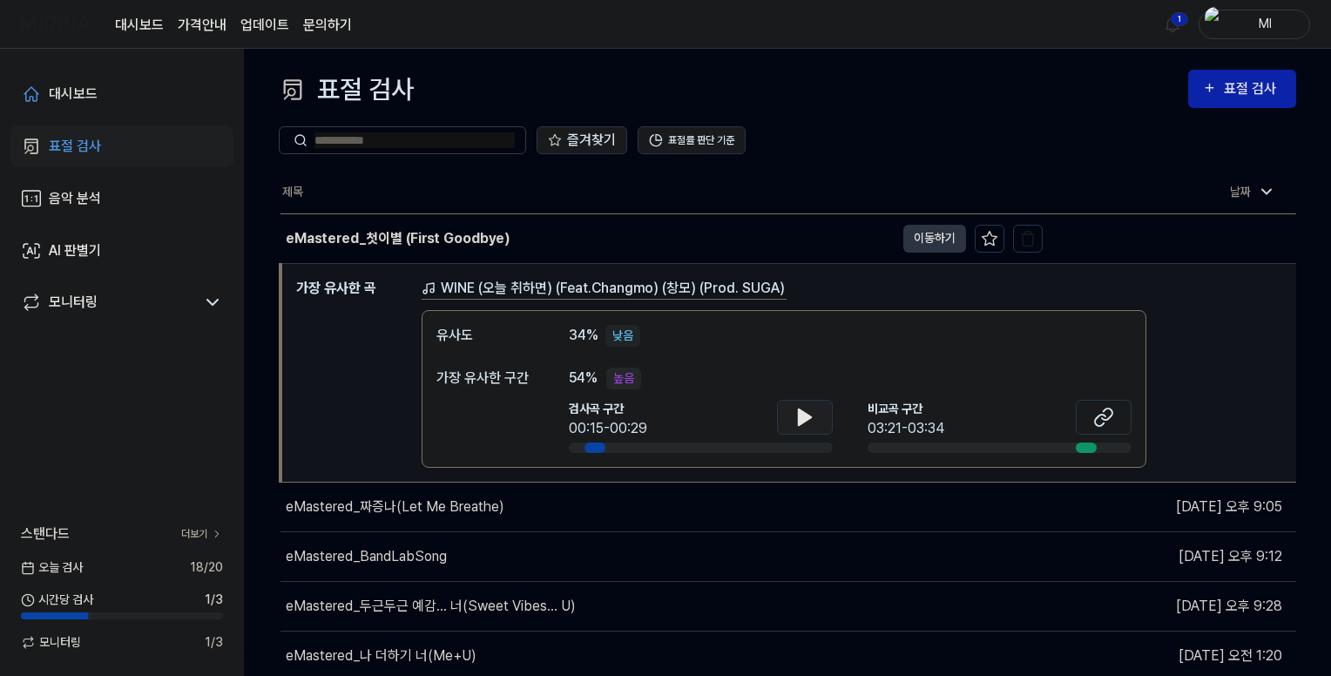
click at [806, 415] on icon at bounding box center [805, 417] width 12 height 16
click at [807, 415] on icon at bounding box center [808, 416] width 3 height 14
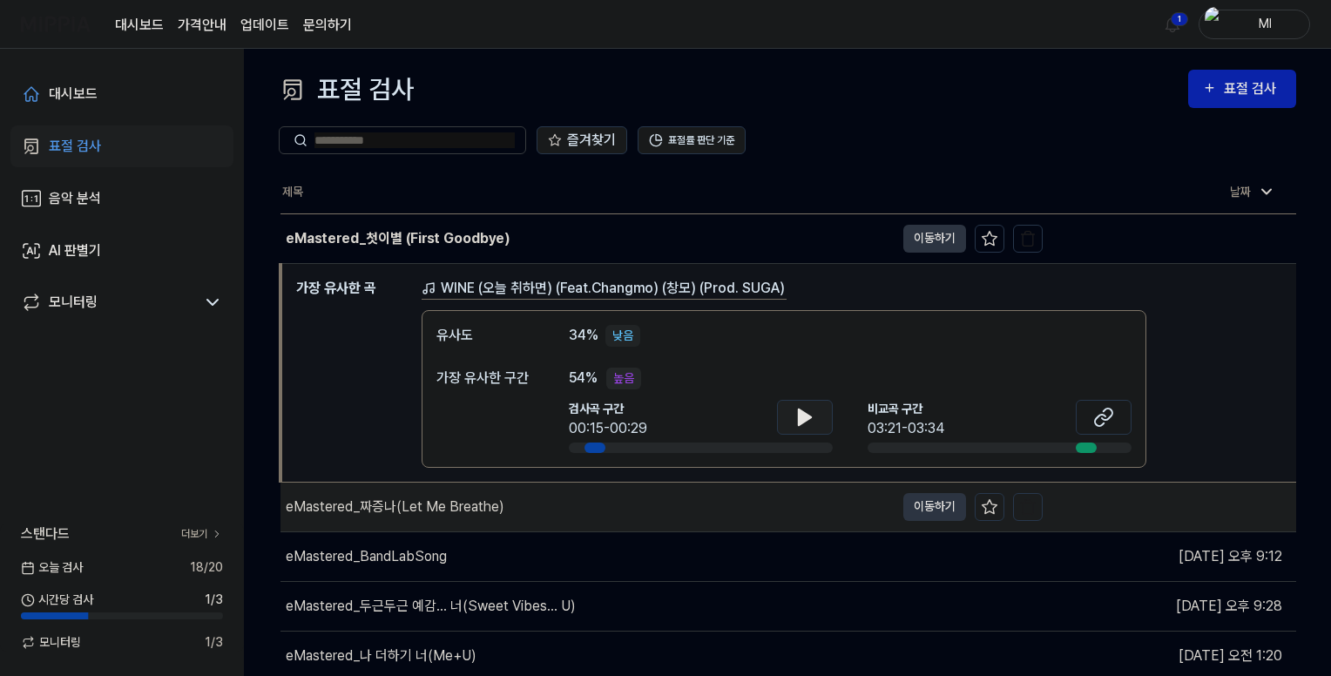
click at [491, 498] on div "eMastered_짜증나(Let Me Breathe)" at bounding box center [395, 506] width 219 height 21
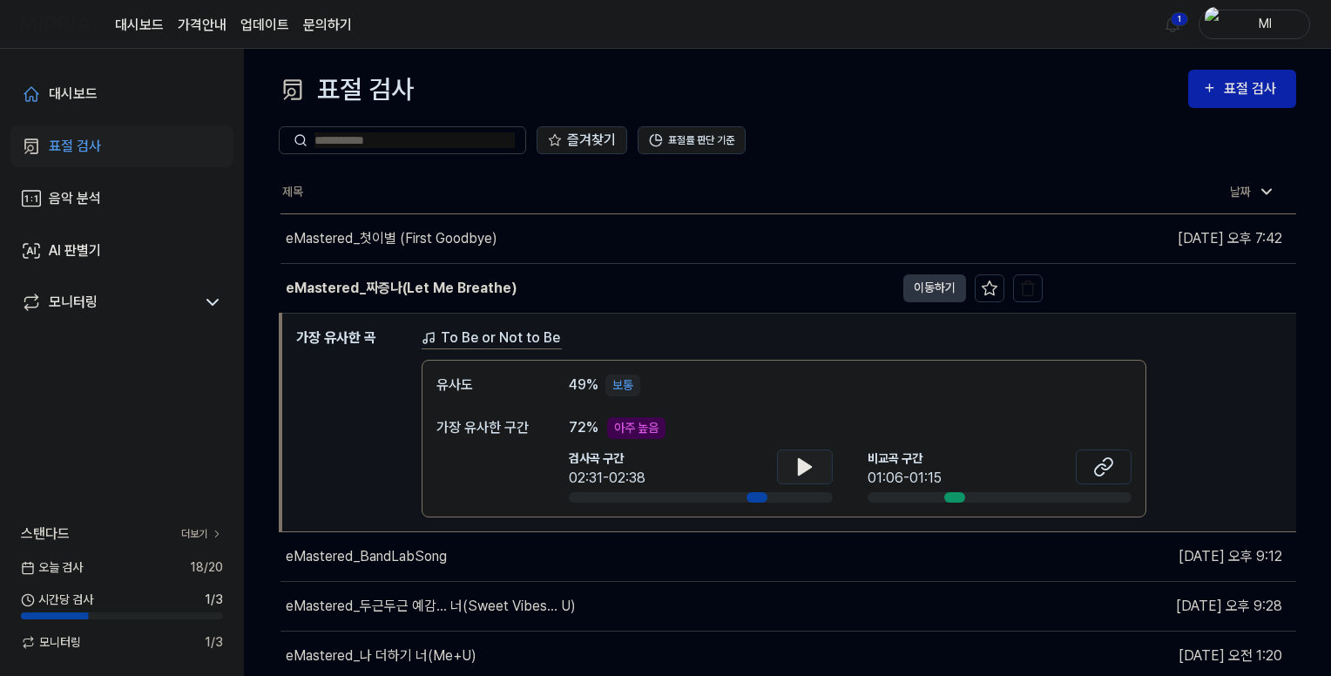
click at [803, 470] on icon at bounding box center [805, 467] width 12 height 16
click at [798, 466] on icon at bounding box center [804, 466] width 21 height 21
click at [1111, 463] on icon at bounding box center [1107, 463] width 10 height 11
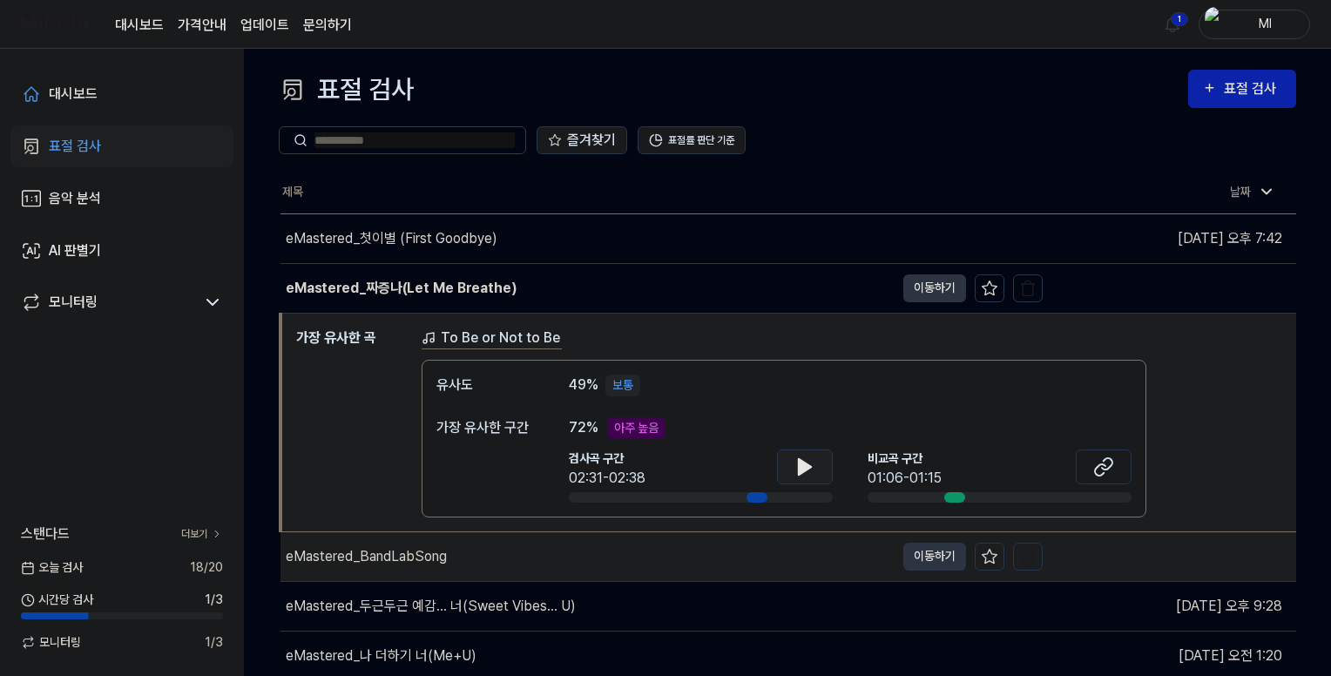
click at [385, 561] on div "eMastered_BandLabSong" at bounding box center [366, 556] width 161 height 21
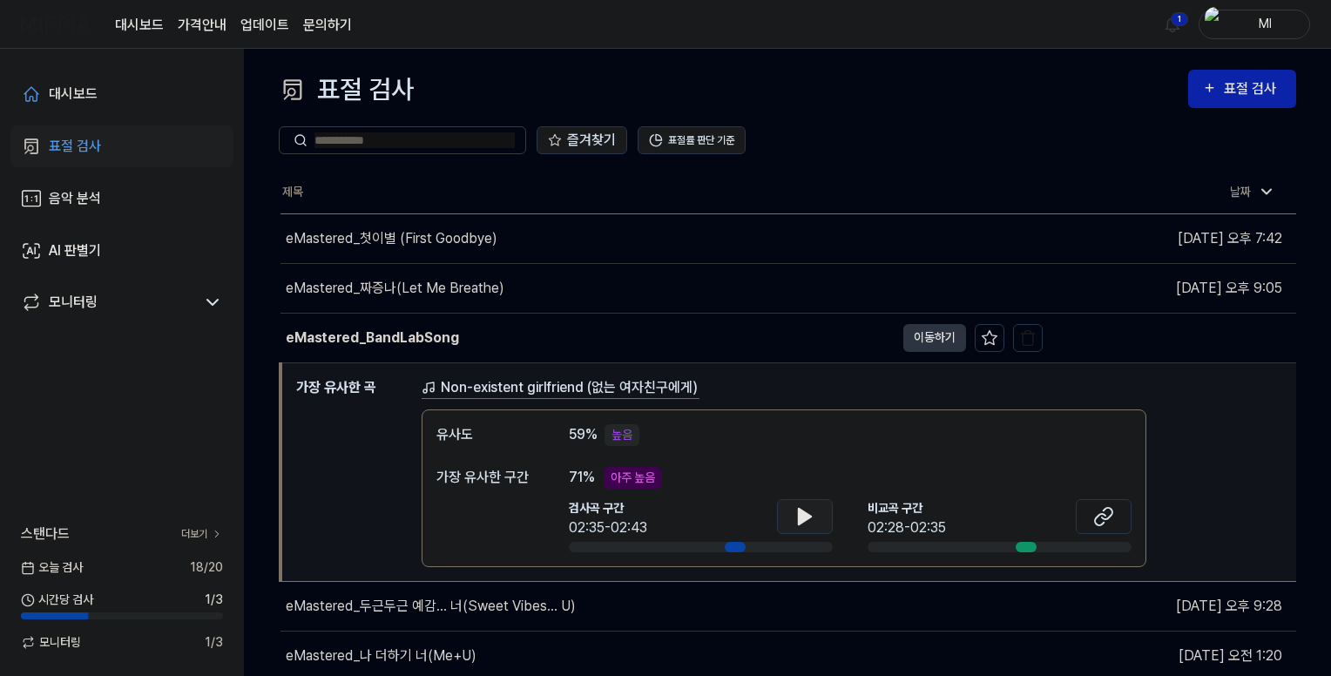
click at [809, 517] on icon at bounding box center [805, 517] width 12 height 16
click at [812, 522] on icon at bounding box center [804, 516] width 21 height 21
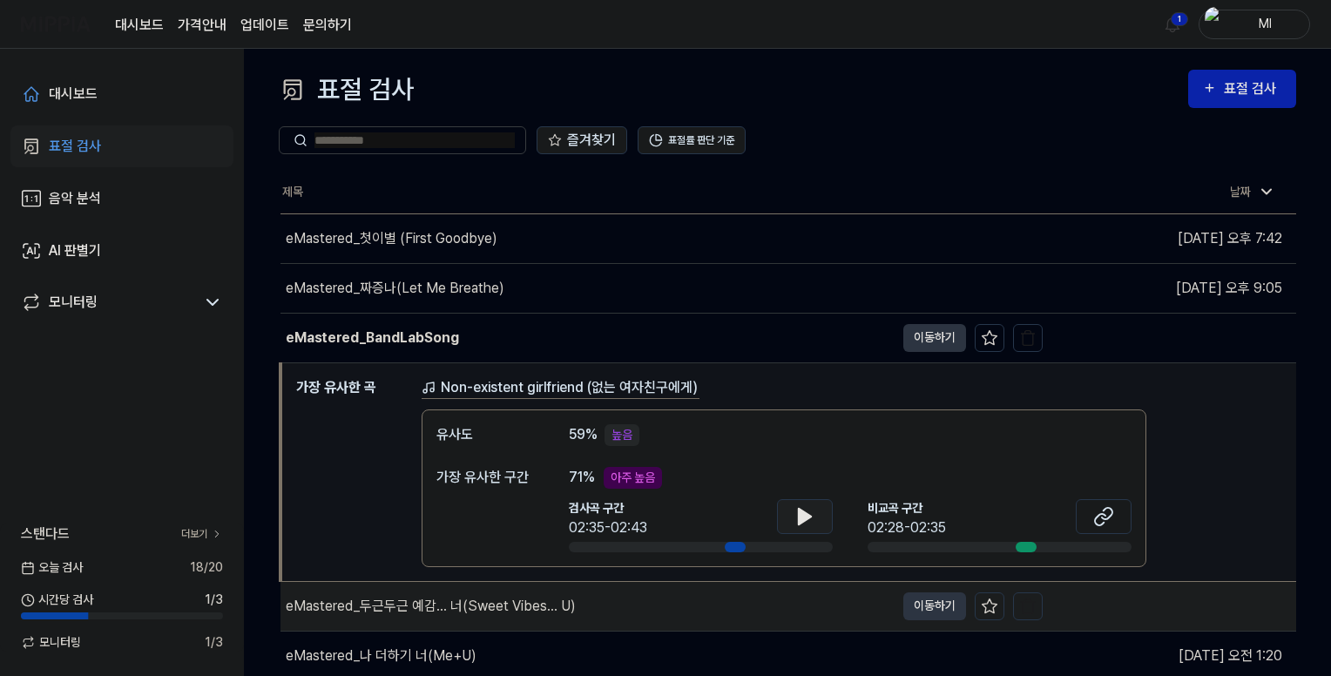
click at [482, 611] on div "eMastered_두근두근 예감... 너(Sweet Vibes... U)" at bounding box center [431, 606] width 290 height 21
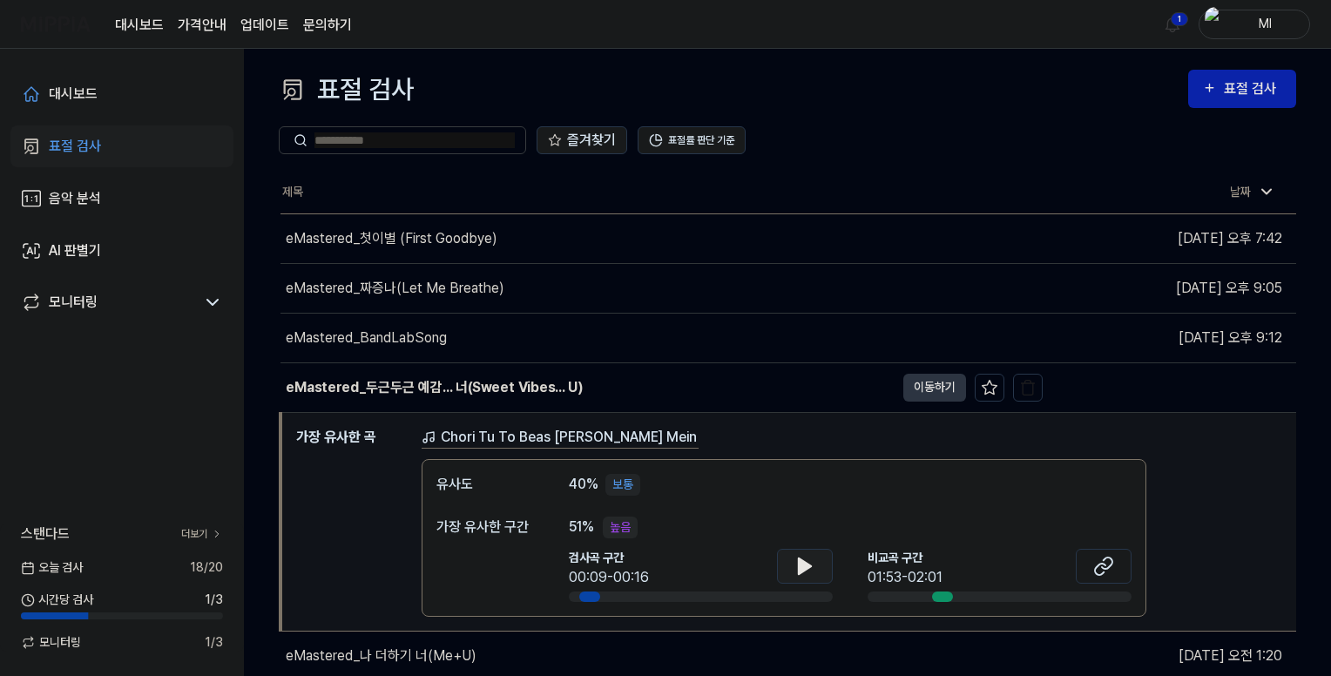
click at [807, 568] on icon at bounding box center [804, 566] width 21 height 21
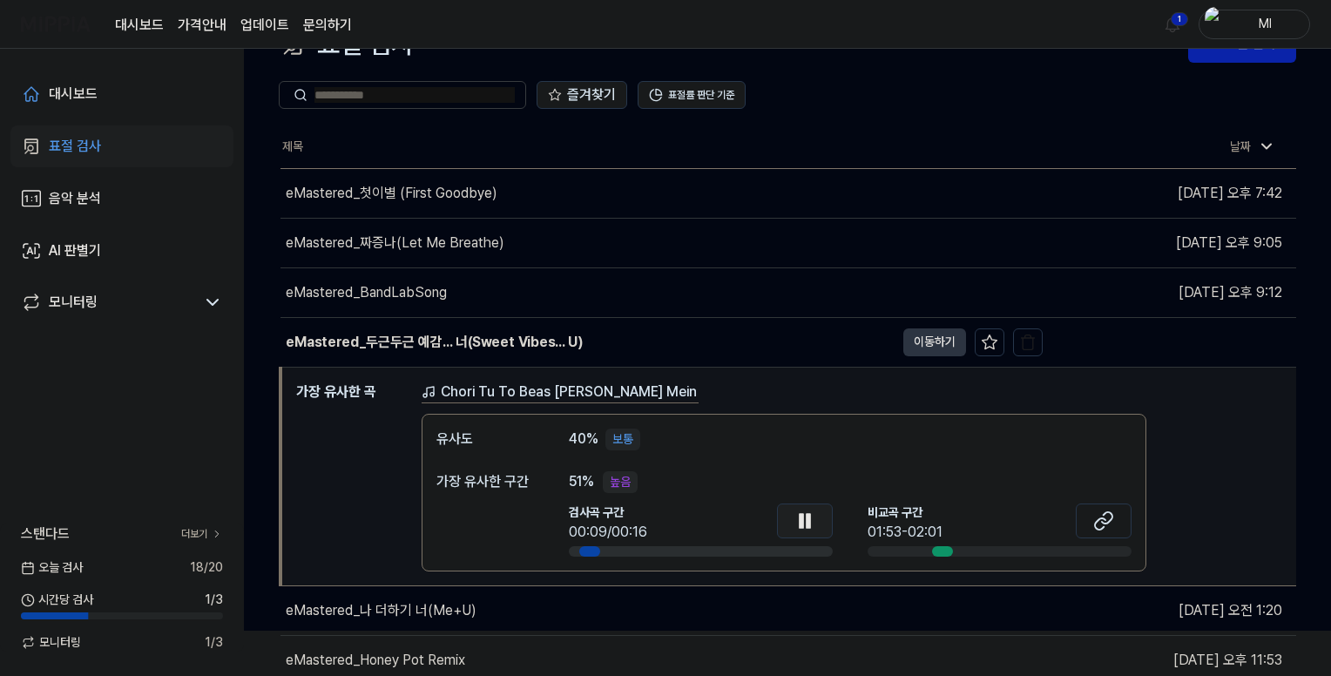
scroll to position [87, 0]
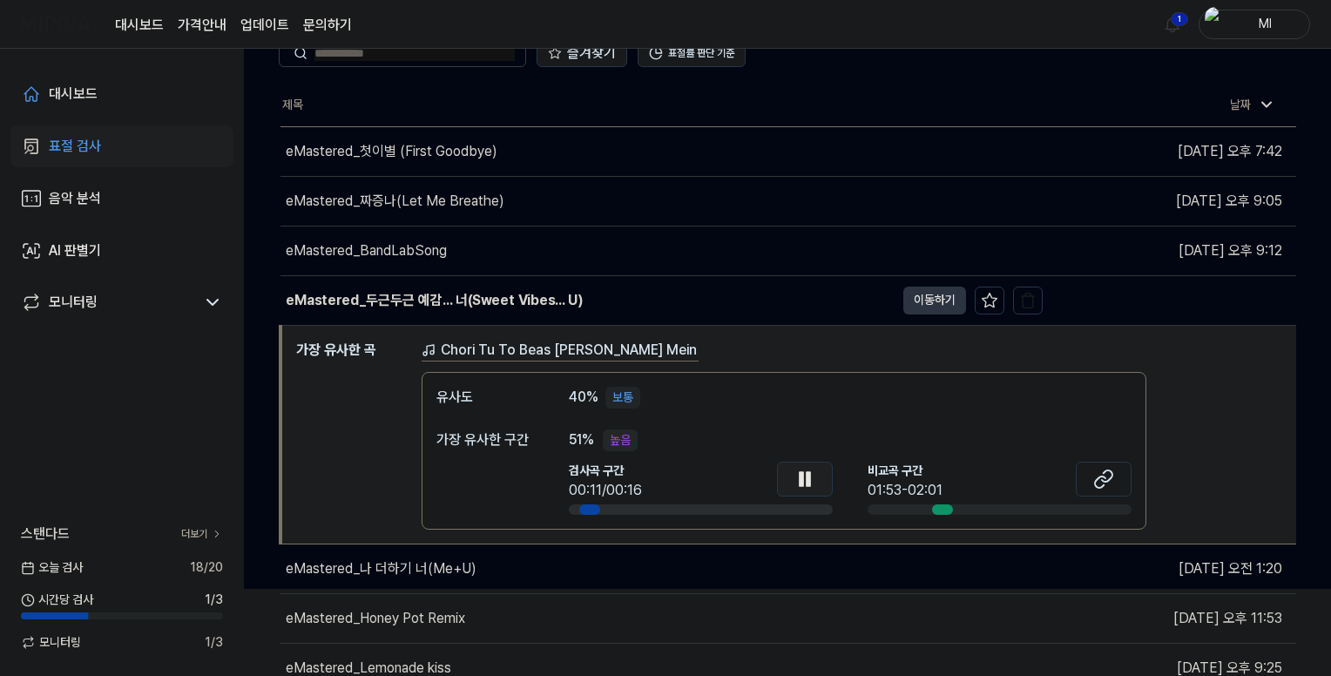
click at [794, 473] on icon at bounding box center [804, 479] width 21 height 21
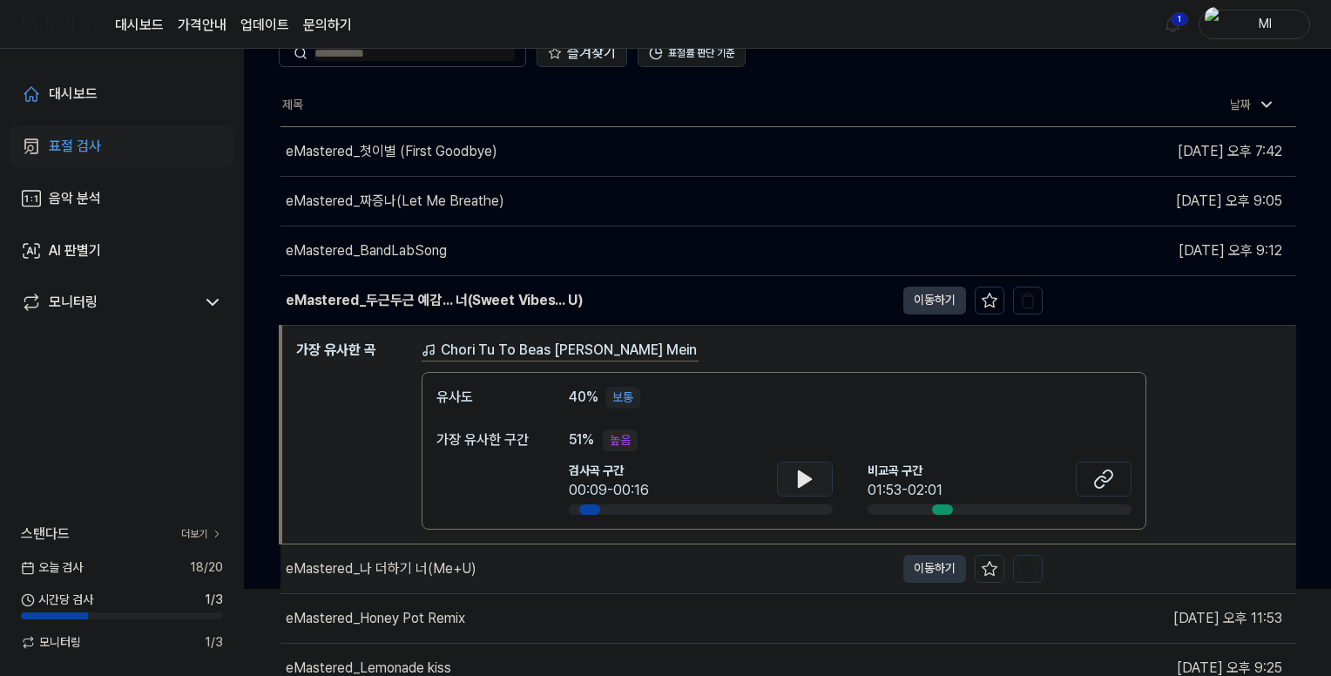
click at [457, 572] on div "eMastered_나 더하기 너(Me+U)" at bounding box center [381, 568] width 191 height 21
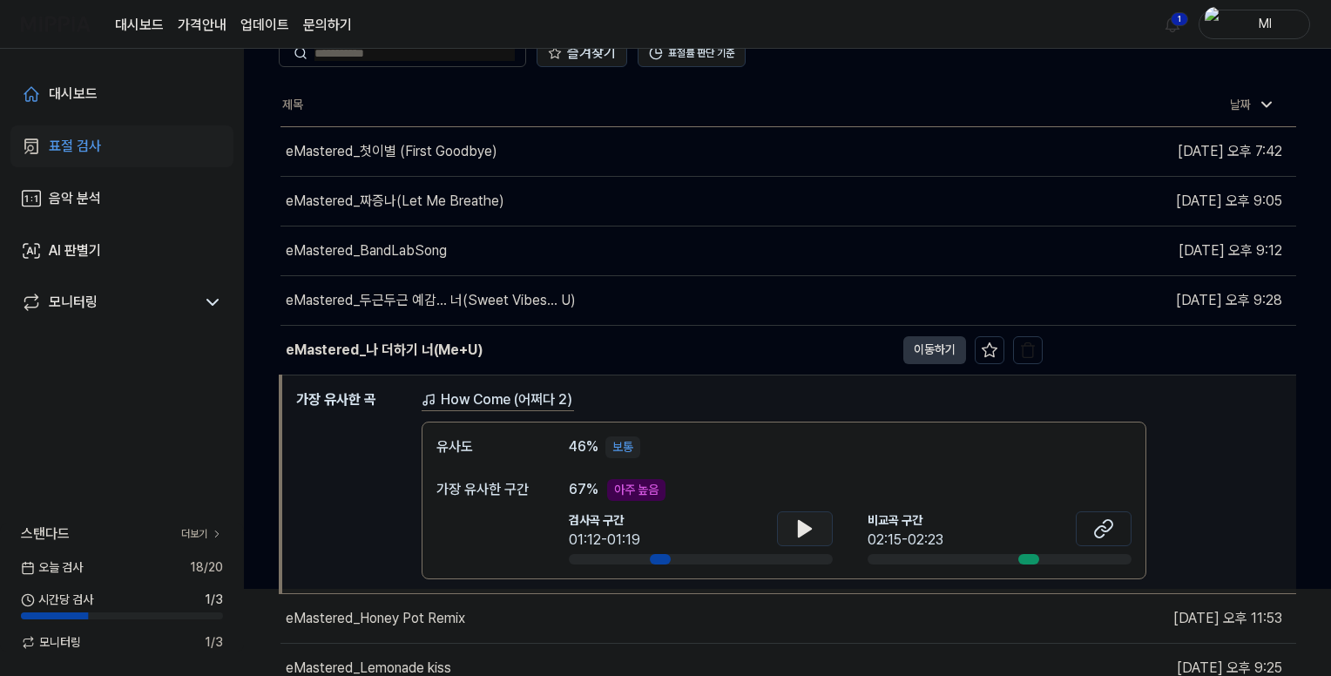
click at [799, 533] on icon at bounding box center [805, 529] width 12 height 16
click at [801, 530] on icon at bounding box center [801, 528] width 3 height 14
click at [1104, 522] on icon at bounding box center [1103, 528] width 21 height 21
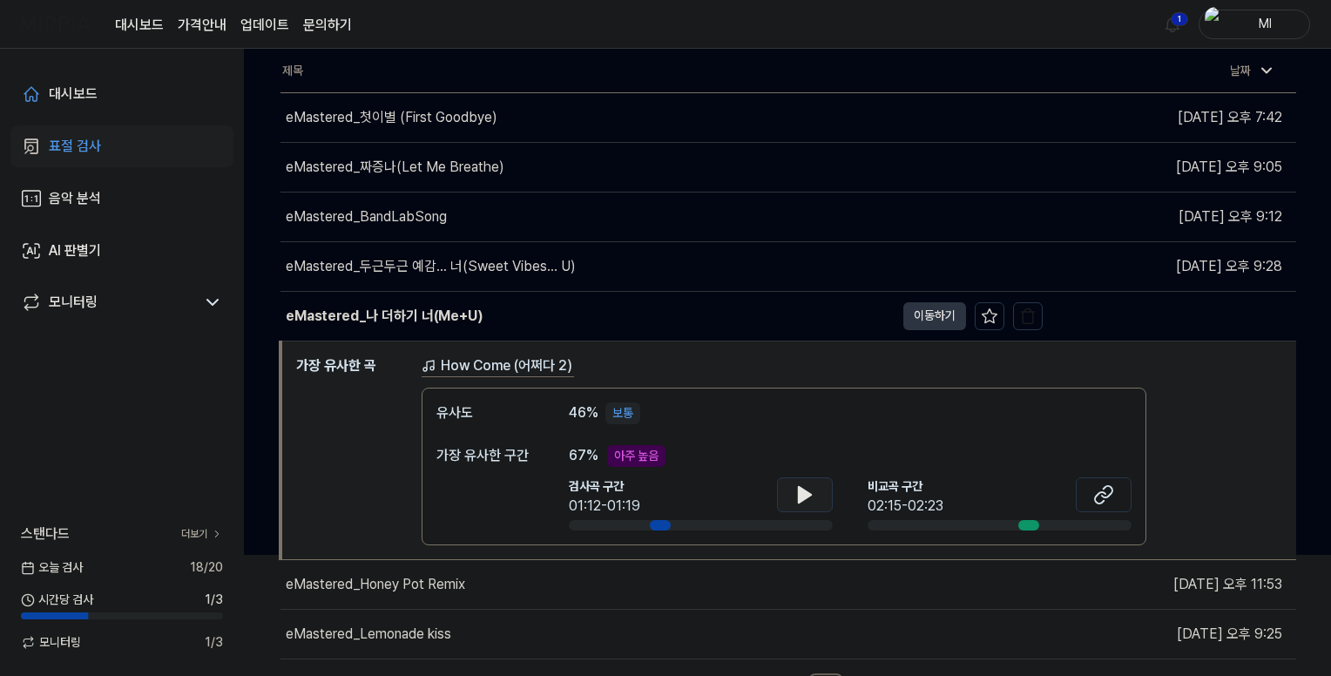
scroll to position [151, 0]
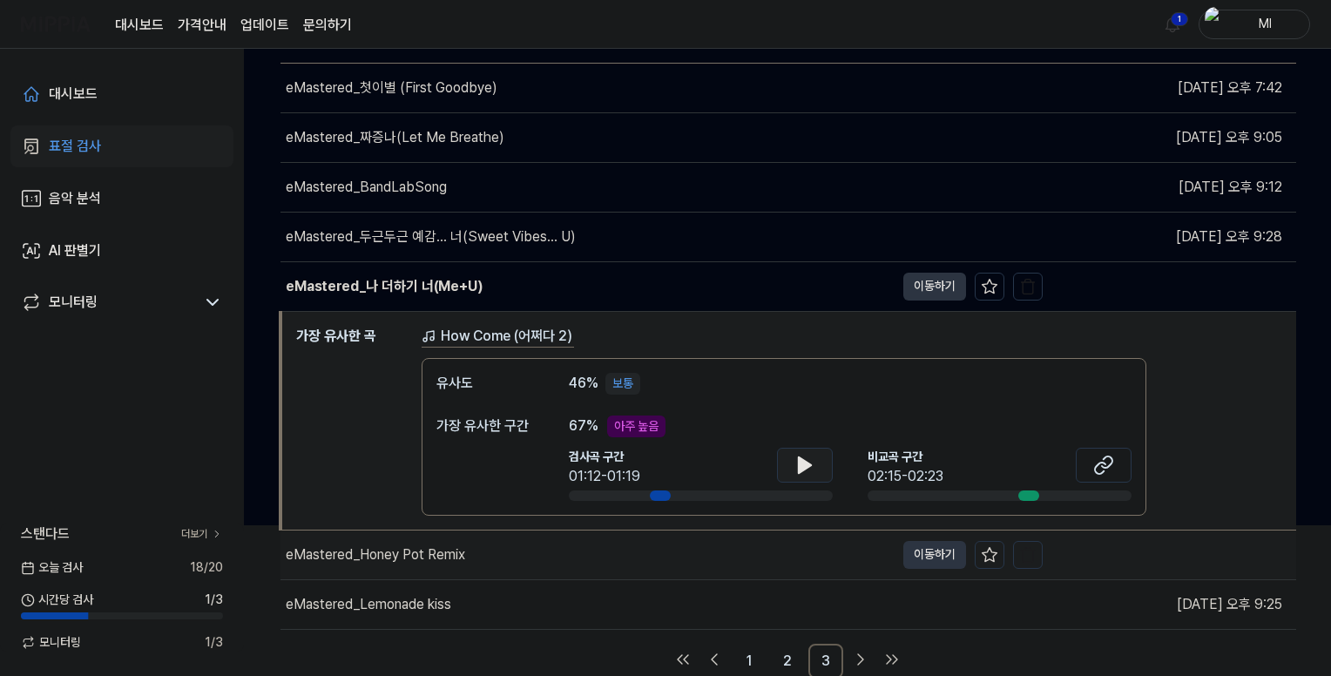
click at [415, 557] on div "eMastered_Honey Pot Remix" at bounding box center [375, 554] width 179 height 21
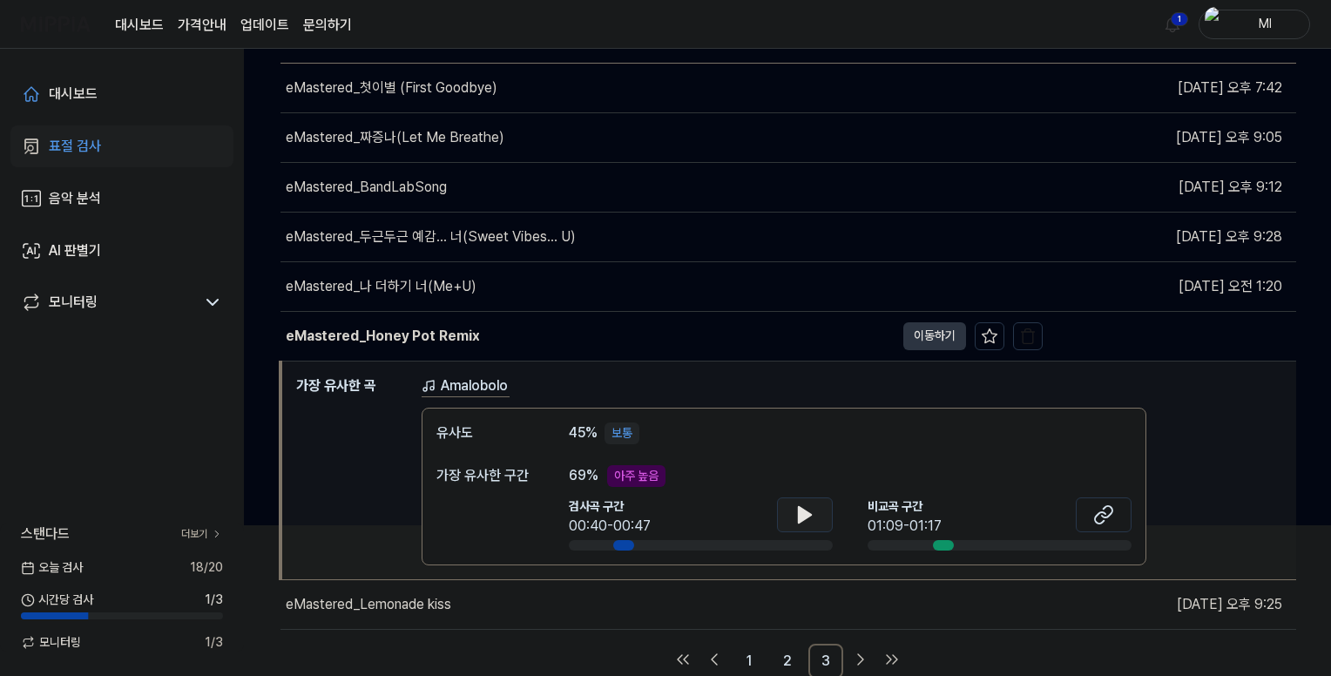
click at [810, 515] on icon at bounding box center [804, 514] width 21 height 21
click at [391, 600] on div "eMastered_Lemonade kiss" at bounding box center [368, 604] width 165 height 21
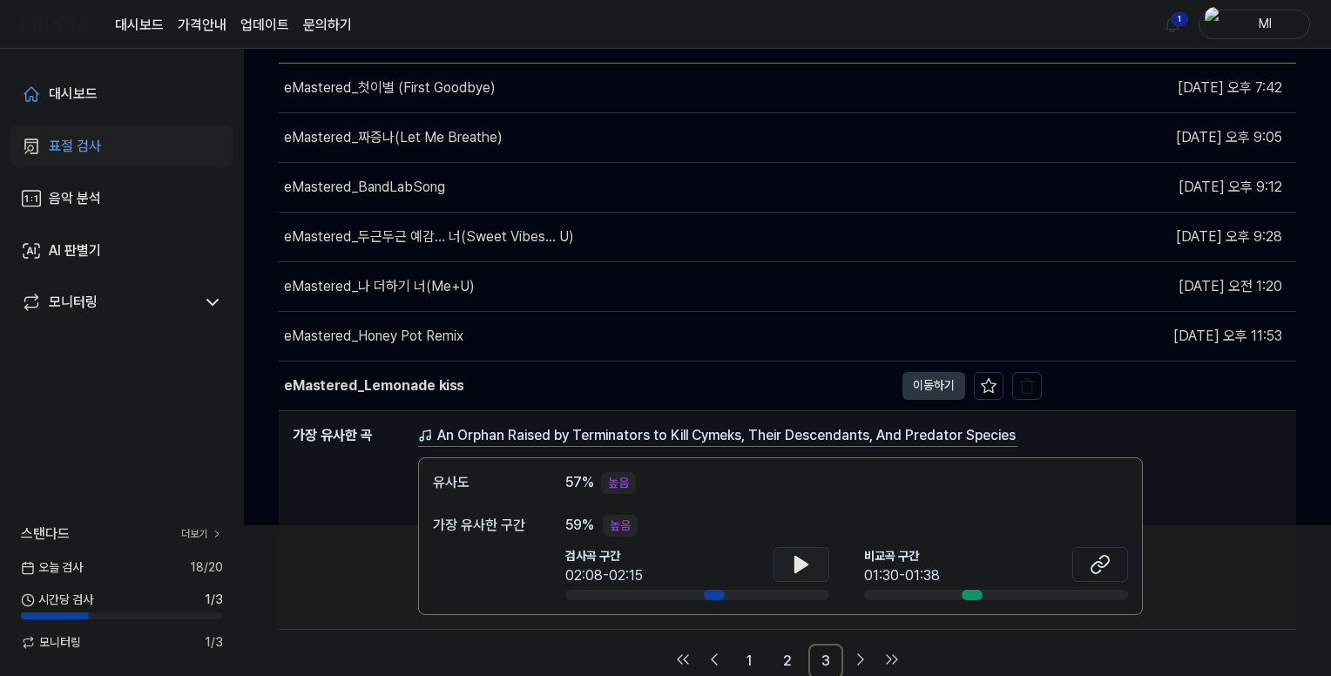
click at [800, 563] on icon at bounding box center [801, 565] width 12 height 16
click at [797, 571] on icon at bounding box center [801, 564] width 21 height 21
click at [1106, 565] on icon at bounding box center [1100, 564] width 21 height 21
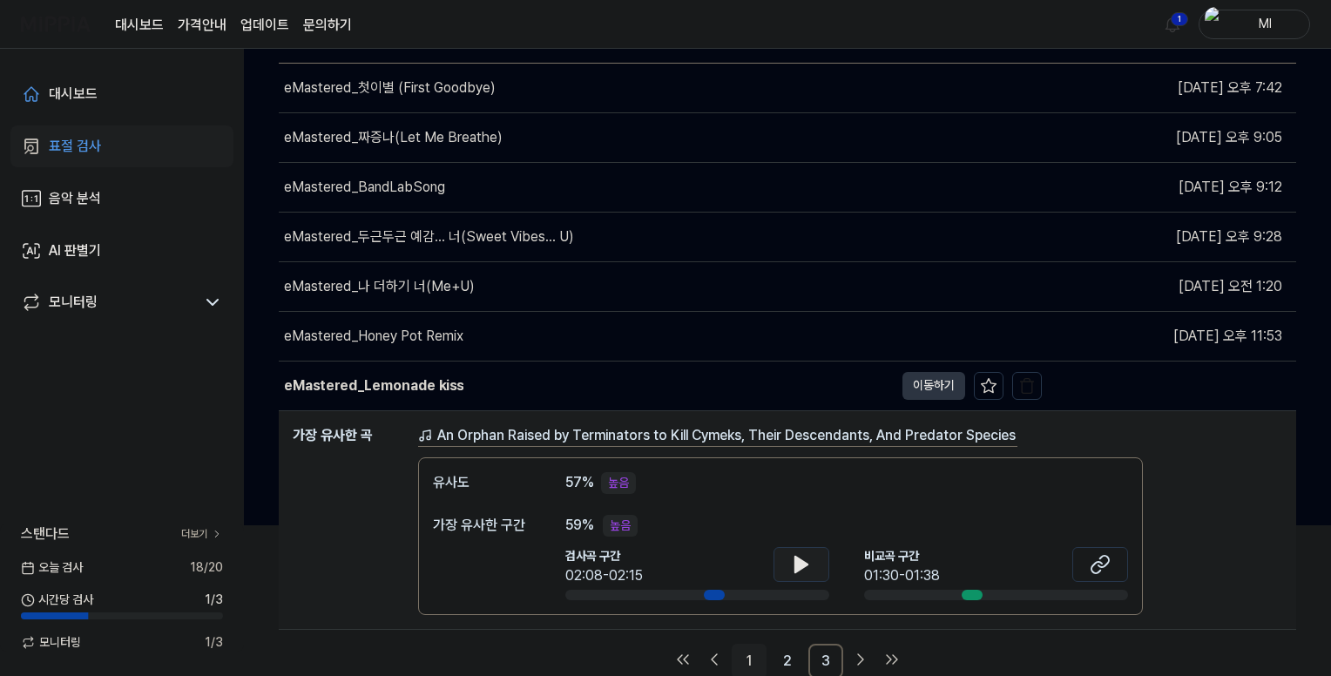
click at [752, 654] on link "1" at bounding box center [749, 661] width 35 height 35
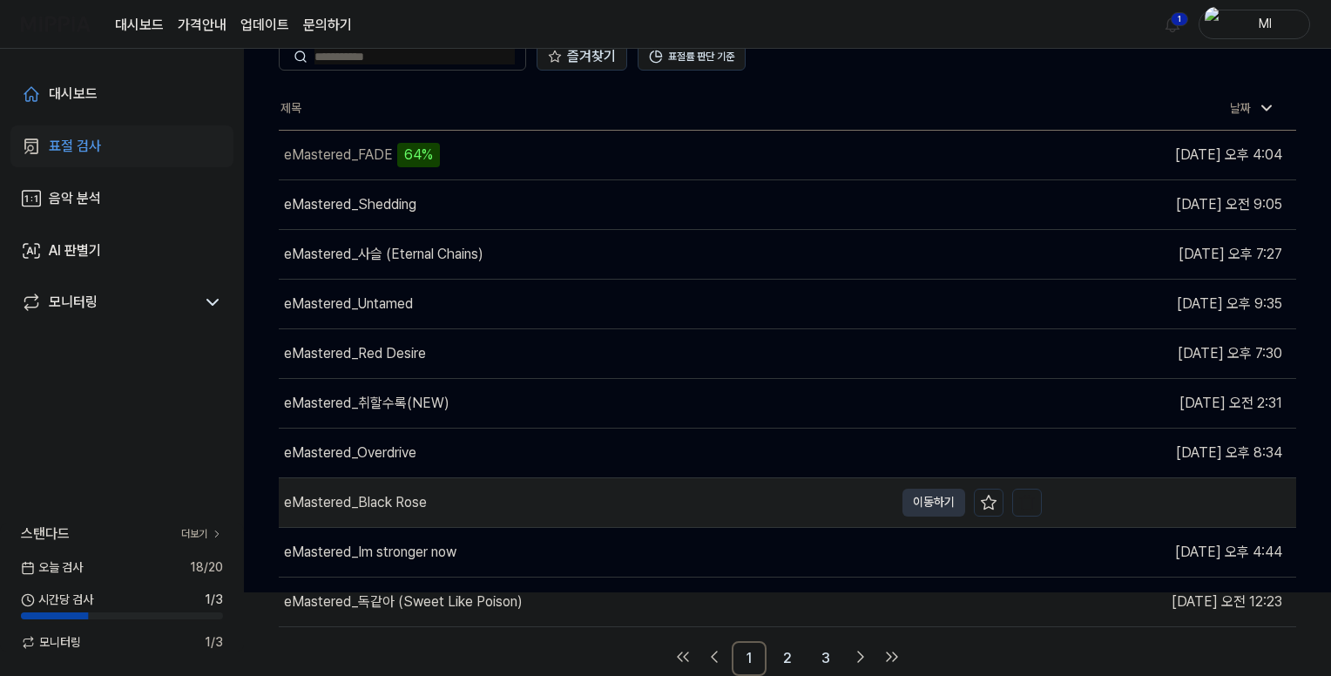
scroll to position [81, 0]
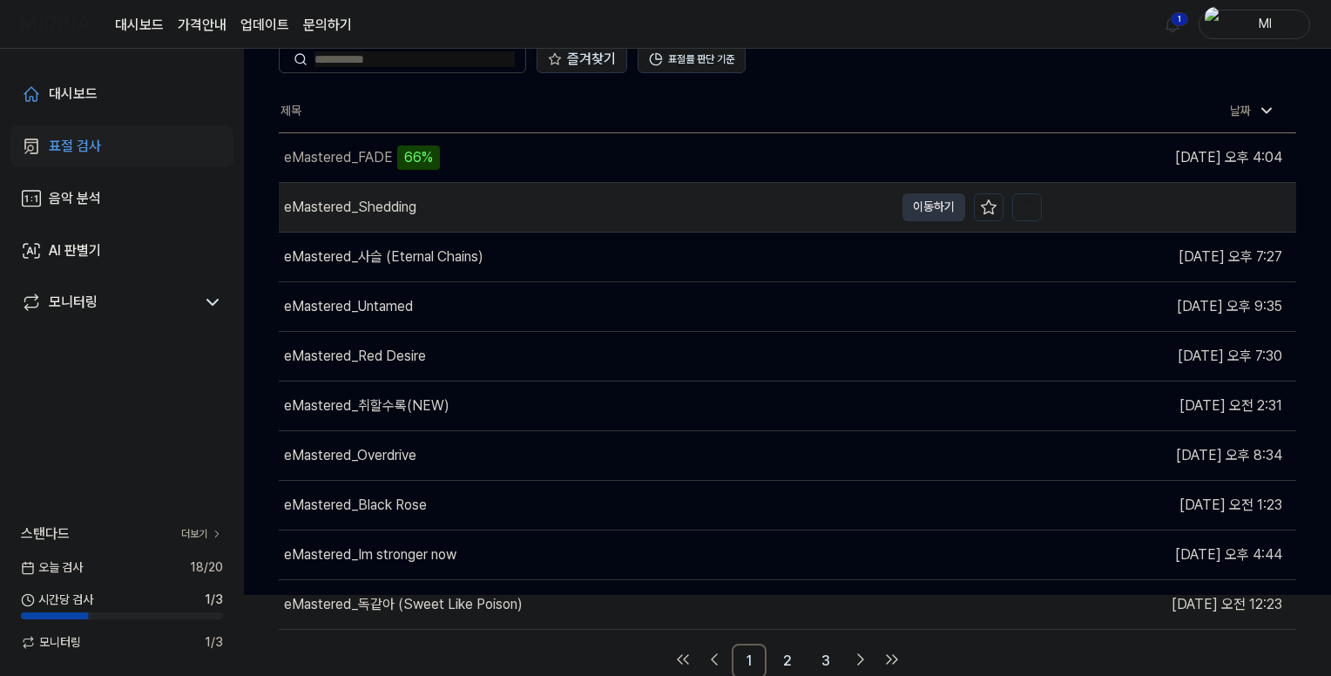
click at [557, 214] on div "eMastered_Shedding" at bounding box center [586, 207] width 615 height 49
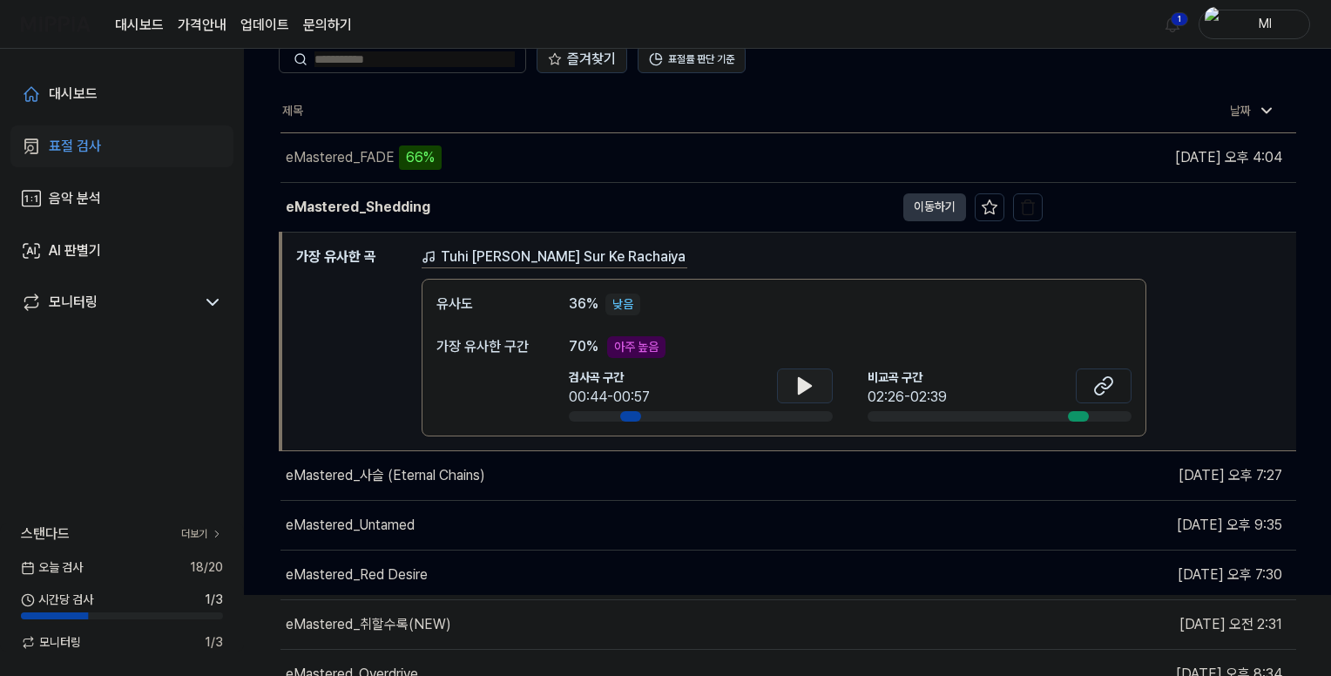
click at [799, 386] on icon at bounding box center [805, 386] width 12 height 16
click at [800, 382] on icon at bounding box center [801, 385] width 3 height 14
click at [1105, 383] on icon at bounding box center [1100, 387] width 10 height 11
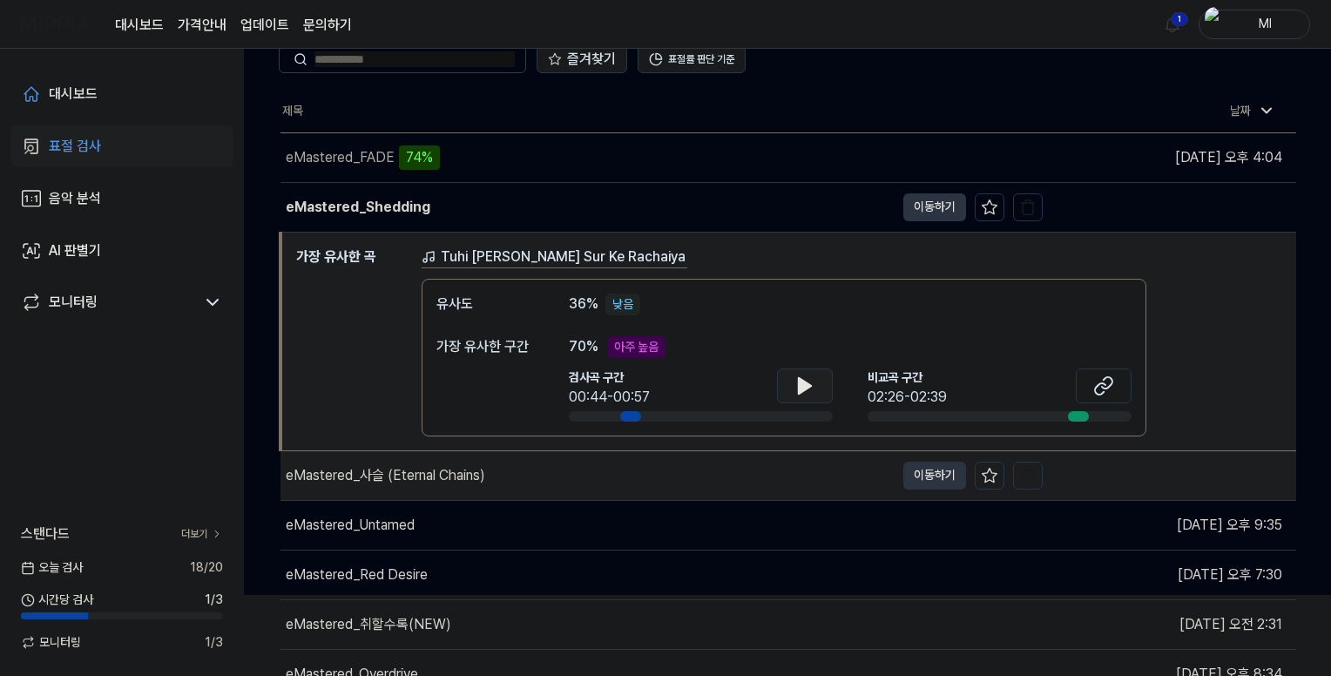
click at [439, 465] on div "eMastered_사슬 (Eternal Chains)" at bounding box center [385, 475] width 199 height 21
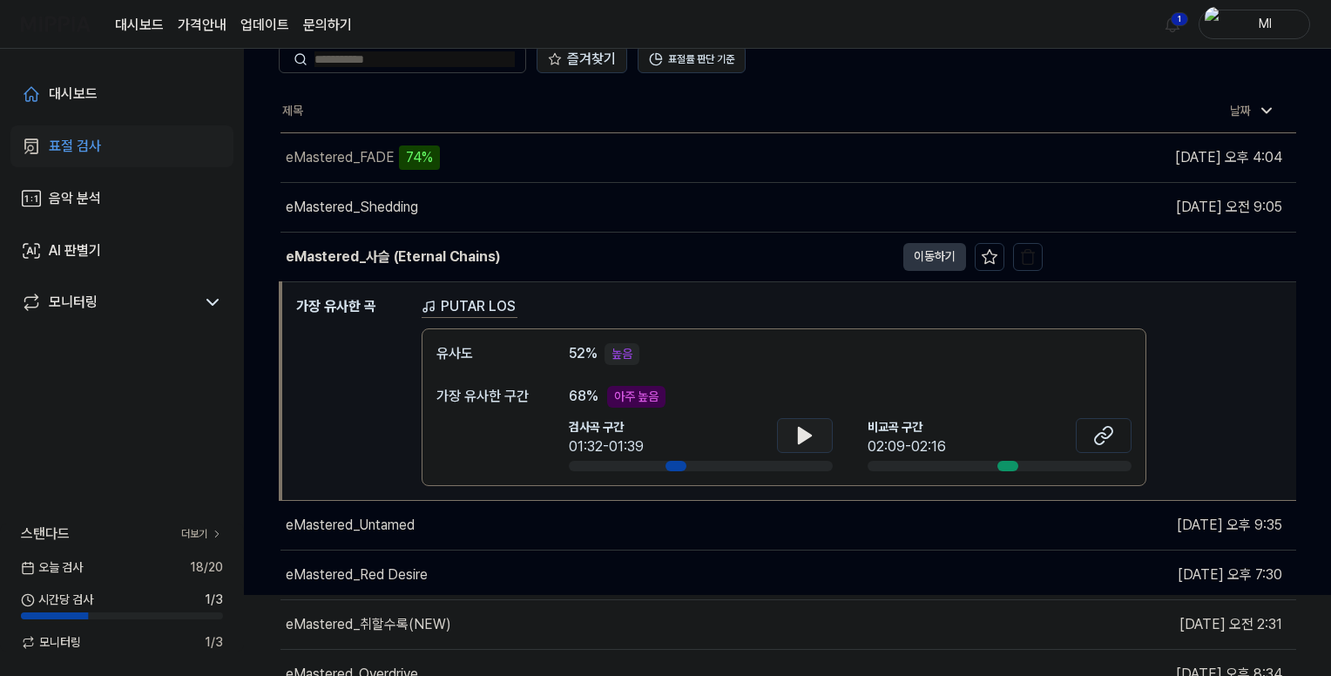
click at [810, 433] on icon at bounding box center [805, 436] width 12 height 16
click at [809, 436] on icon at bounding box center [808, 435] width 3 height 14
click at [1108, 433] on icon at bounding box center [1103, 435] width 21 height 21
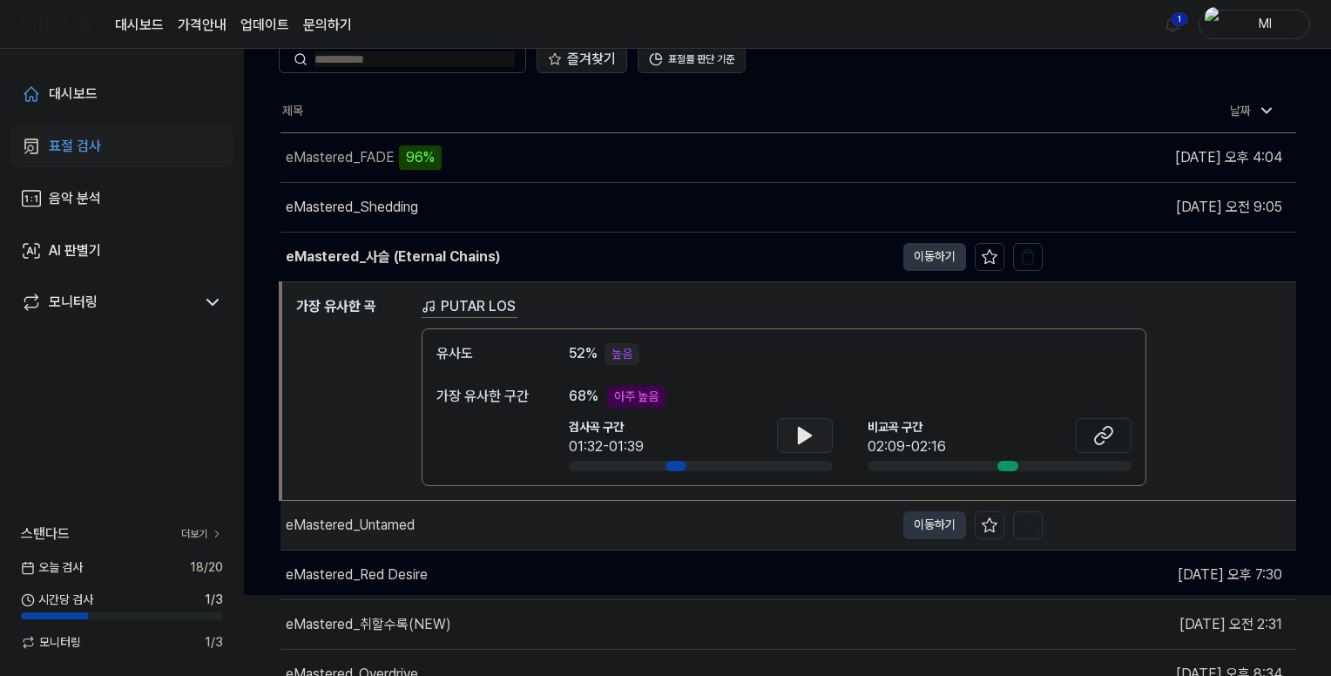
click at [409, 525] on div "eMastered_Untamed" at bounding box center [350, 525] width 129 height 21
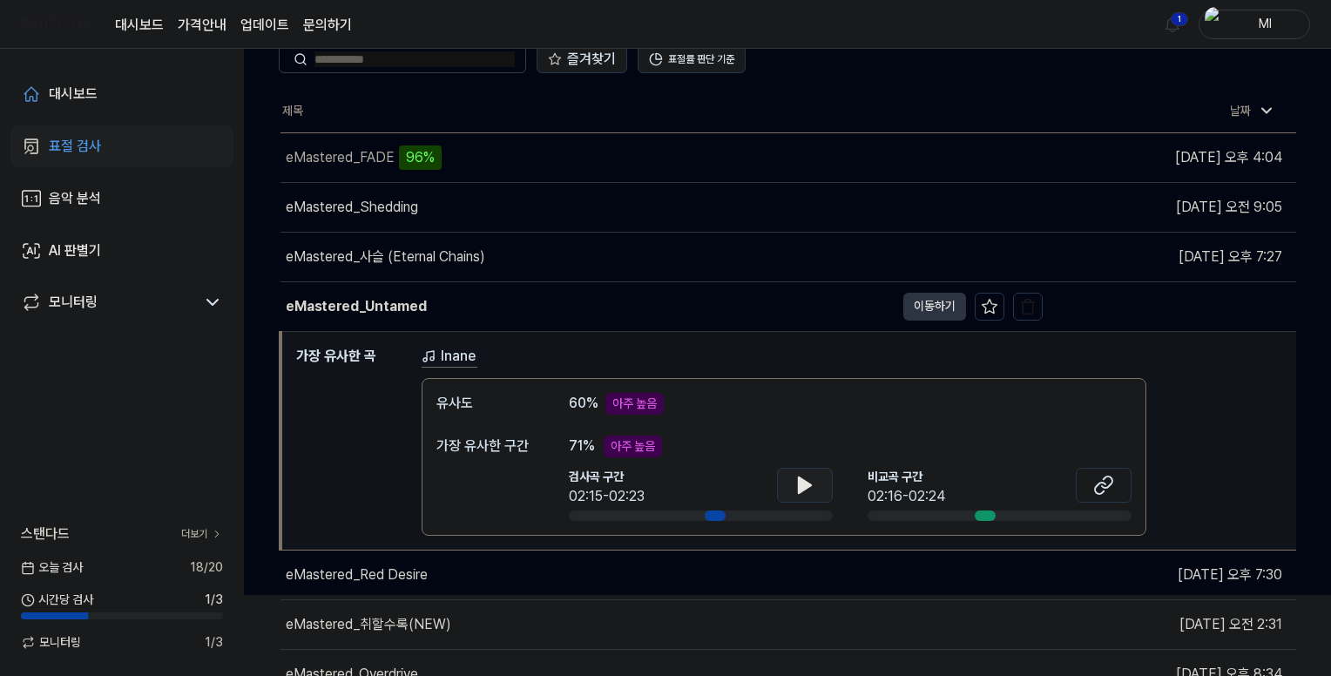
click at [793, 484] on button at bounding box center [805, 485] width 56 height 35
click at [807, 482] on icon at bounding box center [808, 484] width 3 height 14
click at [1110, 480] on icon at bounding box center [1103, 485] width 21 height 21
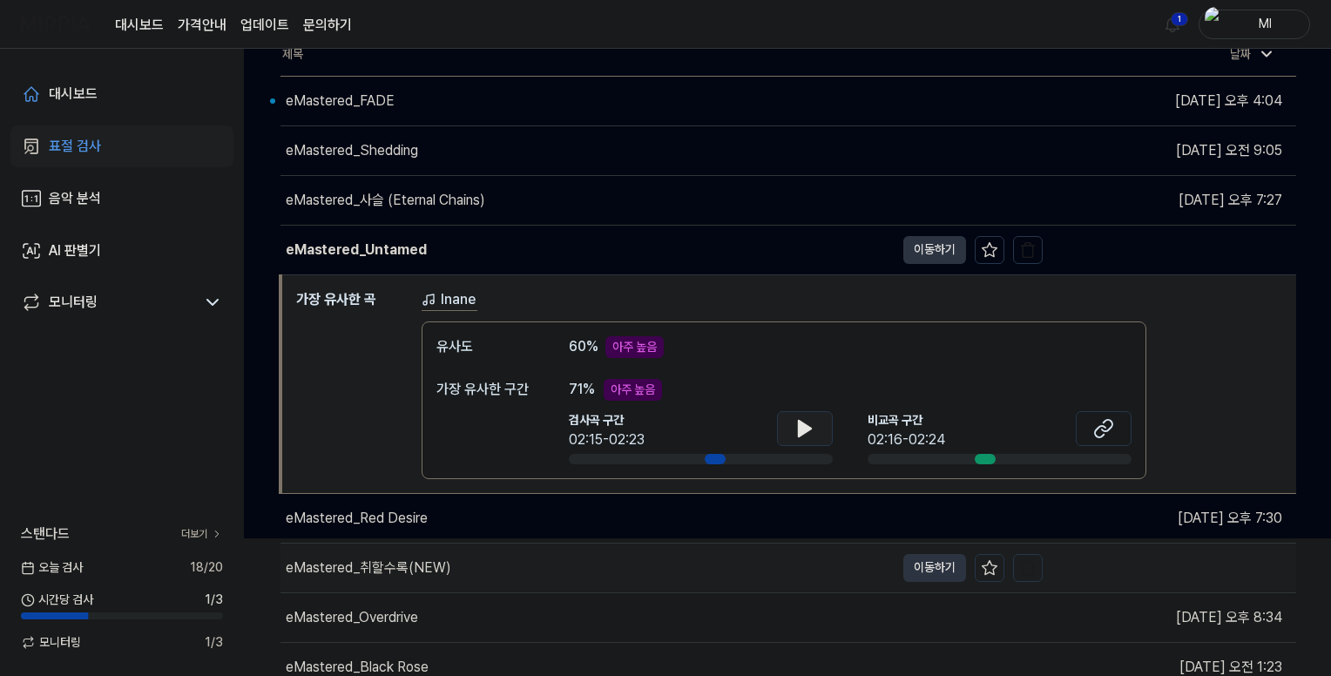
scroll to position [168, 0]
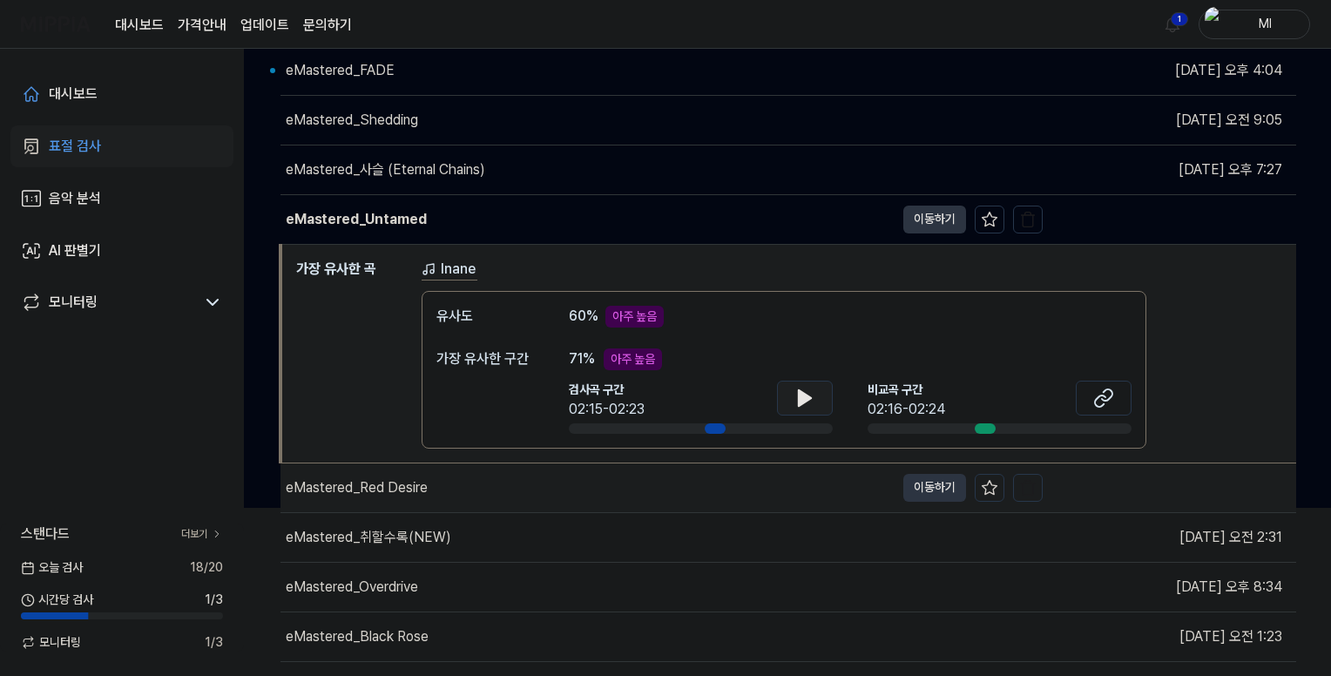
click at [438, 491] on div "eMastered_Red Desire" at bounding box center [587, 487] width 614 height 49
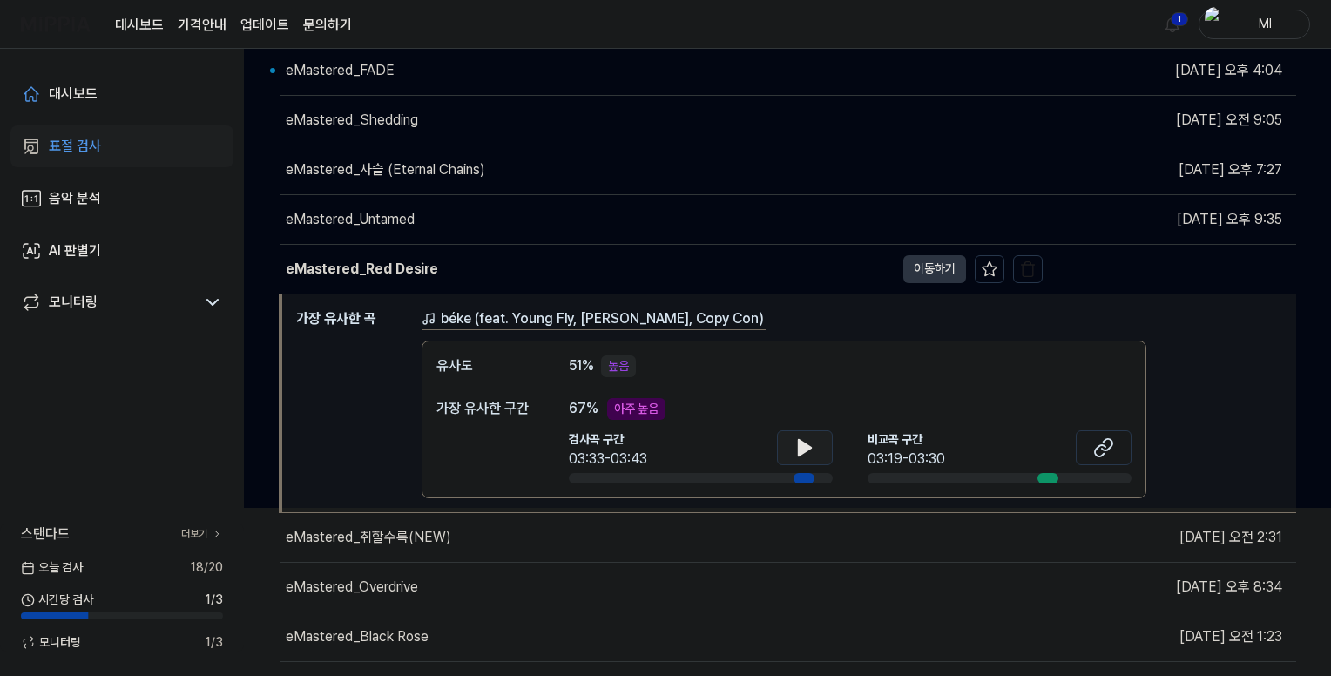
click at [799, 441] on icon at bounding box center [805, 448] width 12 height 16
click at [1107, 451] on icon at bounding box center [1103, 447] width 21 height 21
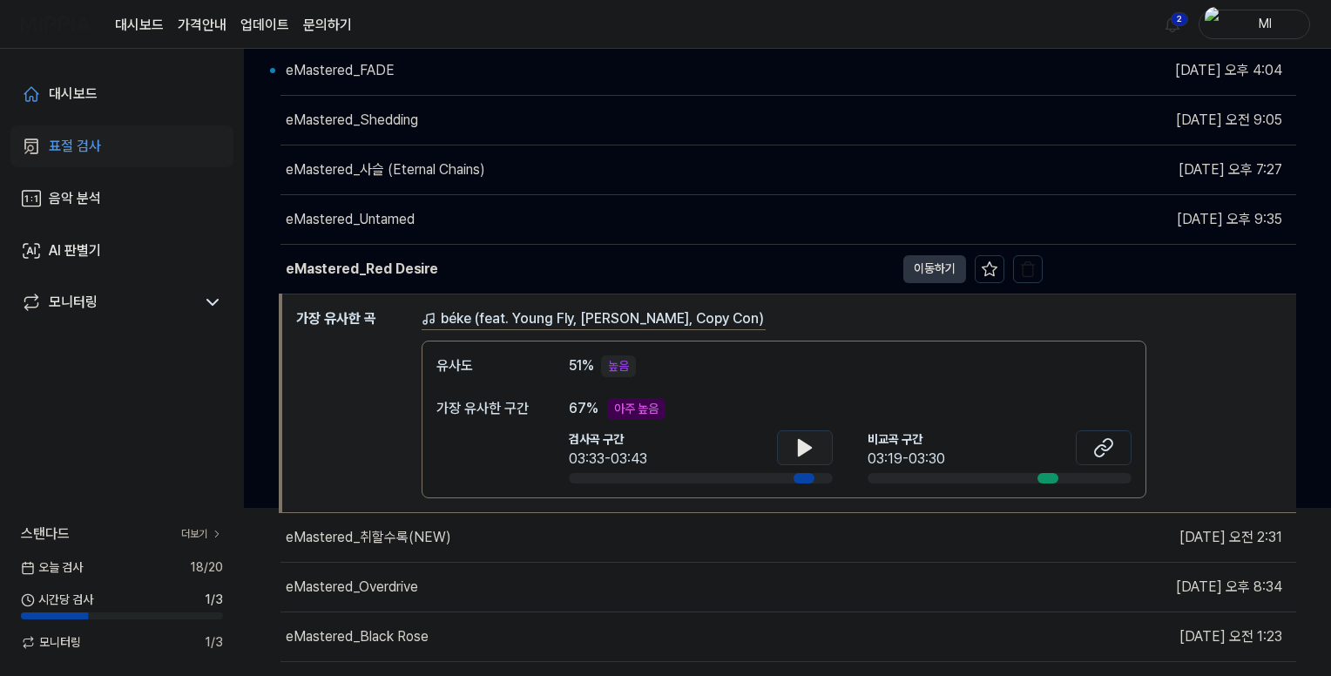
click at [803, 443] on icon at bounding box center [805, 448] width 12 height 16
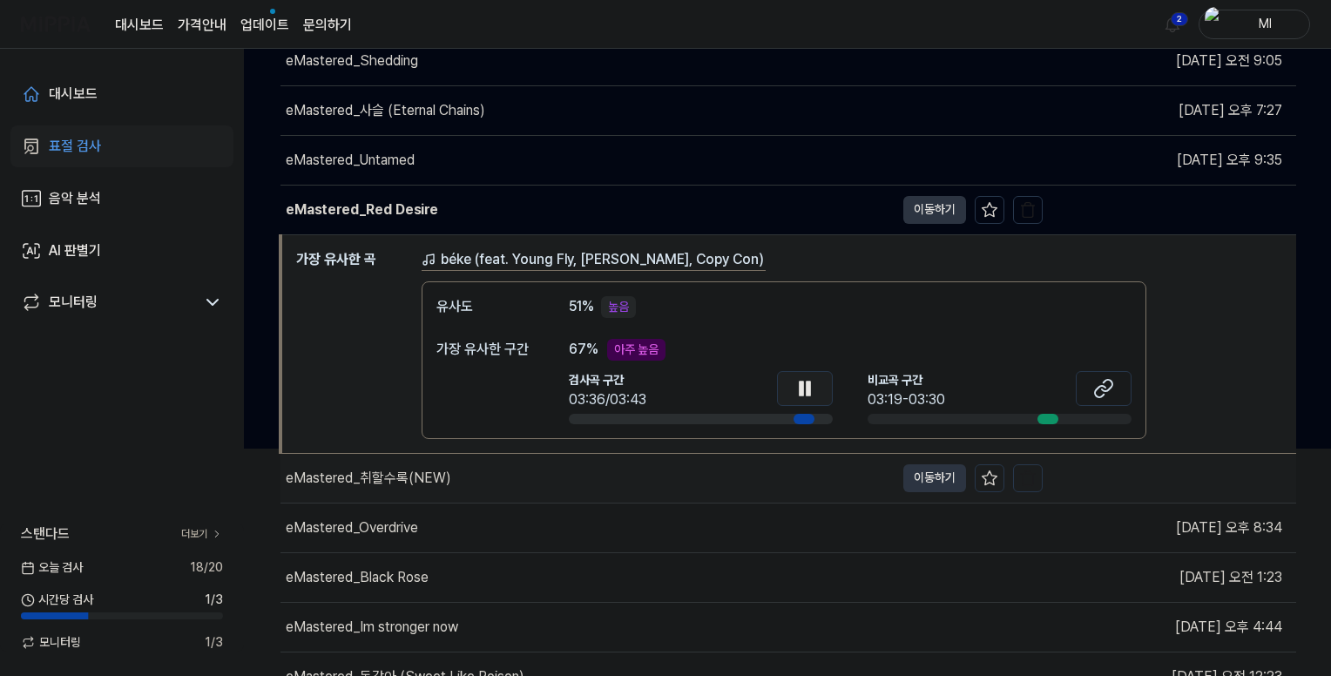
scroll to position [255, 0]
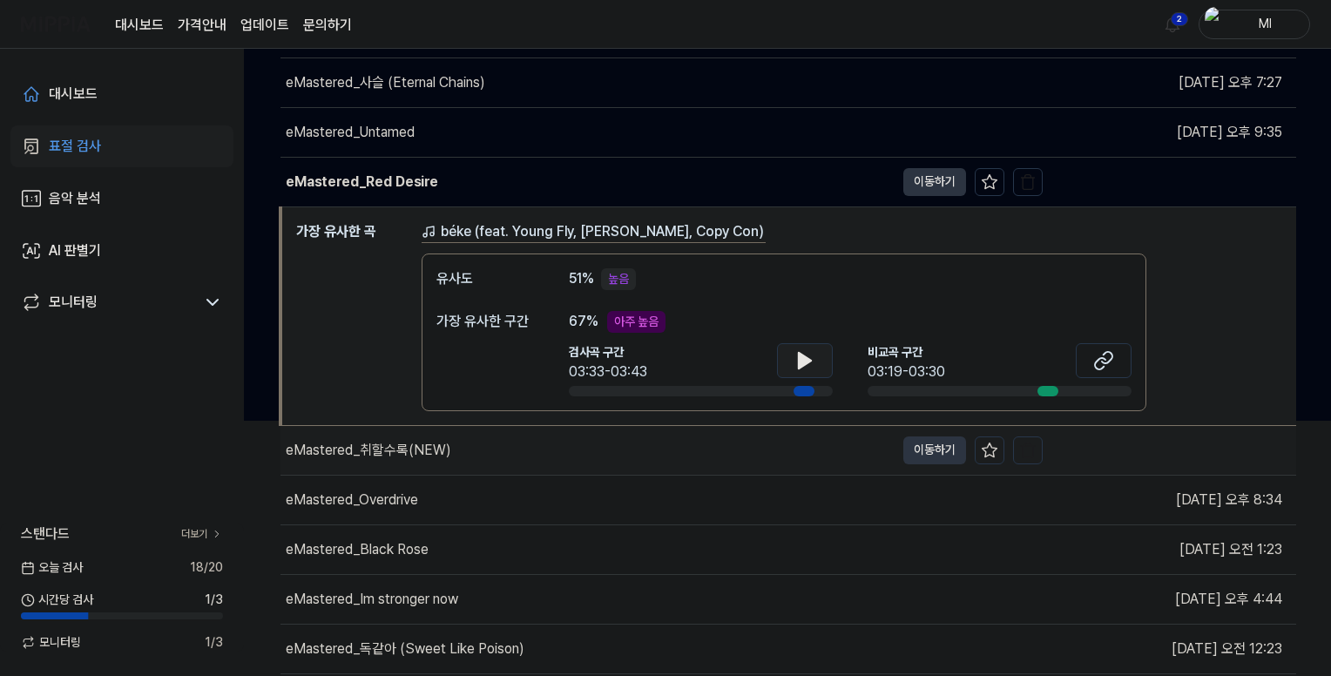
click at [495, 442] on div "eMastered_취할수록(NEW)" at bounding box center [587, 450] width 614 height 49
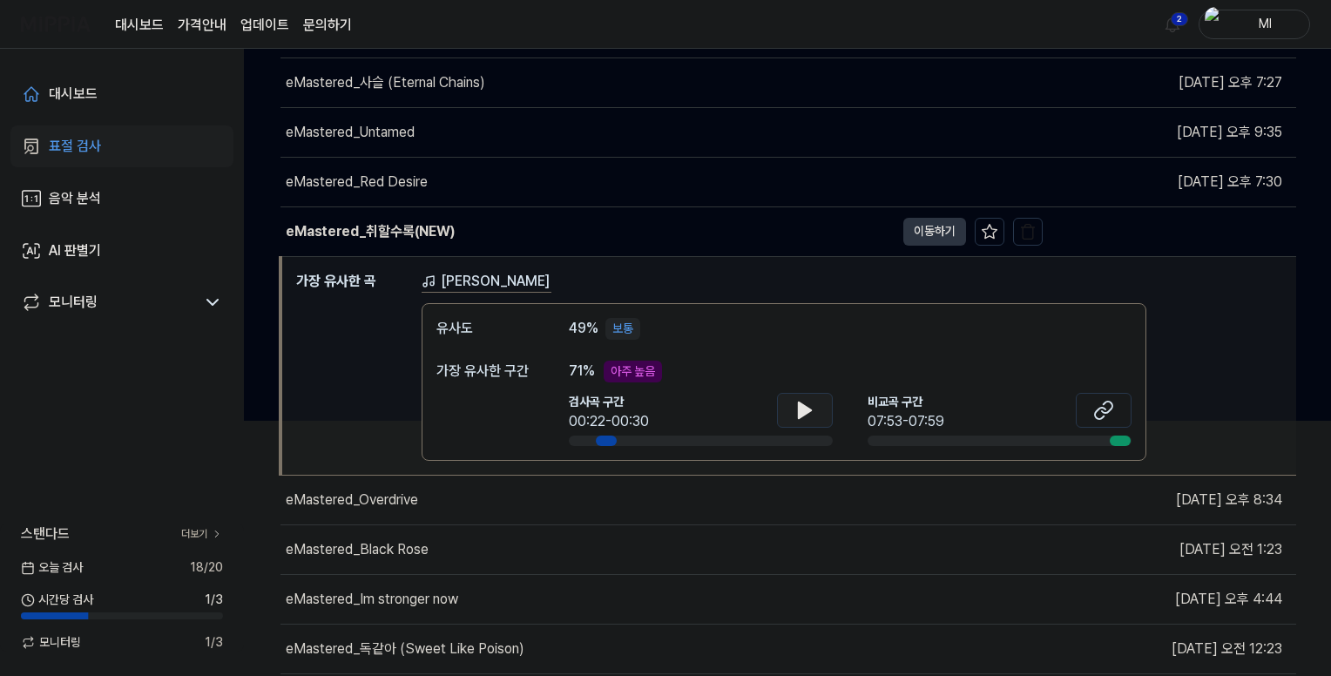
click at [800, 402] on icon at bounding box center [805, 410] width 12 height 16
click at [805, 412] on icon at bounding box center [804, 410] width 21 height 21
click at [1102, 409] on icon at bounding box center [1107, 407] width 10 height 11
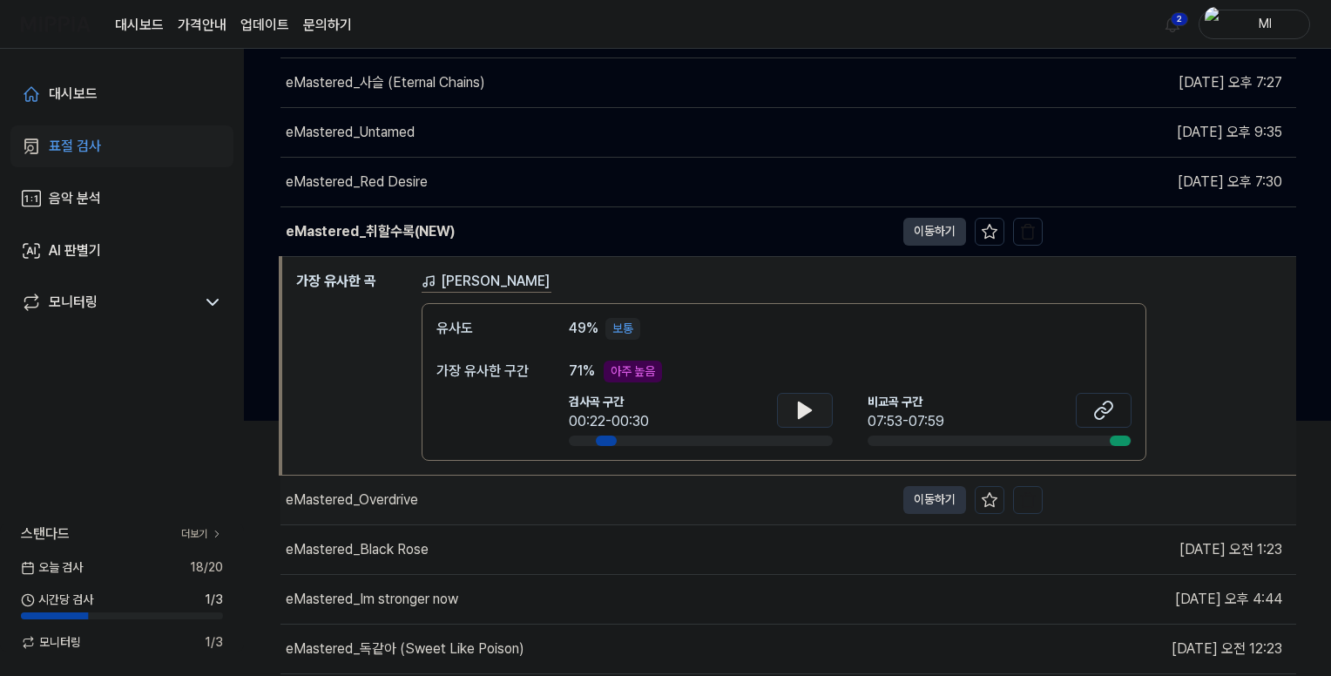
click at [405, 497] on div "eMastered_Overdrive" at bounding box center [352, 500] width 132 height 21
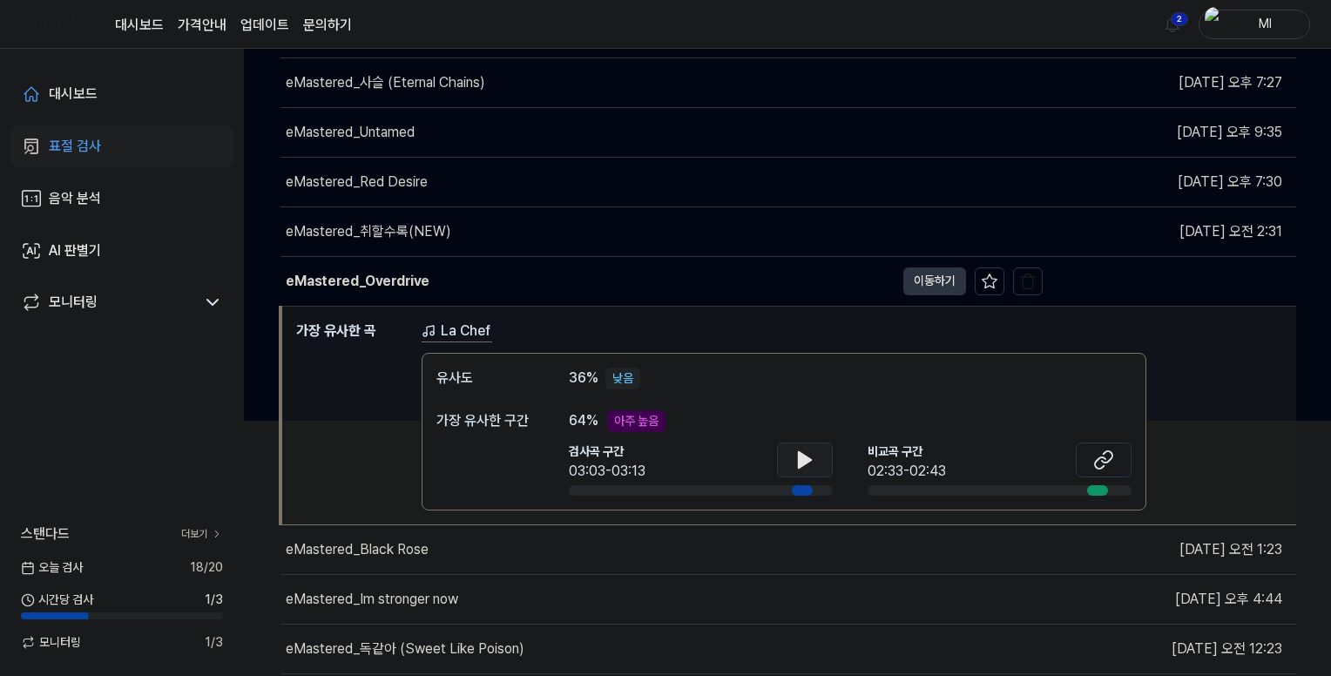
click at [799, 452] on icon at bounding box center [805, 460] width 12 height 16
click at [807, 461] on icon at bounding box center [808, 459] width 3 height 14
click at [1097, 461] on icon at bounding box center [1103, 459] width 21 height 21
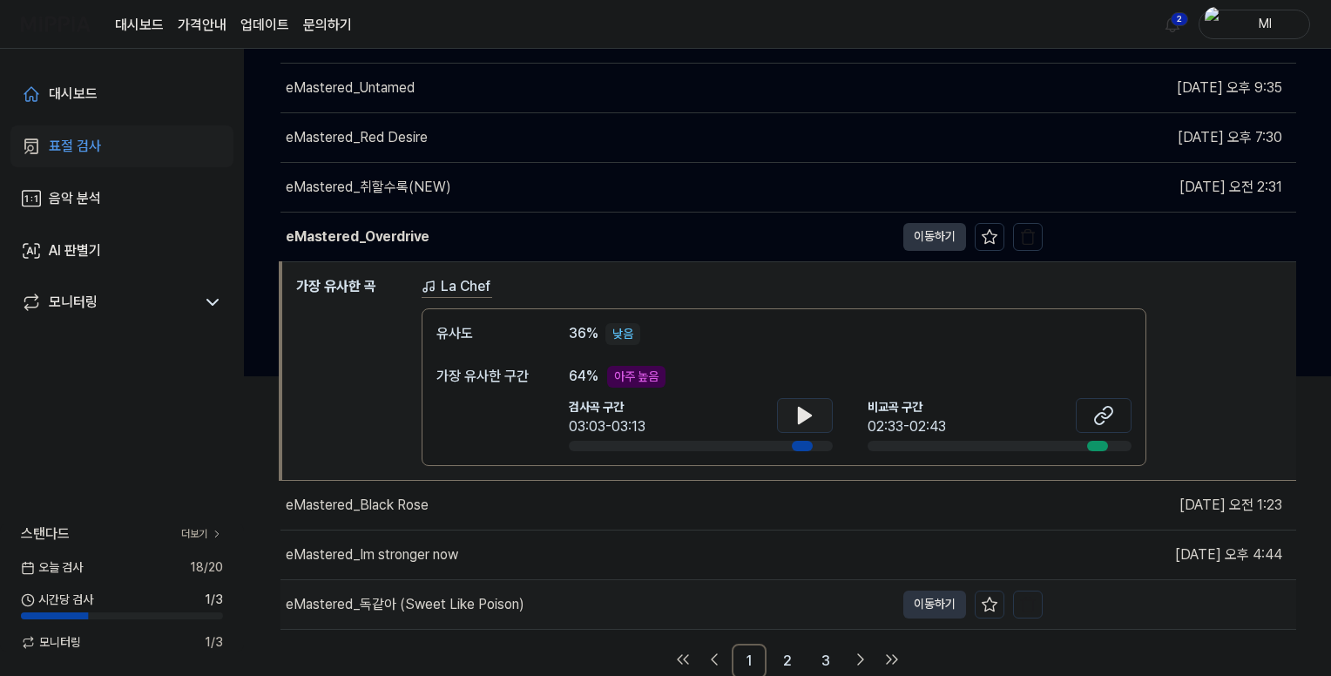
click at [488, 594] on div "eMastered_독같아 (Sweet Like Poison)" at bounding box center [405, 604] width 239 height 21
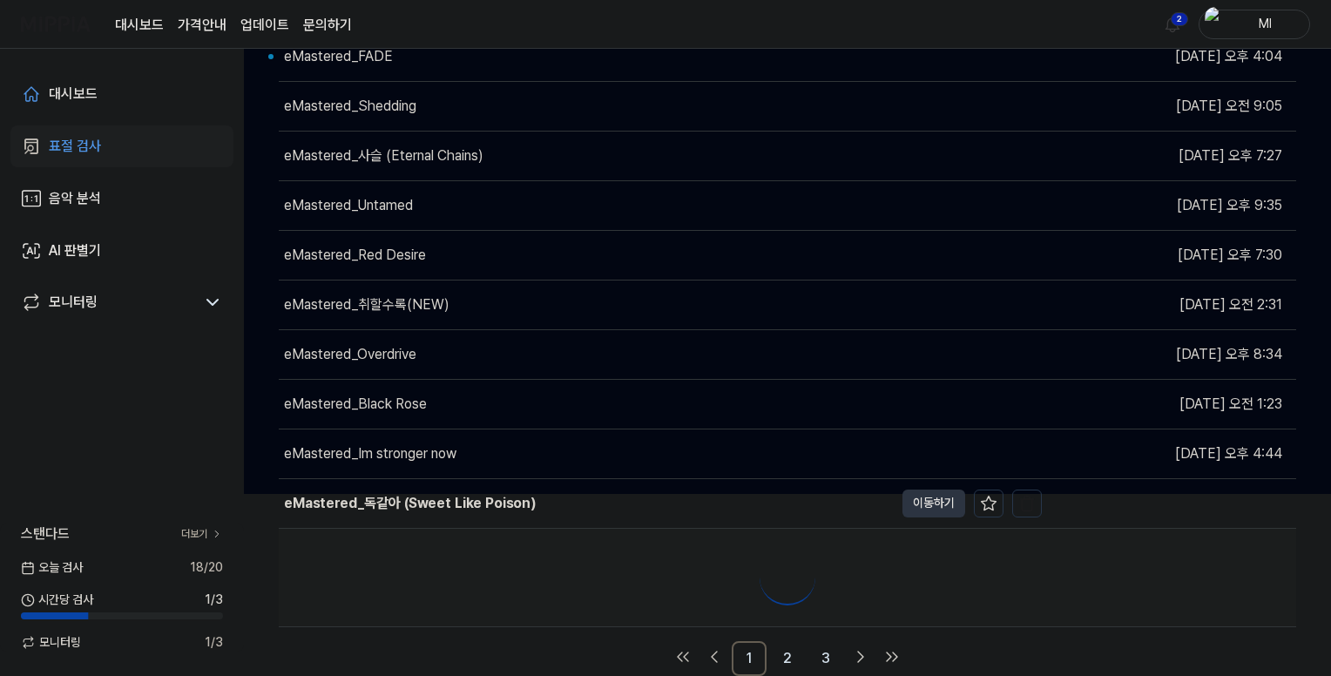
scroll to position [300, 0]
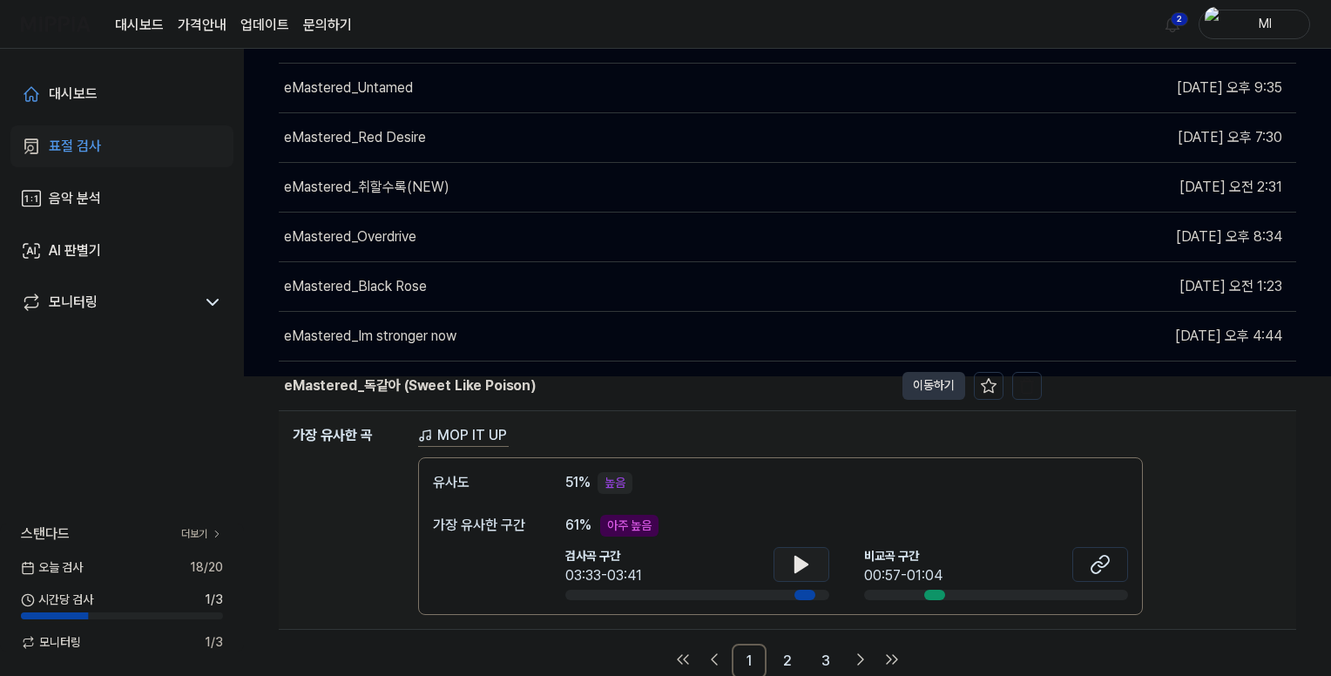
click at [801, 559] on icon at bounding box center [801, 565] width 12 height 16
click at [1097, 564] on icon at bounding box center [1100, 564] width 21 height 21
